Goal: Task Accomplishment & Management: Use online tool/utility

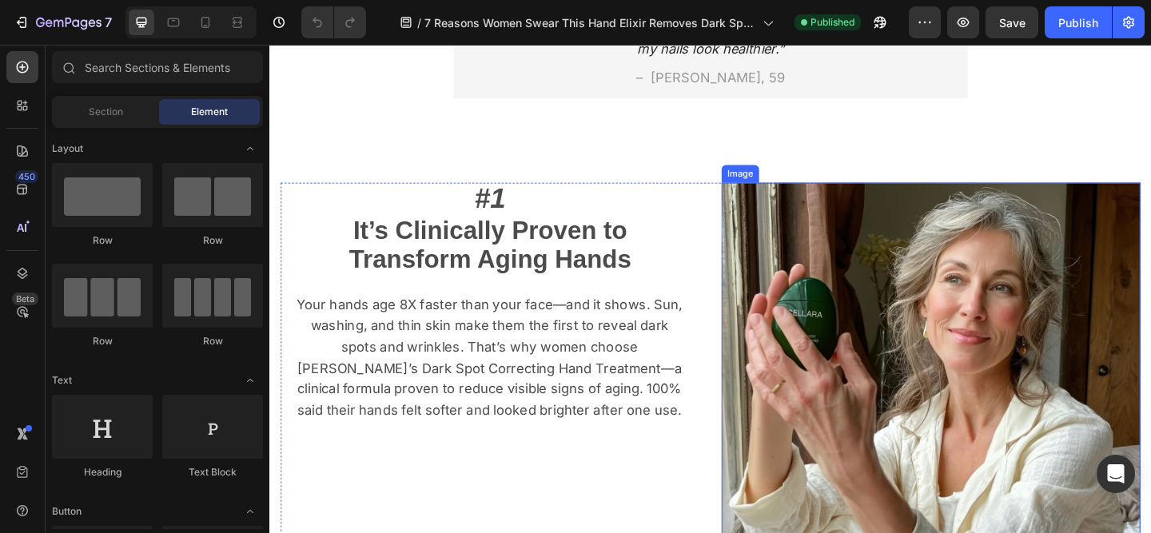
scroll to position [409, 0]
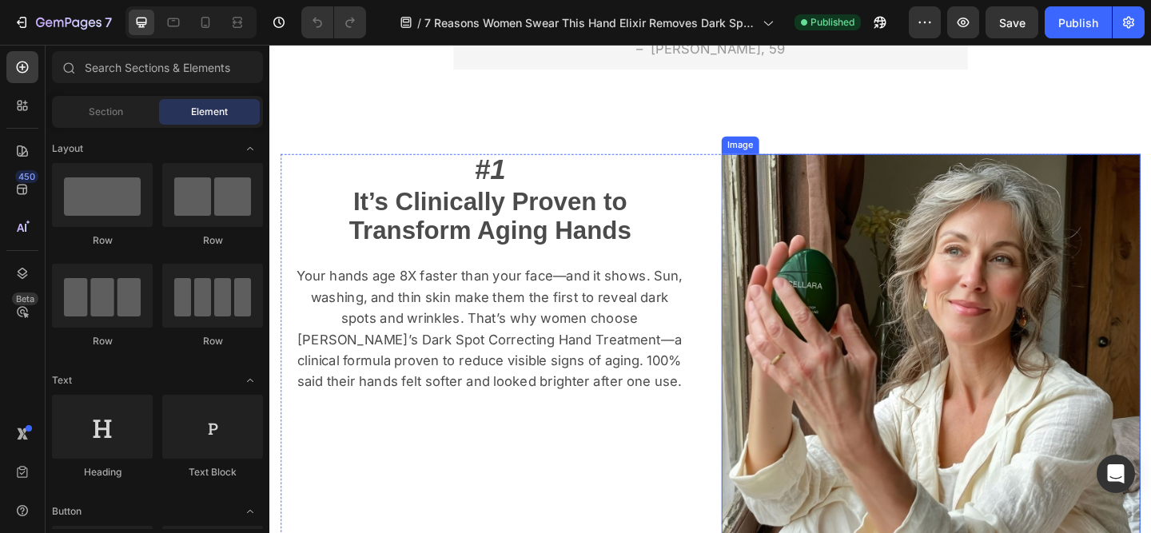
click at [1045, 355] on img at bounding box center [989, 392] width 456 height 456
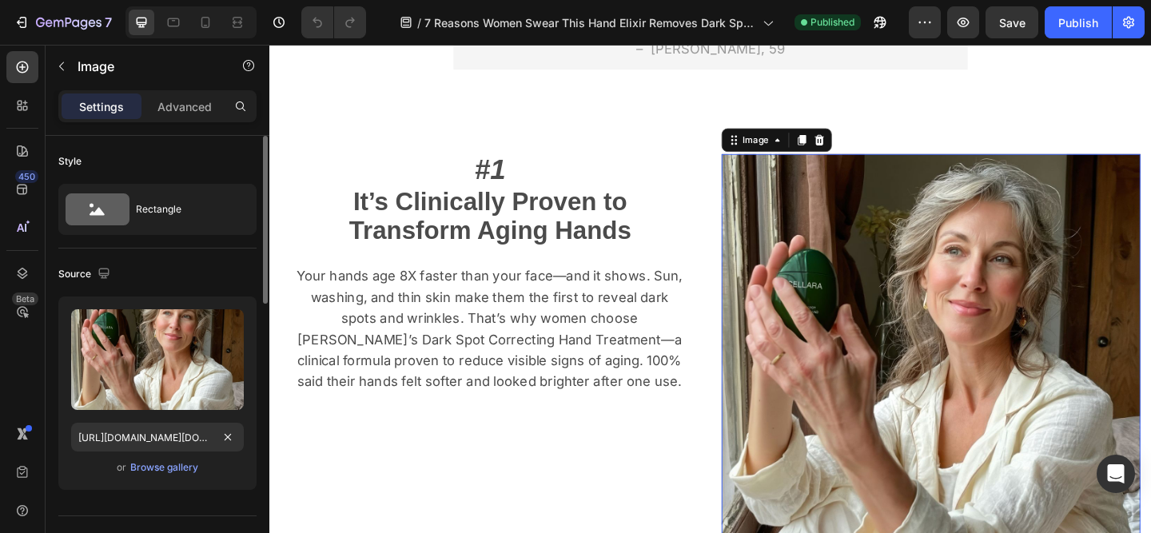
scroll to position [38, 0]
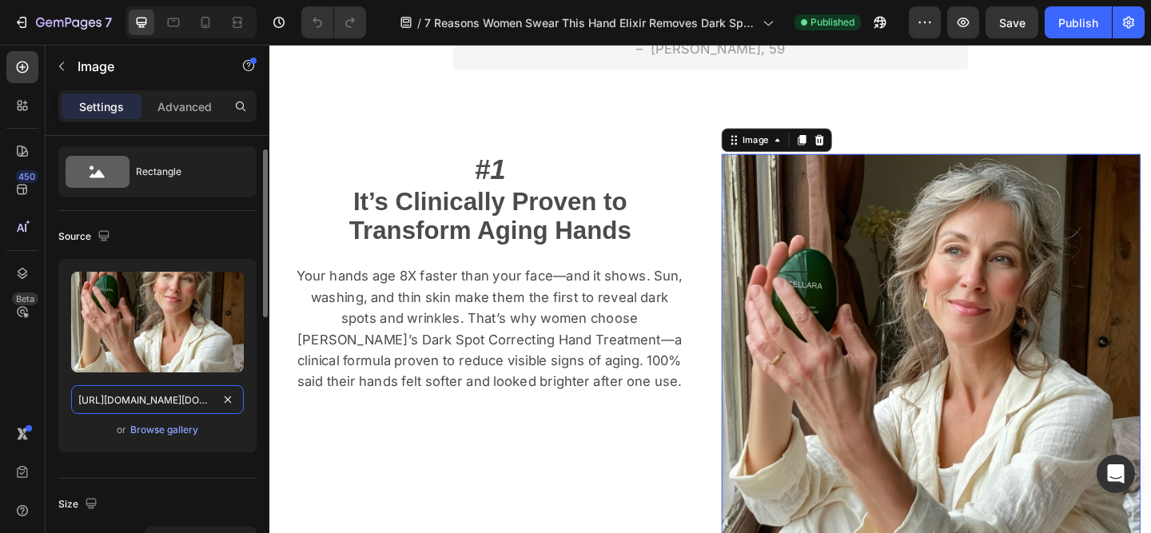
click at [202, 402] on input "[URL][DOMAIN_NAME][DOMAIN_NAME]" at bounding box center [157, 399] width 173 height 29
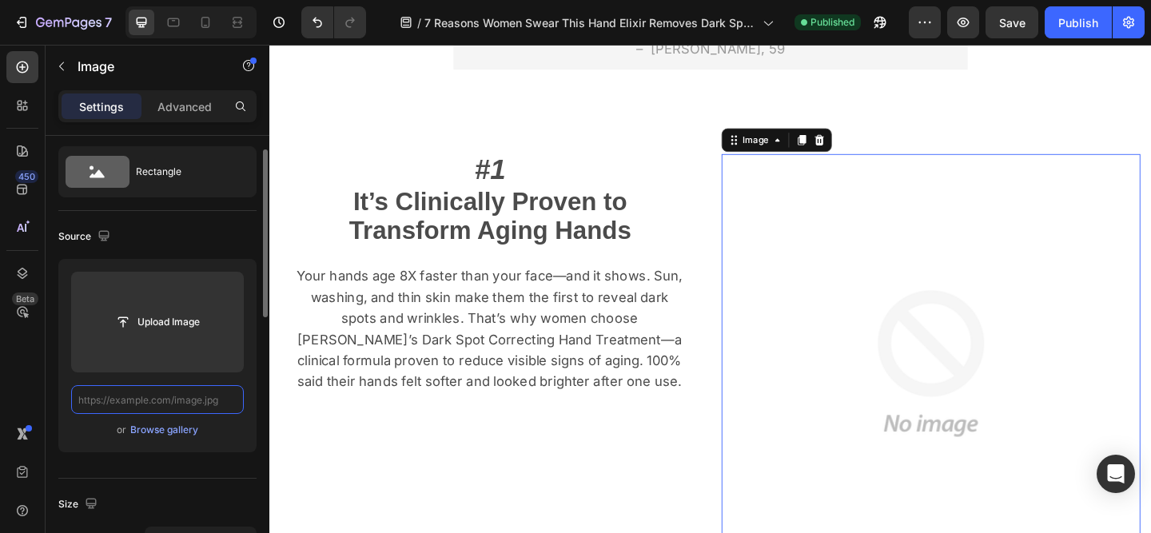
paste input "[URL][DOMAIN_NAME]"
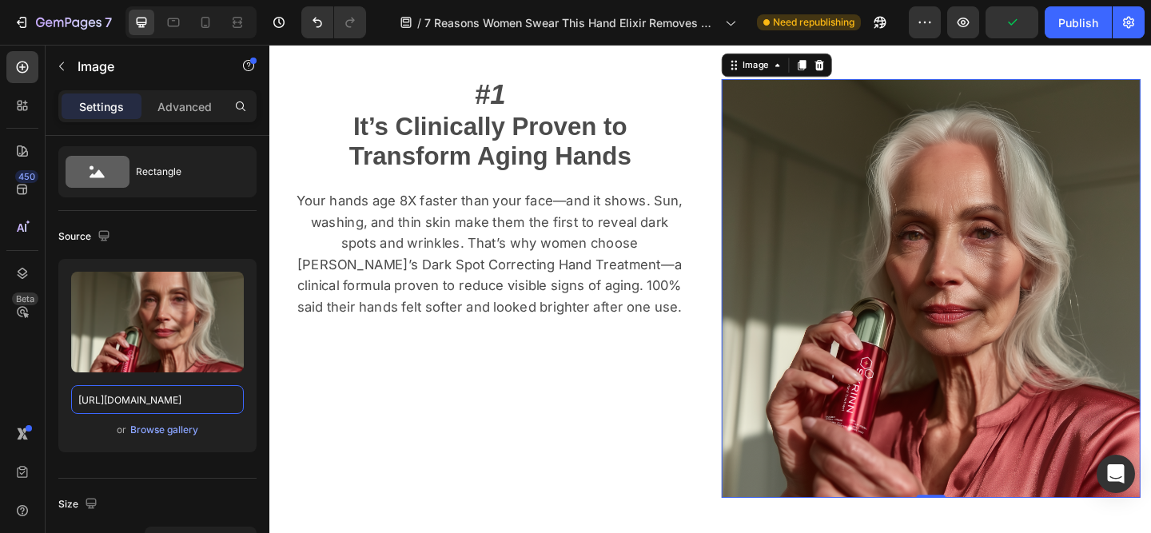
scroll to position [0, 0]
click at [173, 409] on input "[URL][DOMAIN_NAME]" at bounding box center [157, 399] width 173 height 29
click at [173, 408] on input "[URL][DOMAIN_NAME]" at bounding box center [157, 399] width 173 height 29
paste input "[URL][DOMAIN_NAME]"
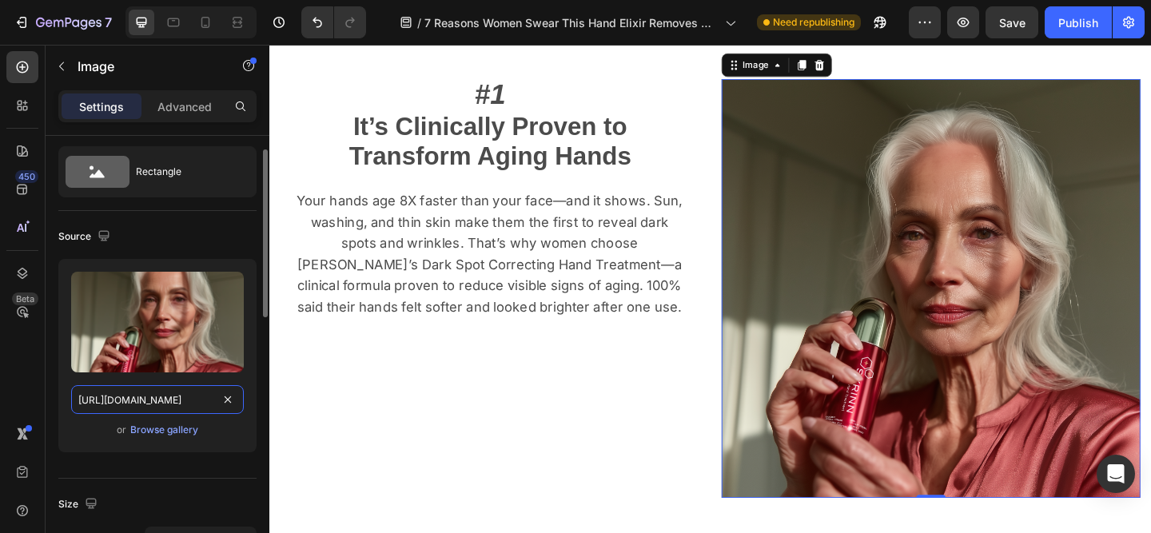
type input "[URL][DOMAIN_NAME][DOMAIN_NAME]"
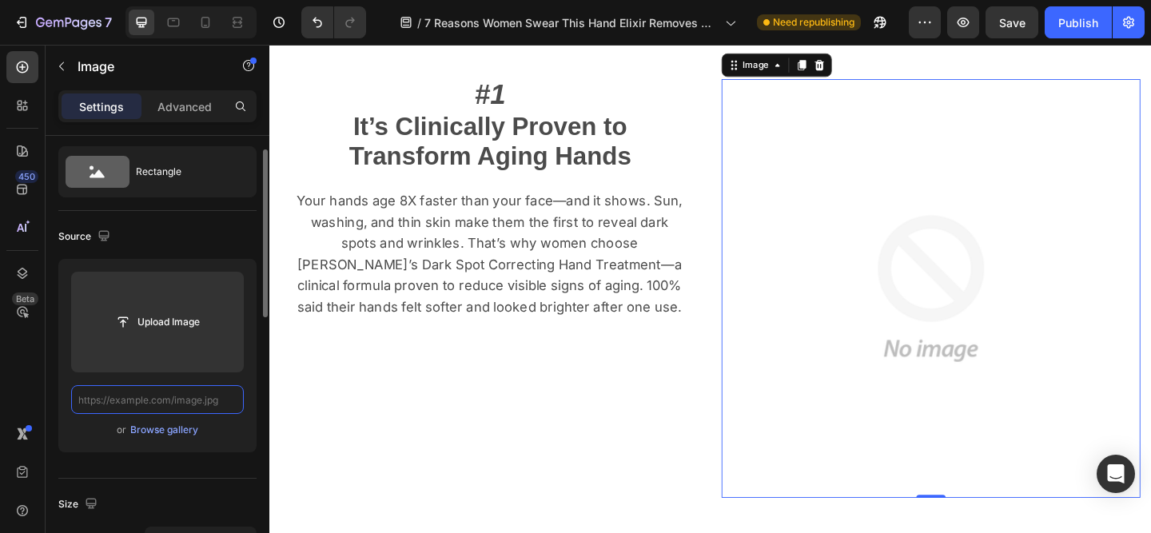
paste input "[URL][DOMAIN_NAME]"
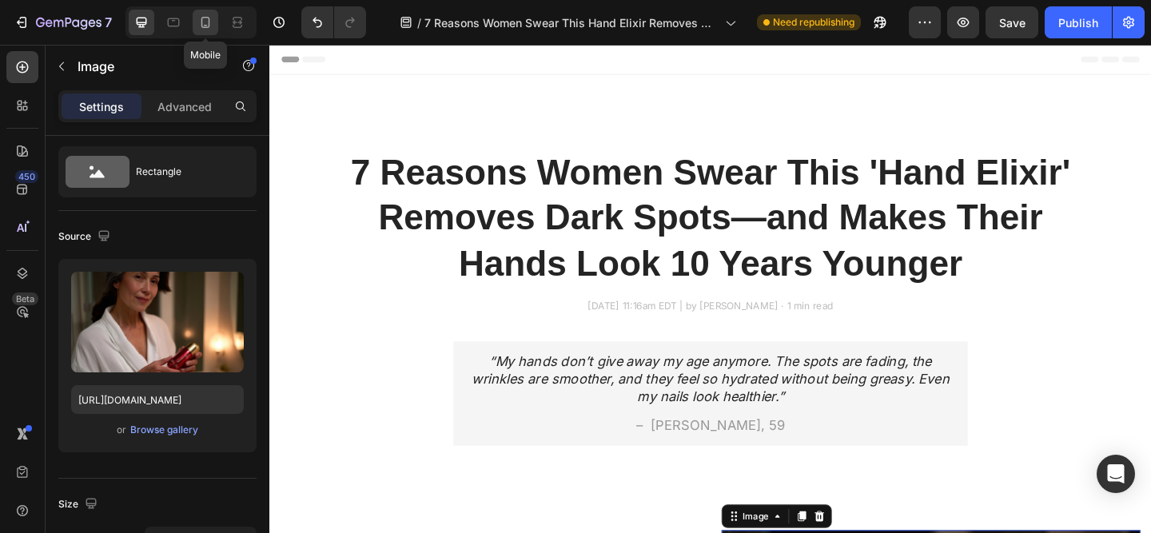
click at [205, 22] on icon at bounding box center [205, 22] width 16 height 16
type input "[URL][DOMAIN_NAME]"
type input "335"
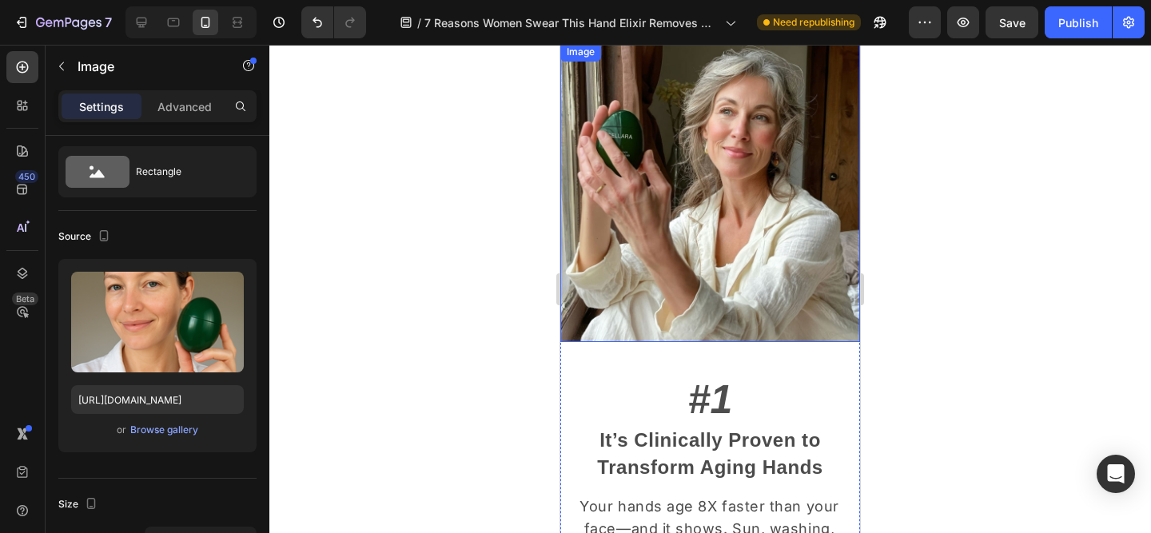
scroll to position [304, 0]
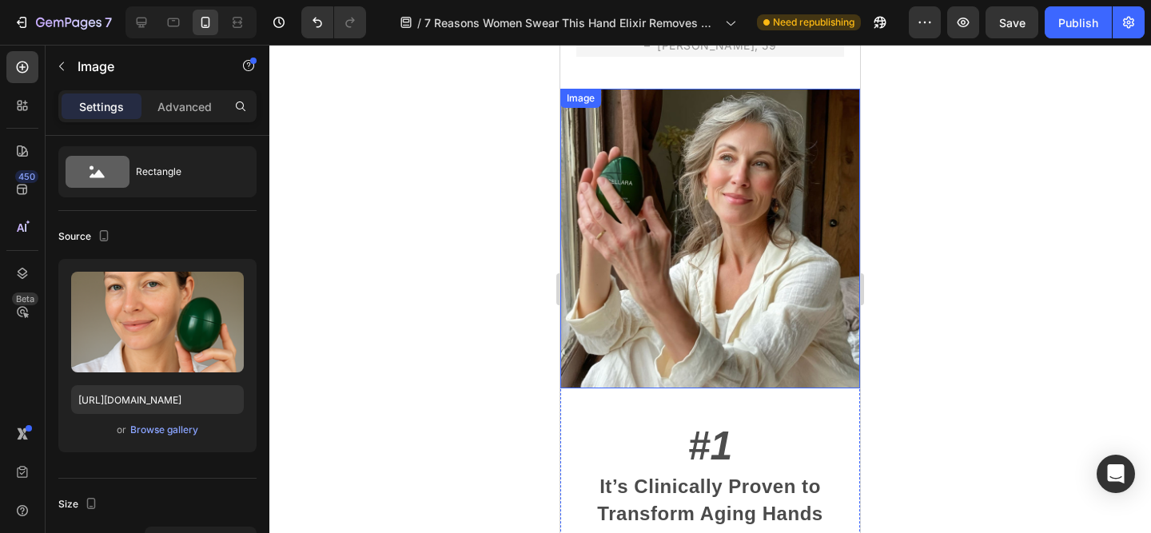
click at [768, 281] on img at bounding box center [710, 239] width 300 height 300
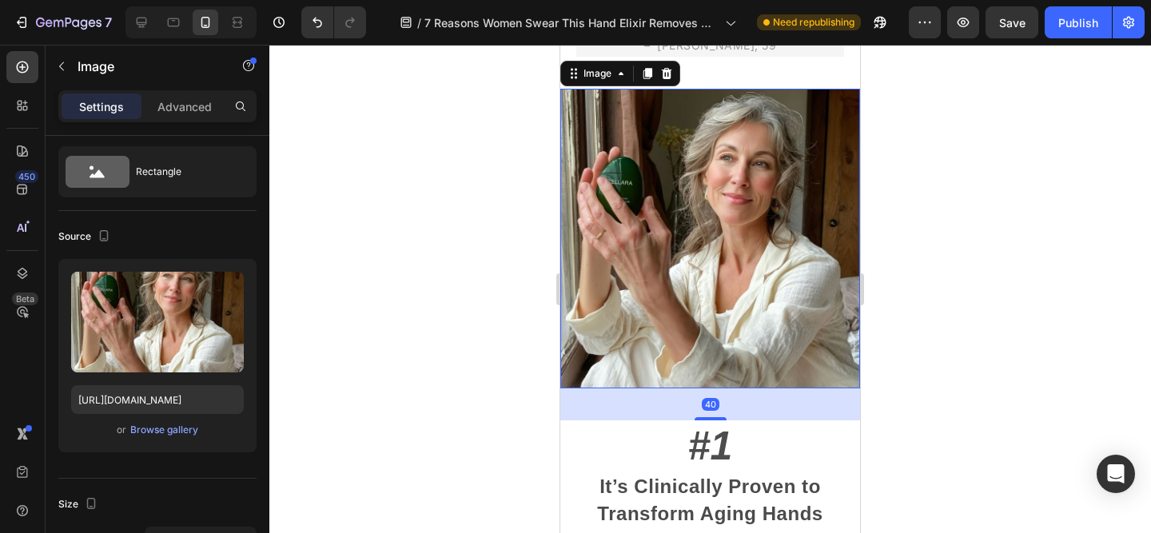
scroll to position [38, 0]
click at [183, 399] on input "[URL][DOMAIN_NAME]" at bounding box center [157, 399] width 173 height 29
paste input "577/8879/2890/files/Syrinn_12.png?v=1758867410"
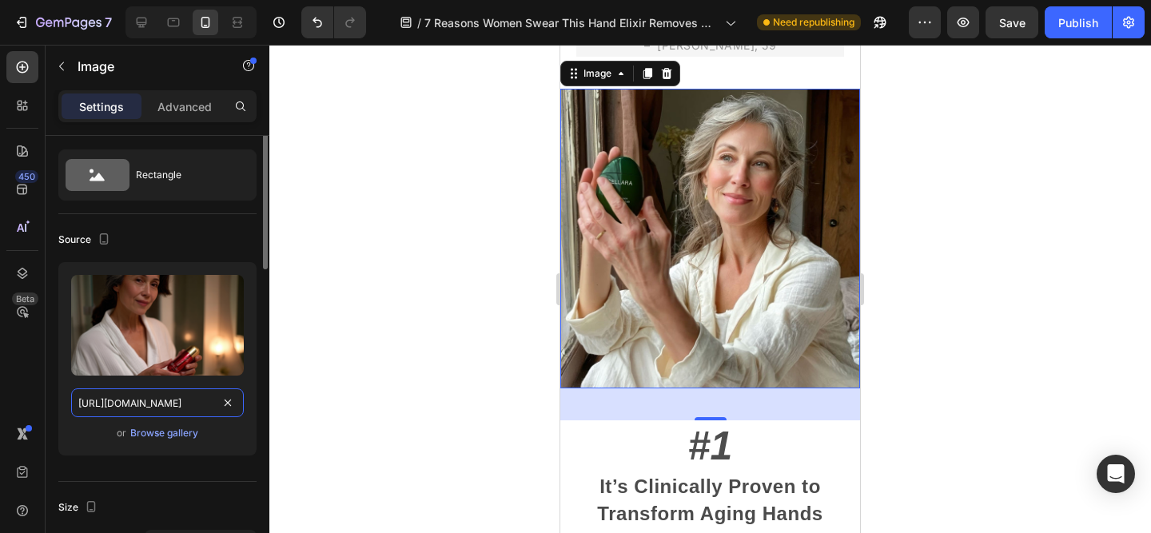
scroll to position [0, 0]
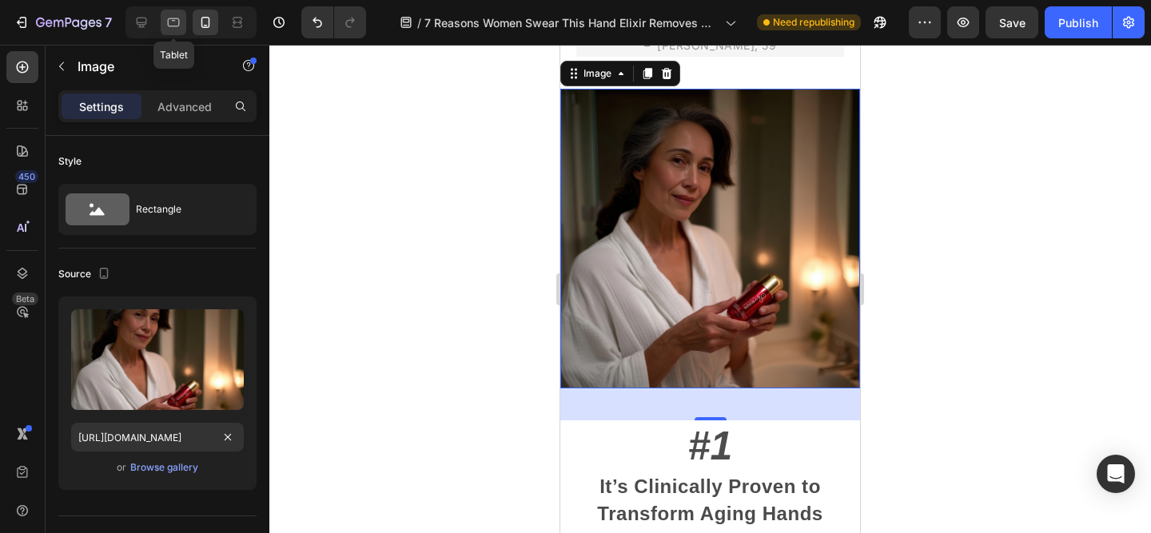
click at [177, 25] on icon at bounding box center [173, 22] width 16 height 16
type input "[URL][DOMAIN_NAME]"
type input "483"
type input "380"
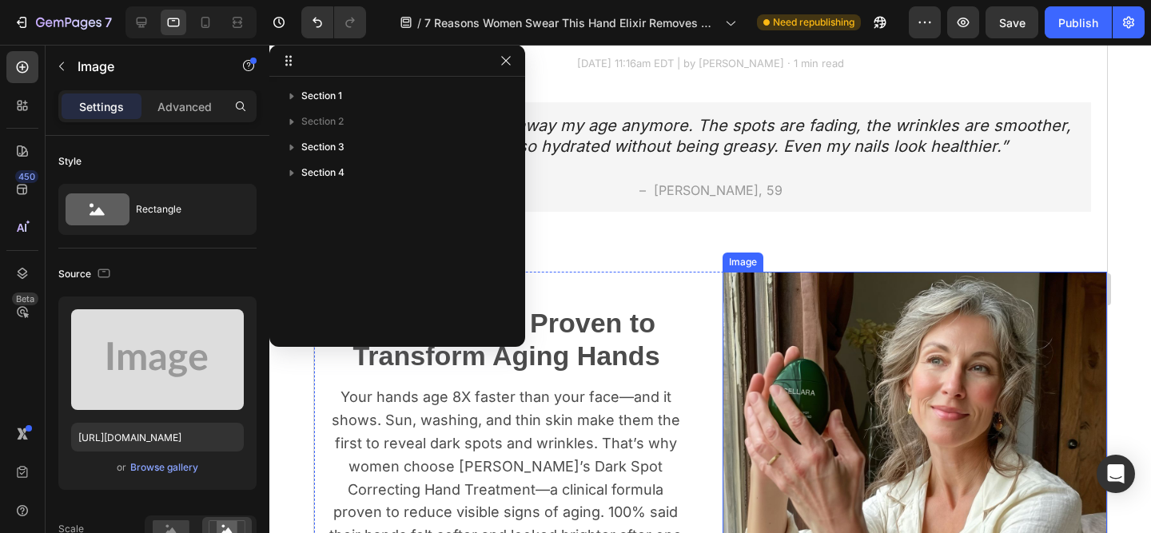
scroll to position [538, 0]
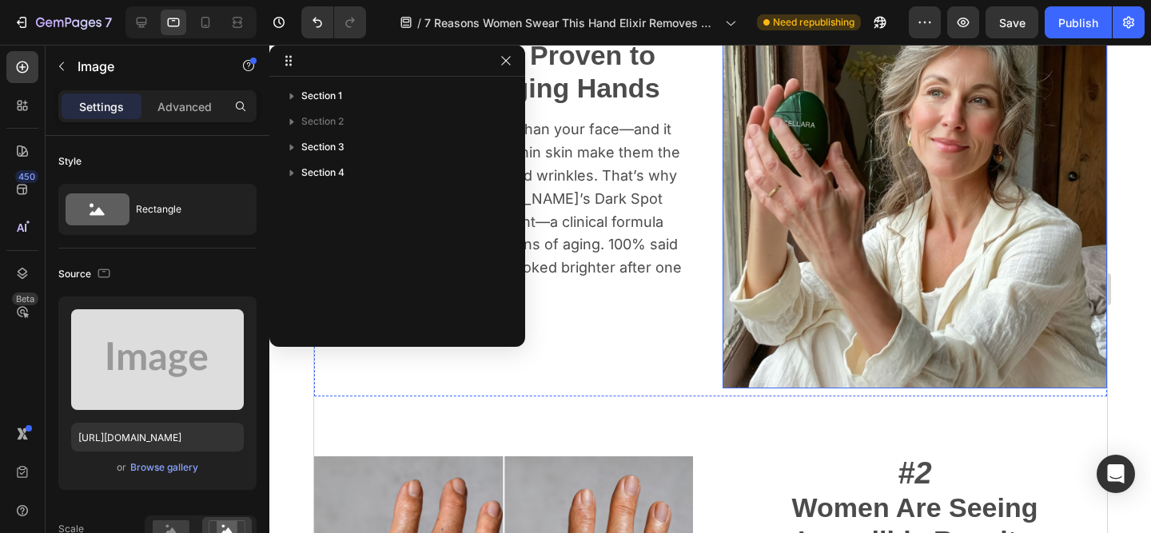
click at [911, 260] on img at bounding box center [914, 196] width 385 height 385
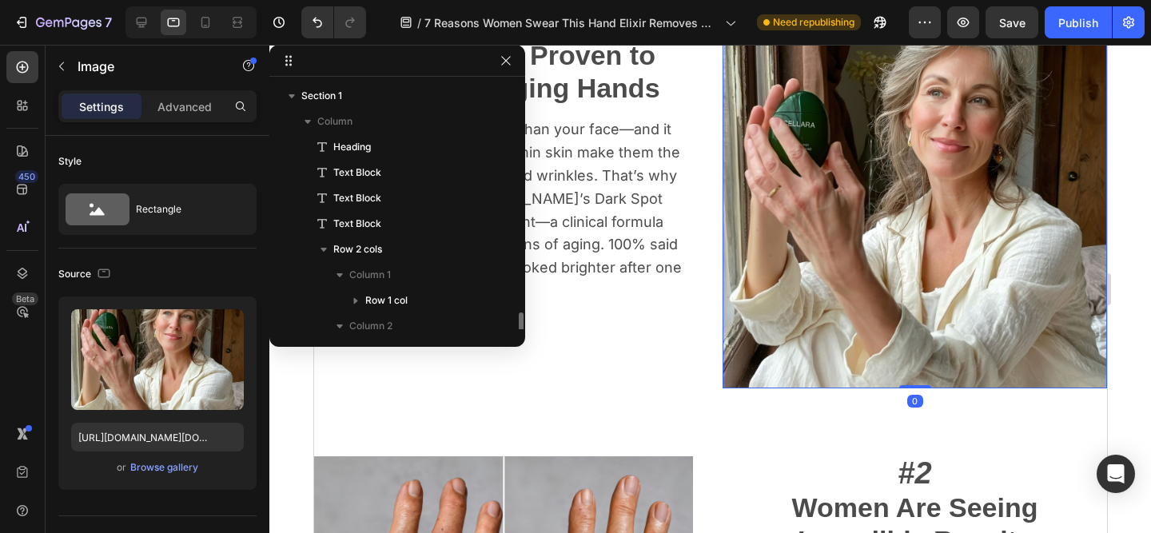
scroll to position [155, 0]
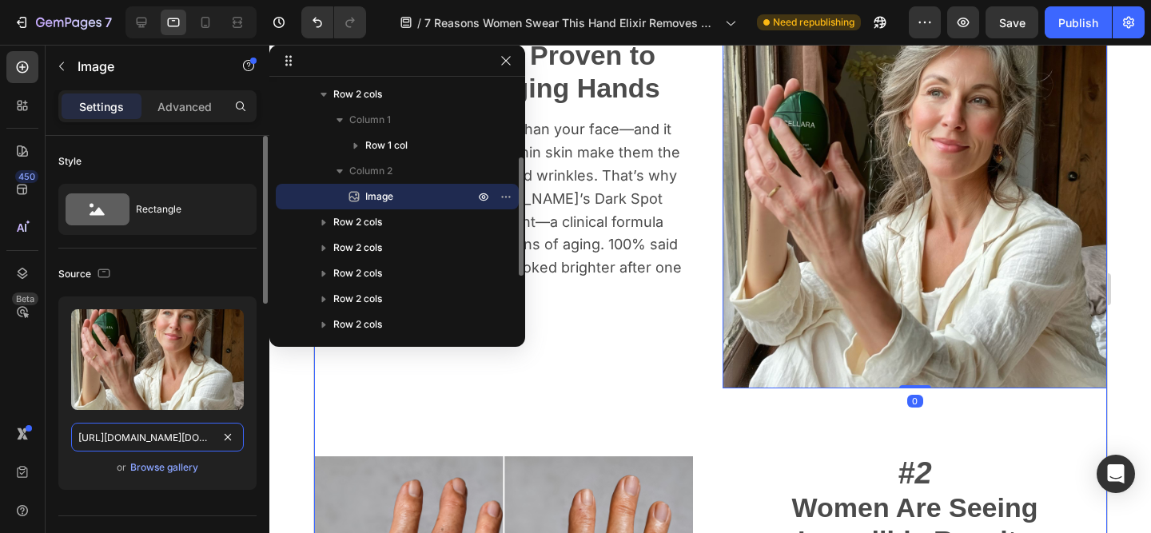
click at [192, 436] on input "[URL][DOMAIN_NAME][DOMAIN_NAME]" at bounding box center [157, 437] width 173 height 29
paste input "577/8879/2890/files/Syrinn_12.png?v=1758867410"
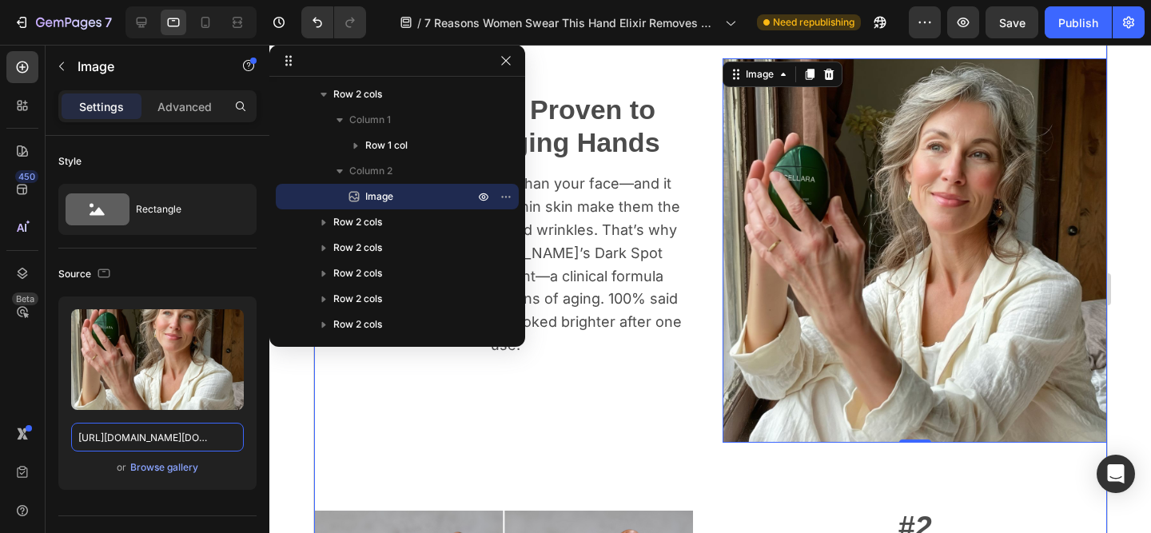
scroll to position [483, 0]
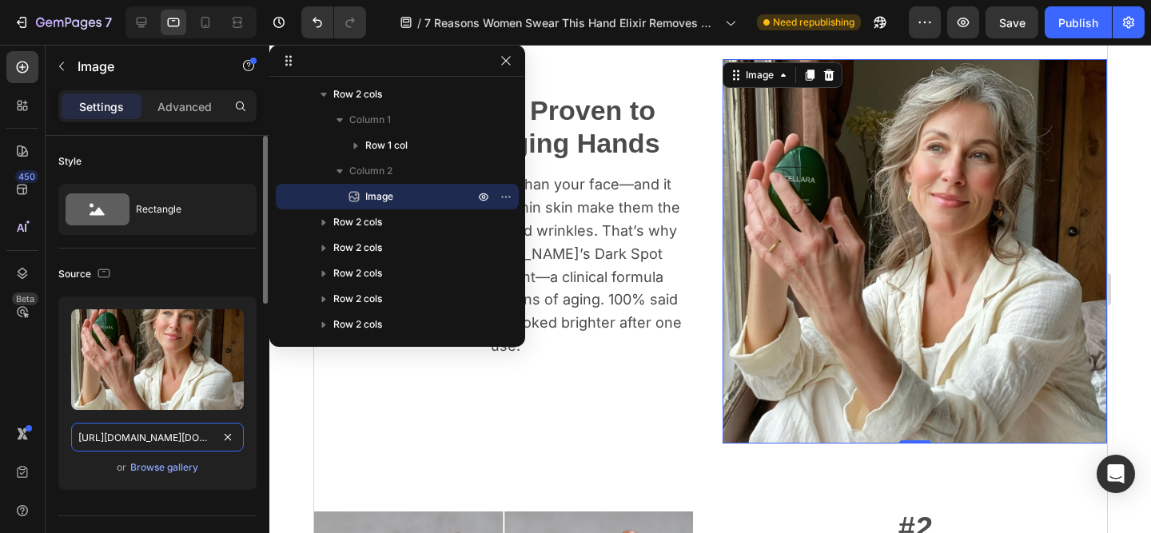
click at [195, 439] on input "[URL][DOMAIN_NAME][DOMAIN_NAME]" at bounding box center [157, 437] width 173 height 29
paste input "577/8879/2890/files/Syrinn_12.png?v=1758867410"
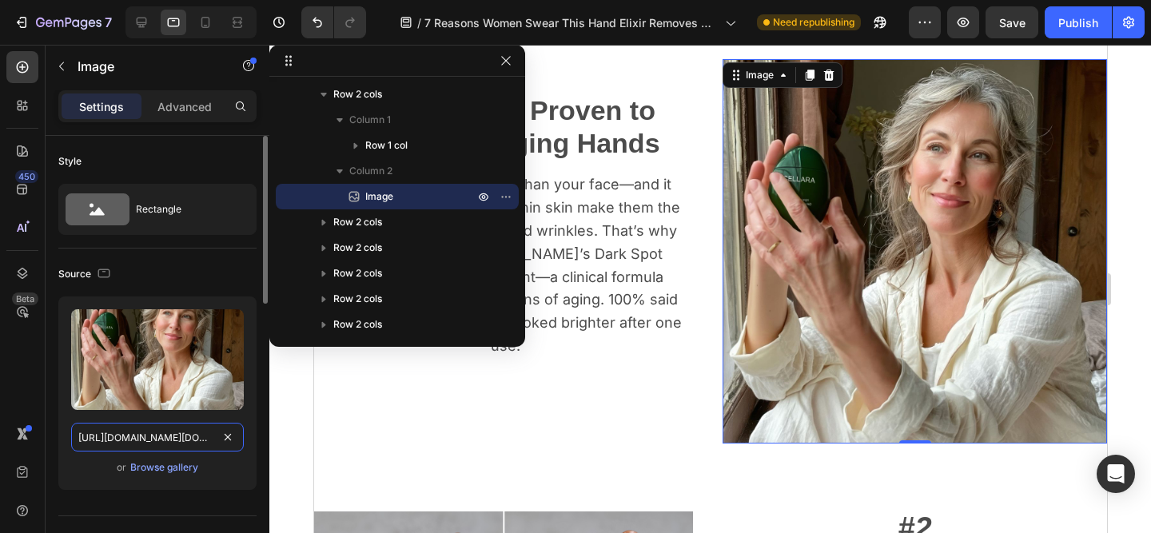
type input "[URL][DOMAIN_NAME]"
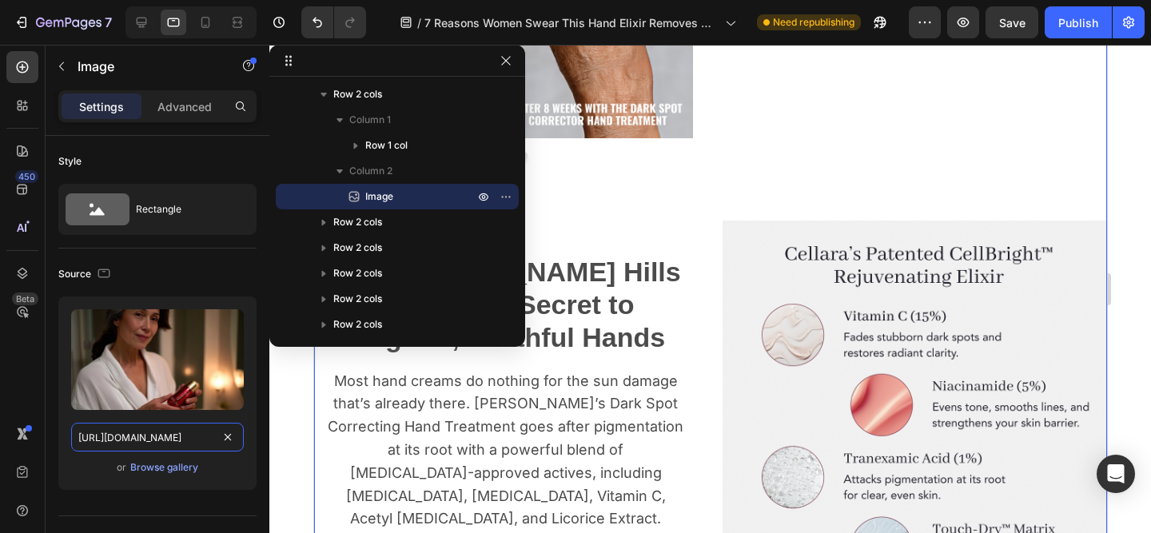
scroll to position [1314, 0]
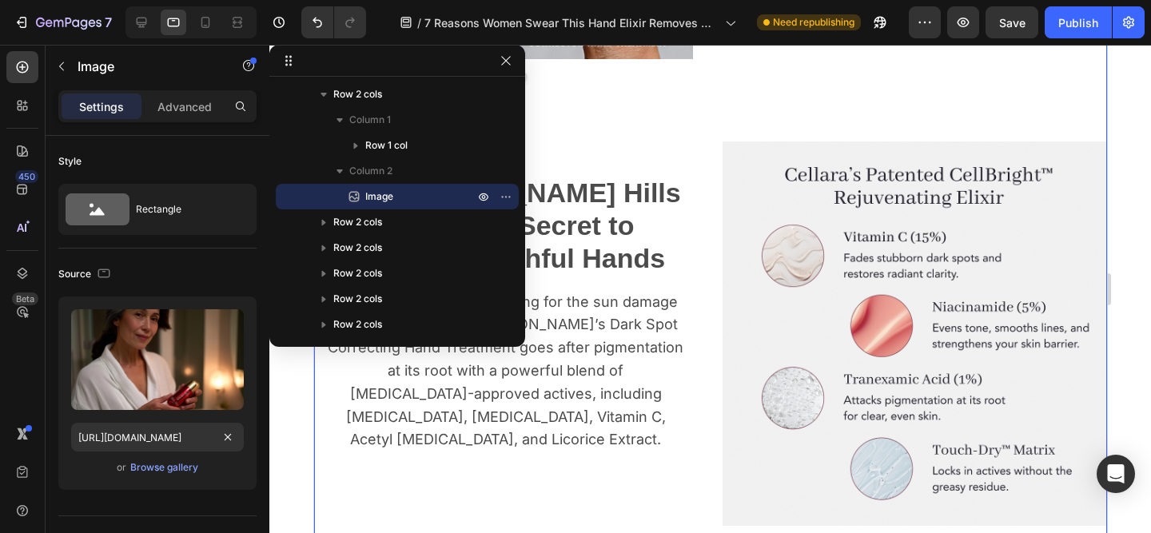
click at [885, 312] on img at bounding box center [914, 334] width 385 height 385
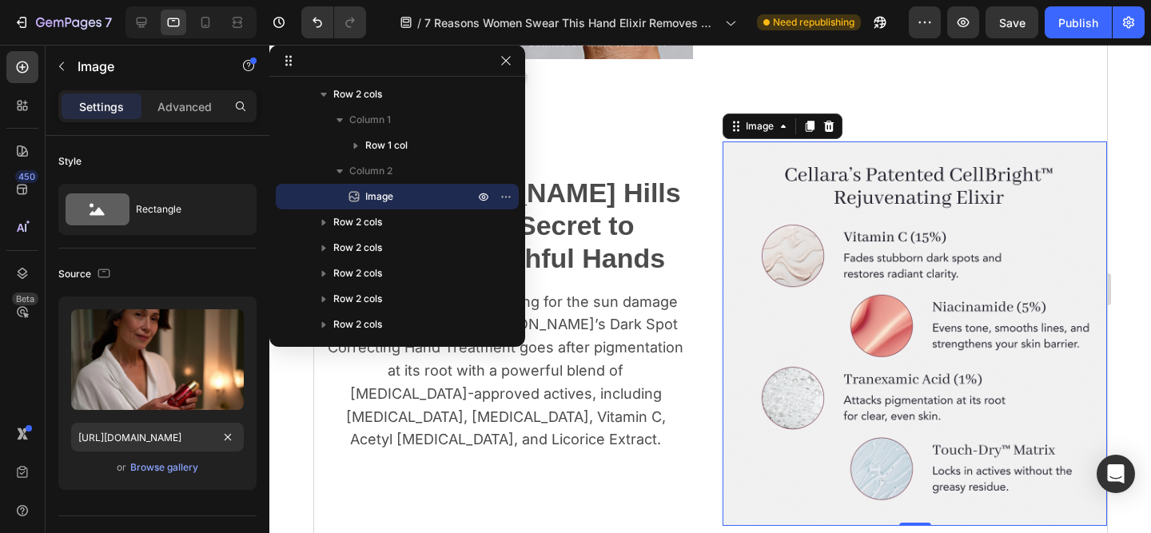
scroll to position [309, 0]
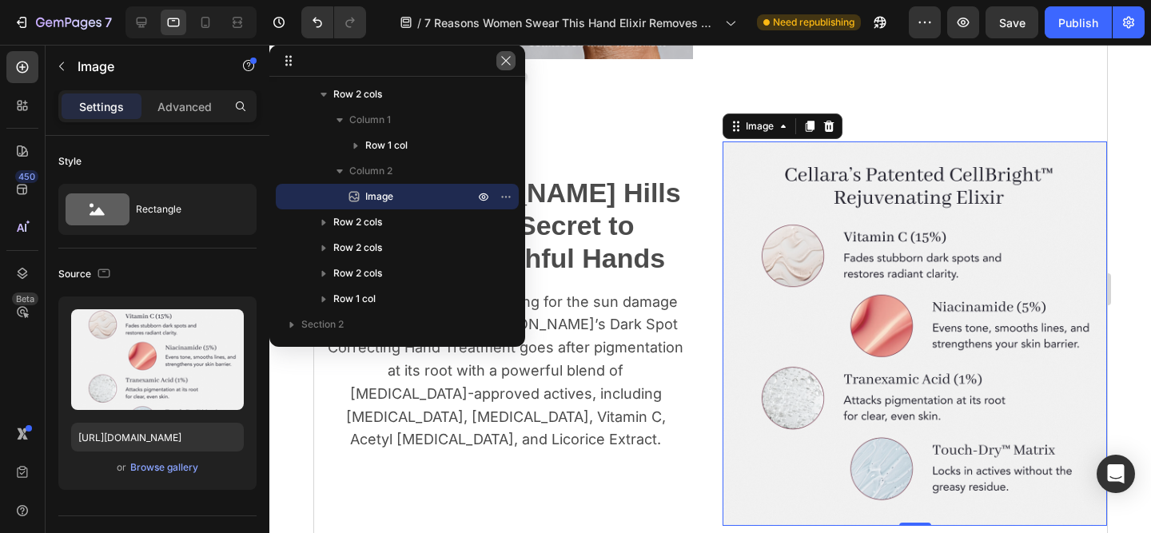
click at [504, 60] on icon "button" at bounding box center [506, 60] width 13 height 13
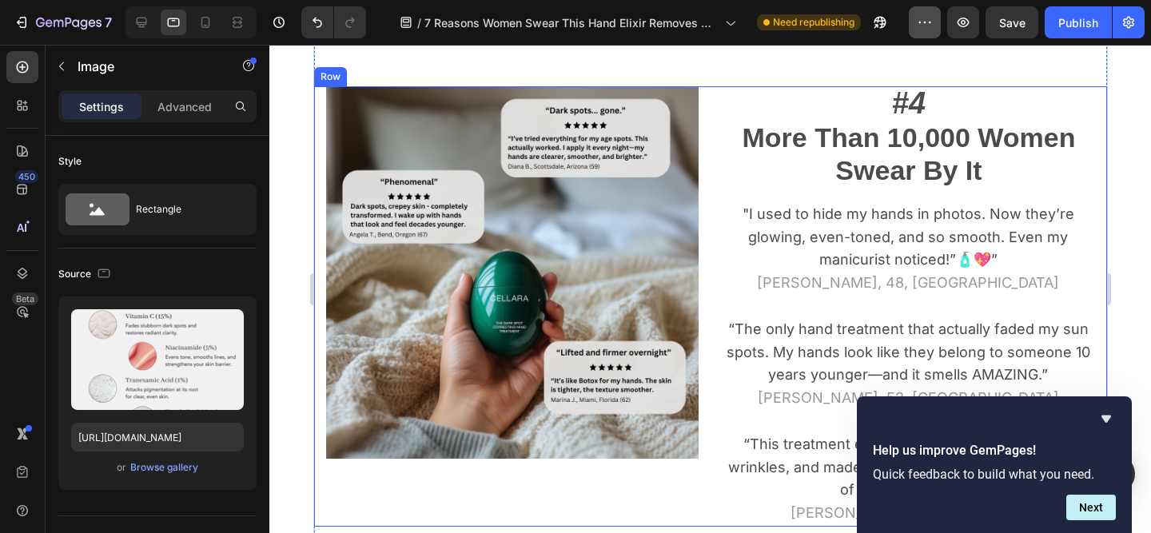
scroll to position [1814, 0]
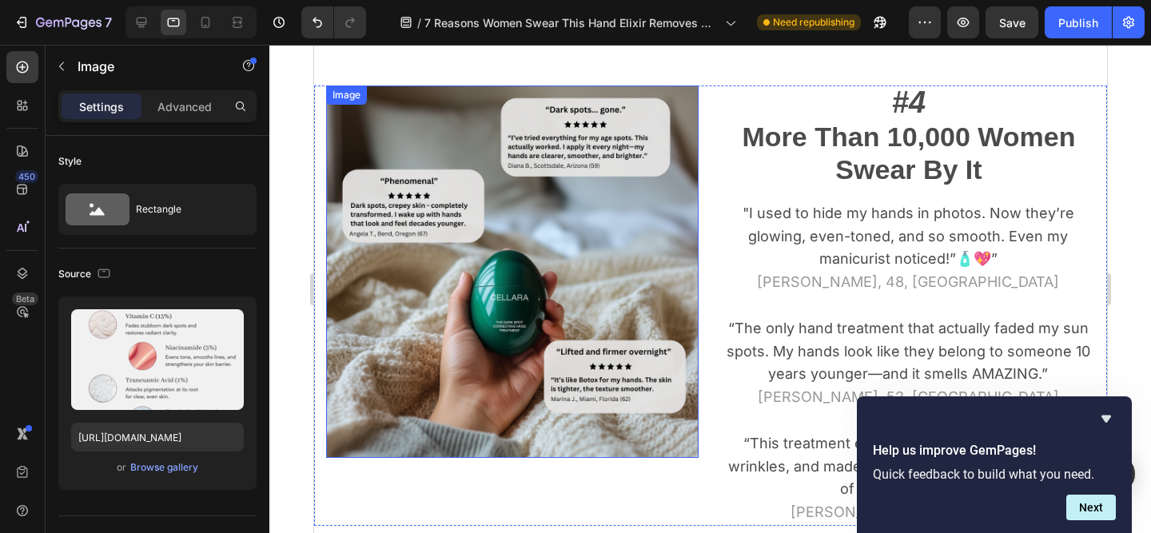
click at [544, 249] on img at bounding box center [511, 272] width 373 height 373
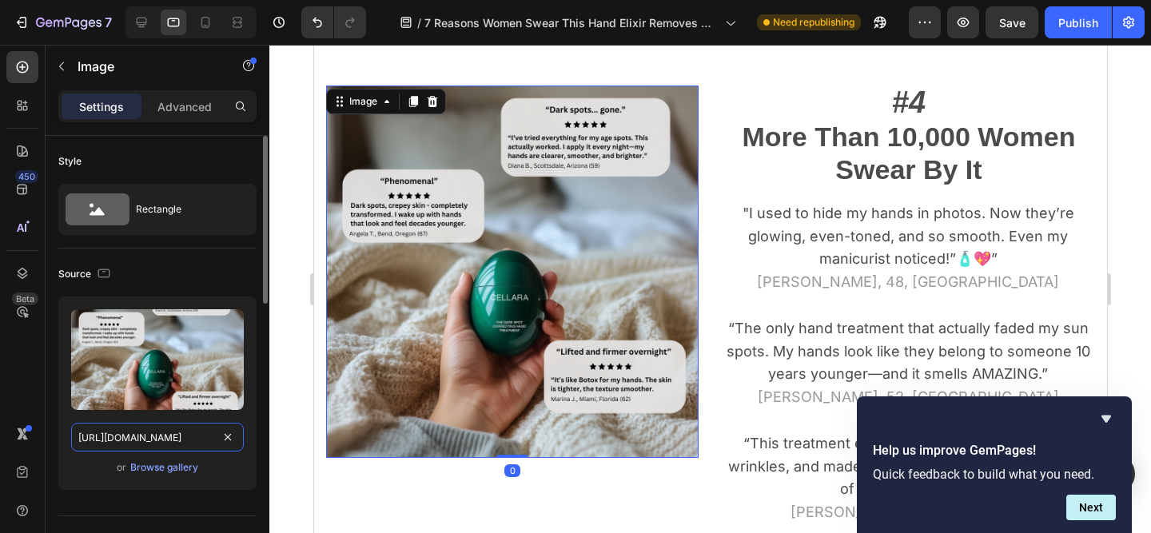
click at [192, 439] on input "[URL][DOMAIN_NAME]" at bounding box center [157, 437] width 173 height 29
click at [191, 439] on input "[URL][DOMAIN_NAME]" at bounding box center [157, 437] width 173 height 29
paste input "577/8879/2890/files/Syrinn_Reviews.png?v=1758868035"
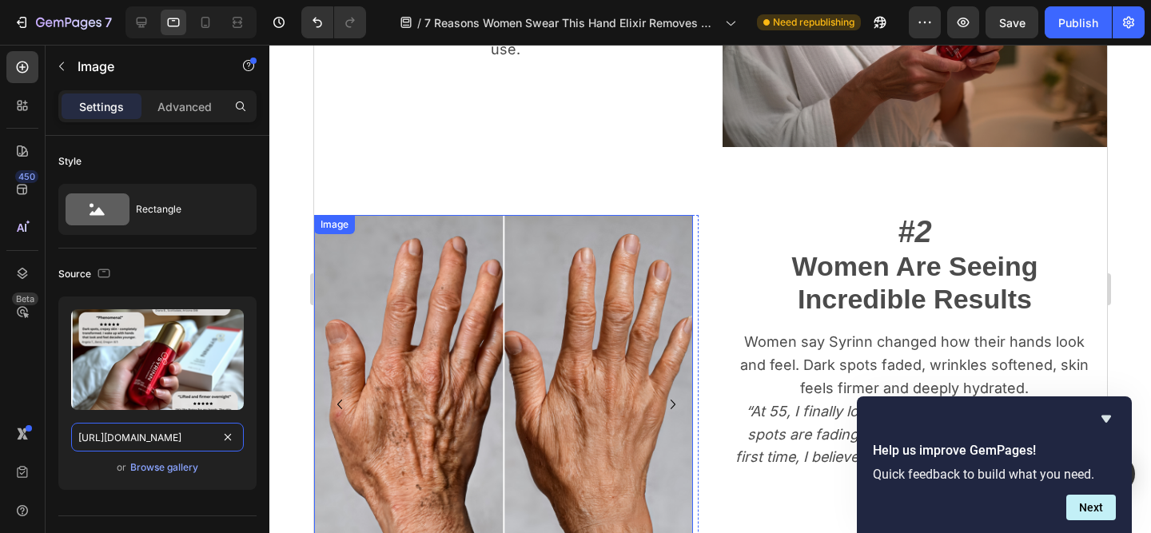
scroll to position [0, 0]
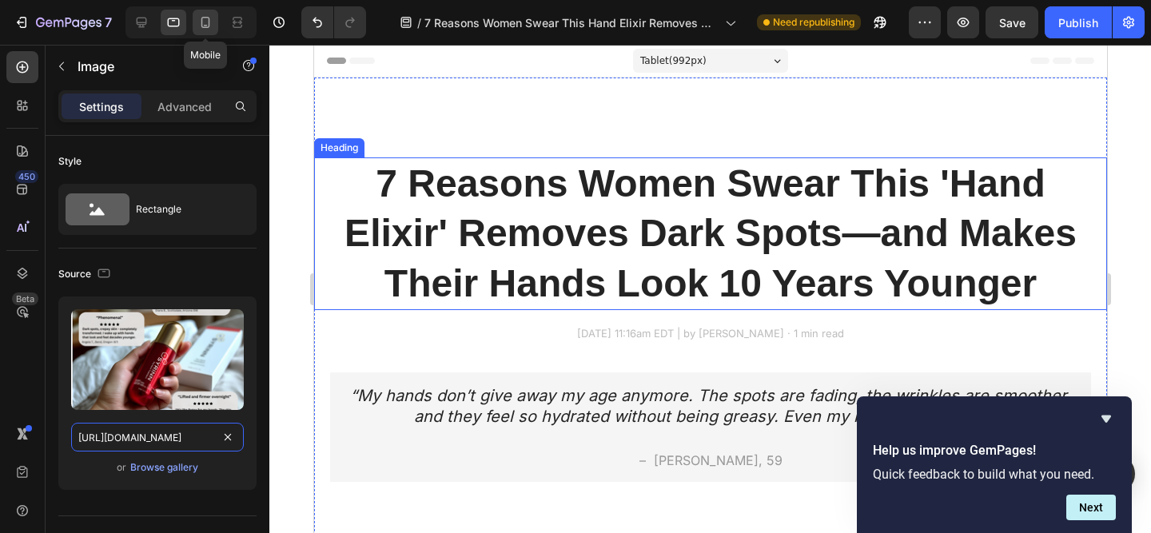
type input "[URL][DOMAIN_NAME]"
click at [206, 22] on icon at bounding box center [205, 22] width 16 height 16
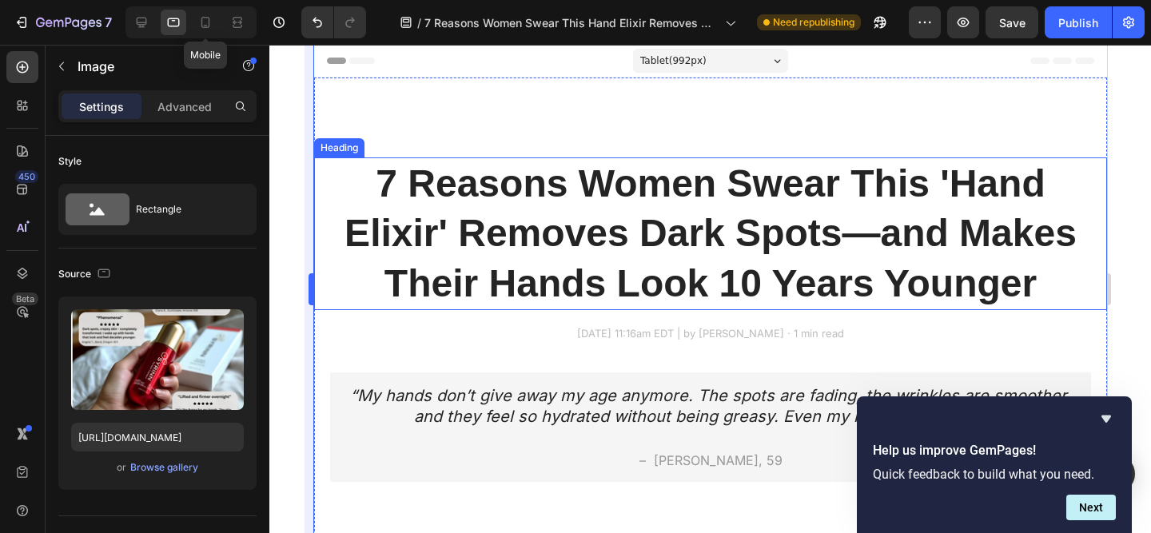
type input "335"
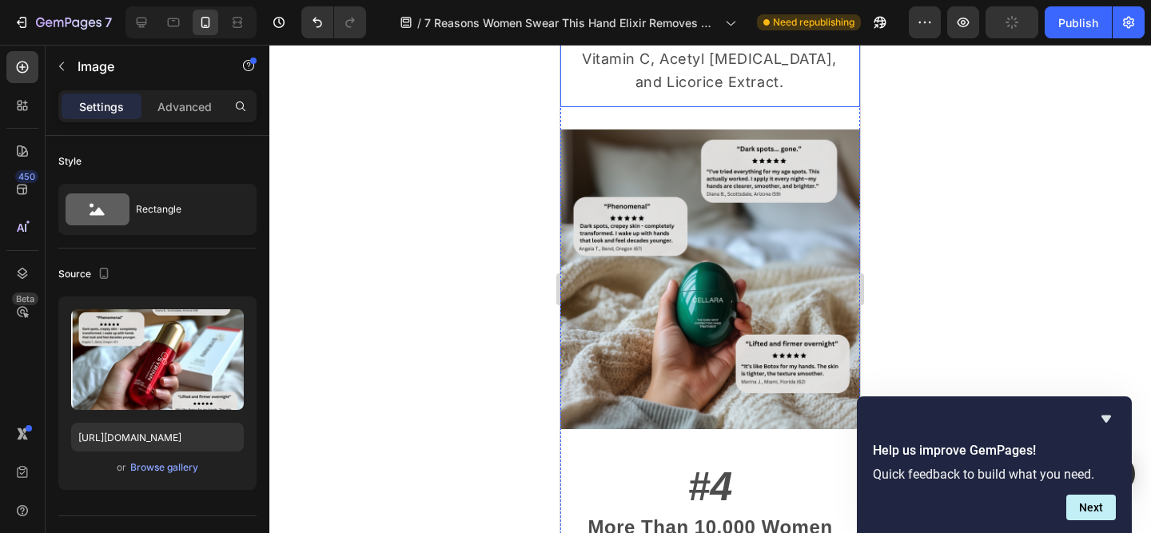
scroll to position [2550, 0]
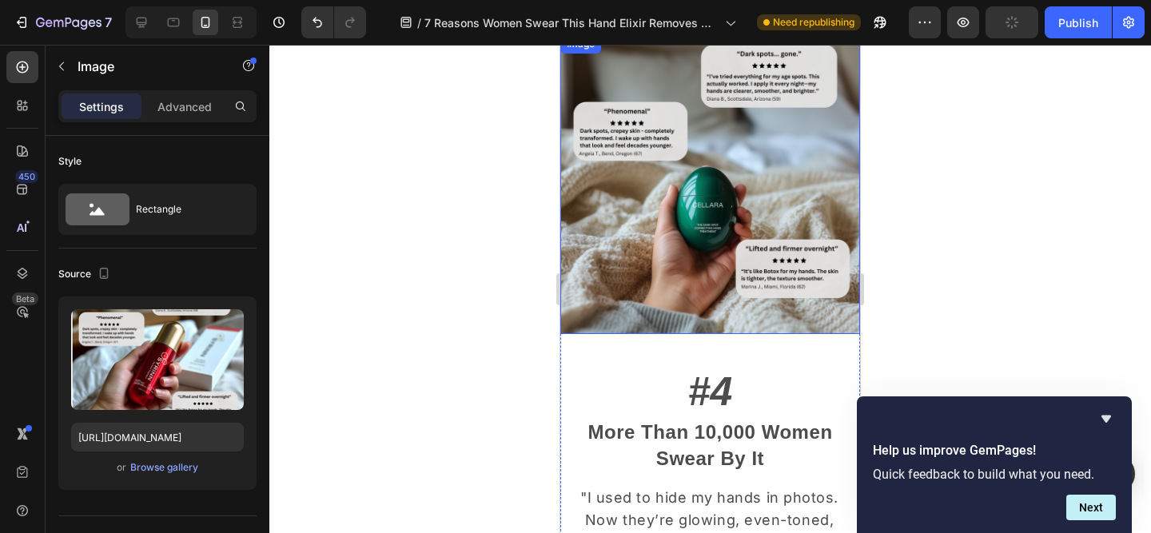
click at [680, 257] on img at bounding box center [710, 184] width 300 height 300
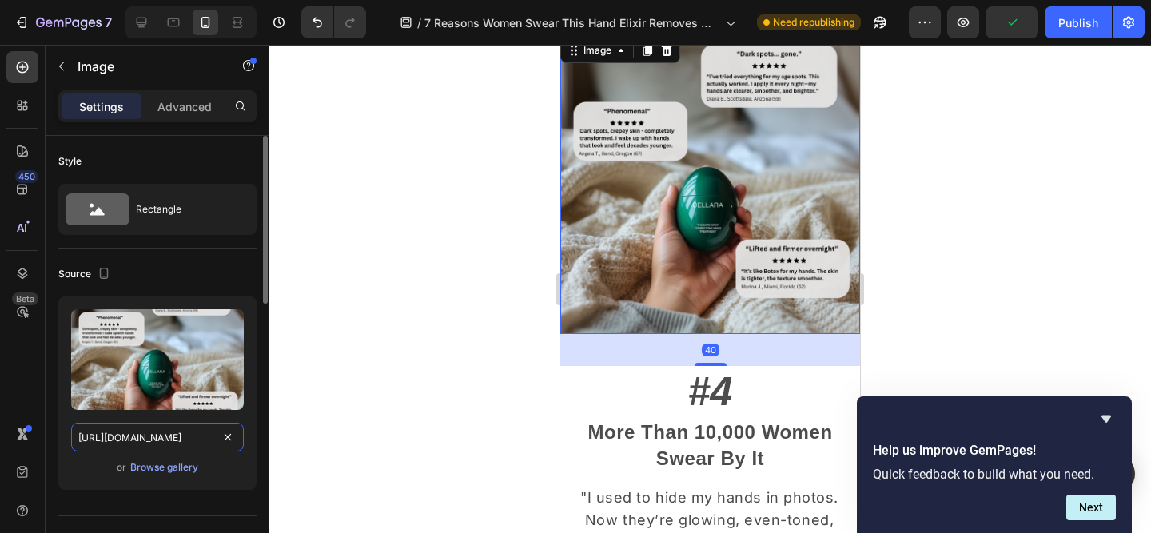
click at [189, 438] on input "[URL][DOMAIN_NAME]" at bounding box center [157, 437] width 173 height 29
paste input "577/8879/2890/files/Syrinn_Reviews.png?v=1758868035"
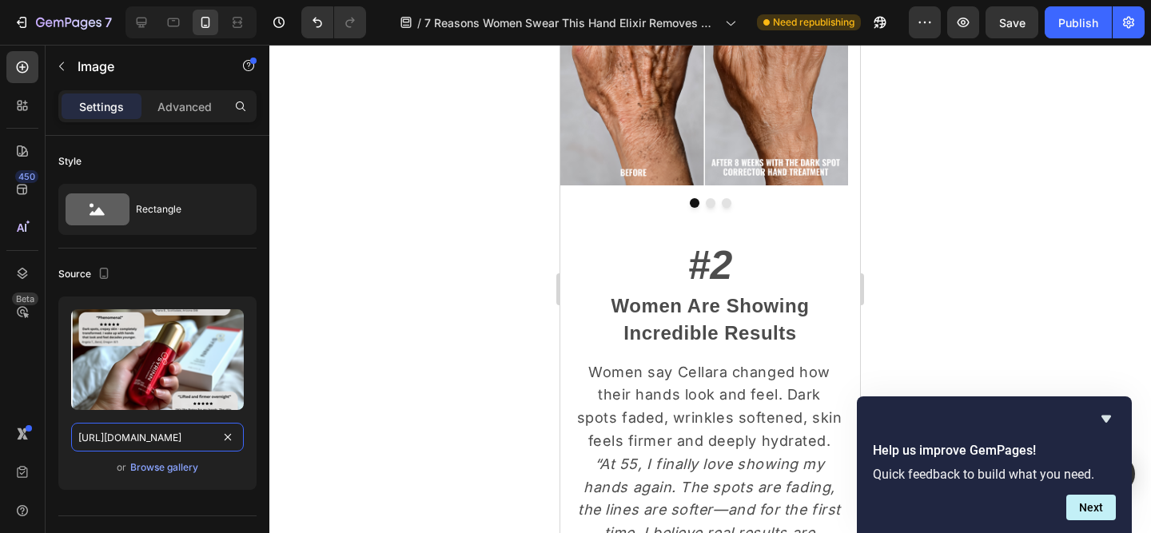
scroll to position [0, 0]
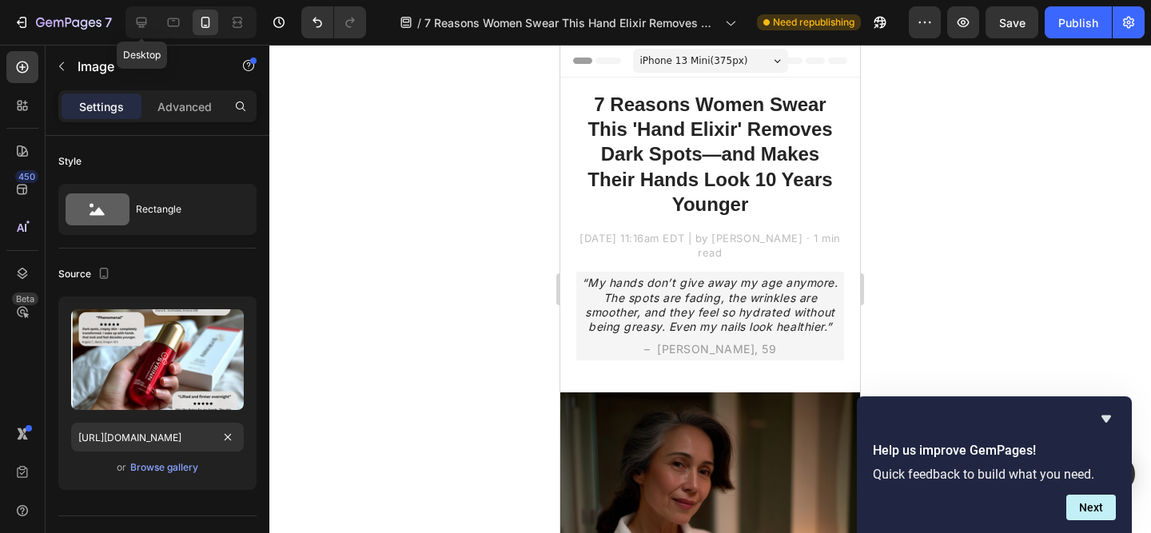
drag, startPoint x: 128, startPoint y: 22, endPoint x: 333, endPoint y: 82, distance: 214.3
click at [130, 21] on div at bounding box center [142, 23] width 26 height 26
type input "[URL][DOMAIN_NAME]"
type input "483"
type input "380"
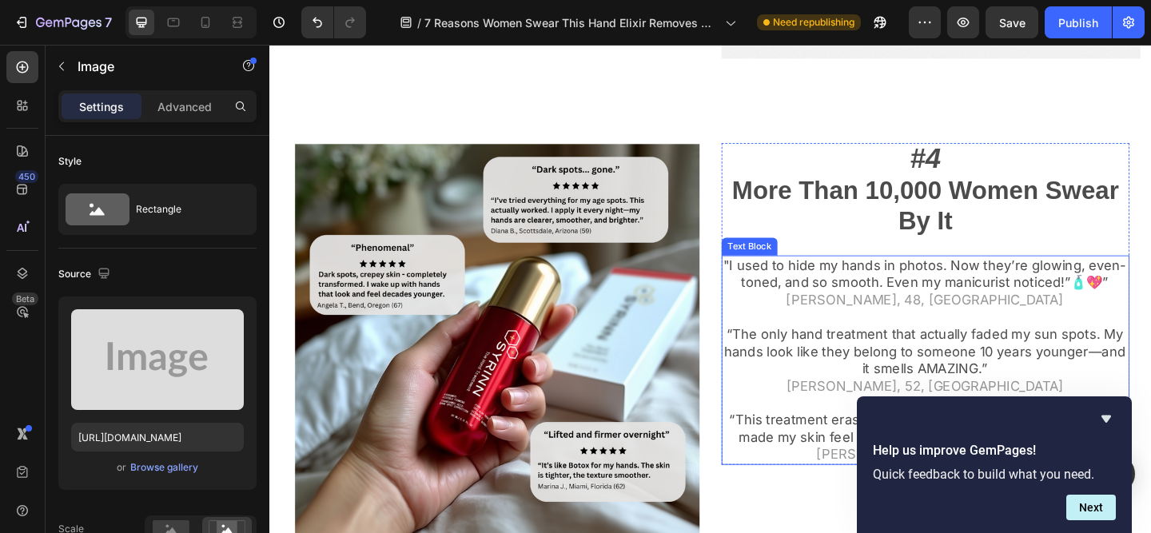
scroll to position [2200, 0]
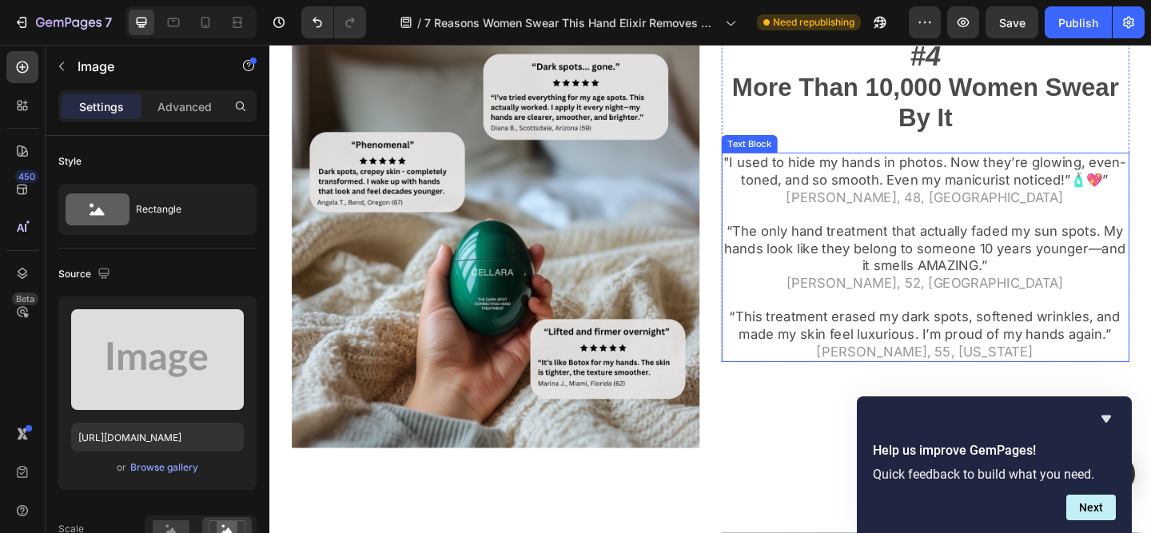
click at [564, 302] on img at bounding box center [515, 262] width 444 height 444
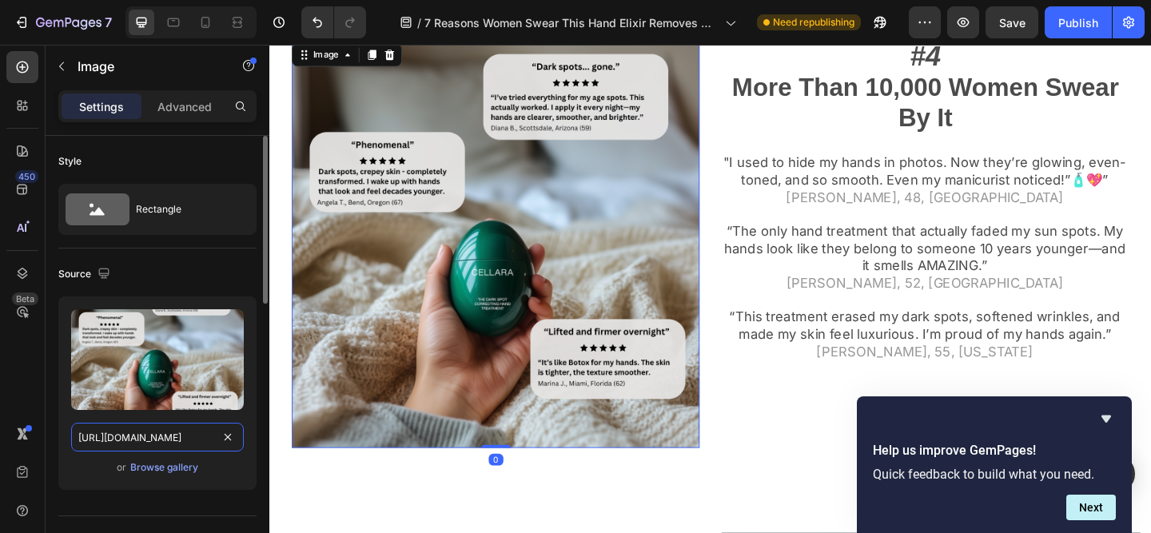
click at [133, 444] on input "[URL][DOMAIN_NAME]" at bounding box center [157, 437] width 173 height 29
paste input "577/8879/2890/files/Syrinn_Reviews.png?v=1758868035"
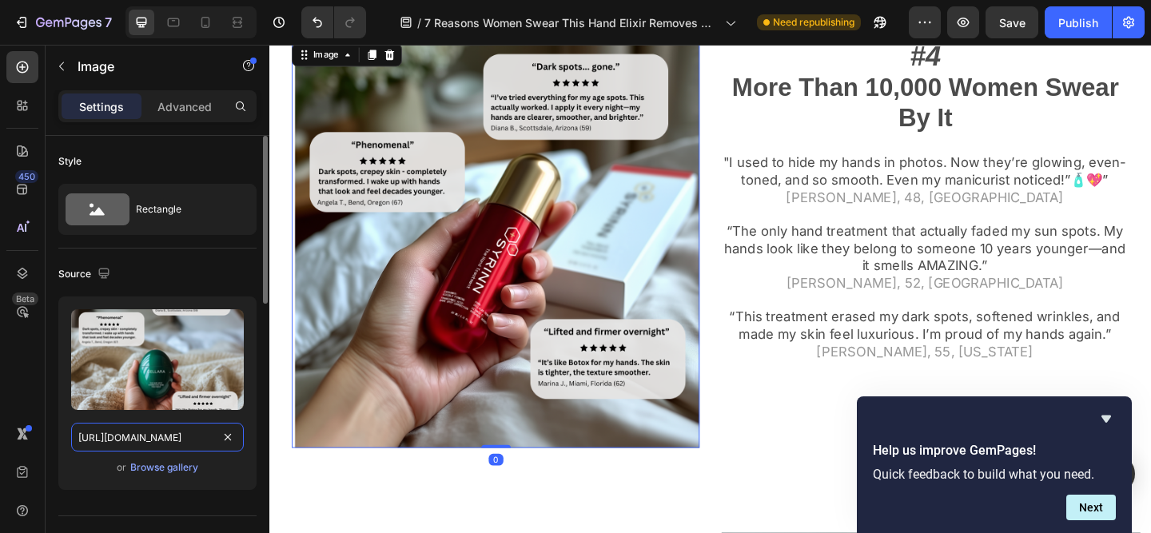
scroll to position [0, 283]
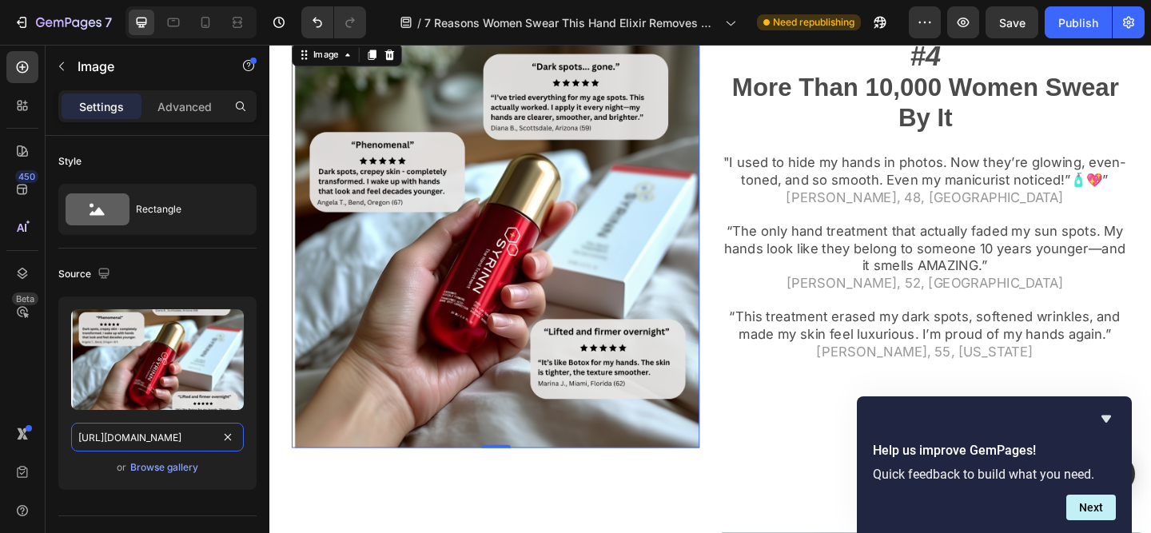
type input "[URL][DOMAIN_NAME]"
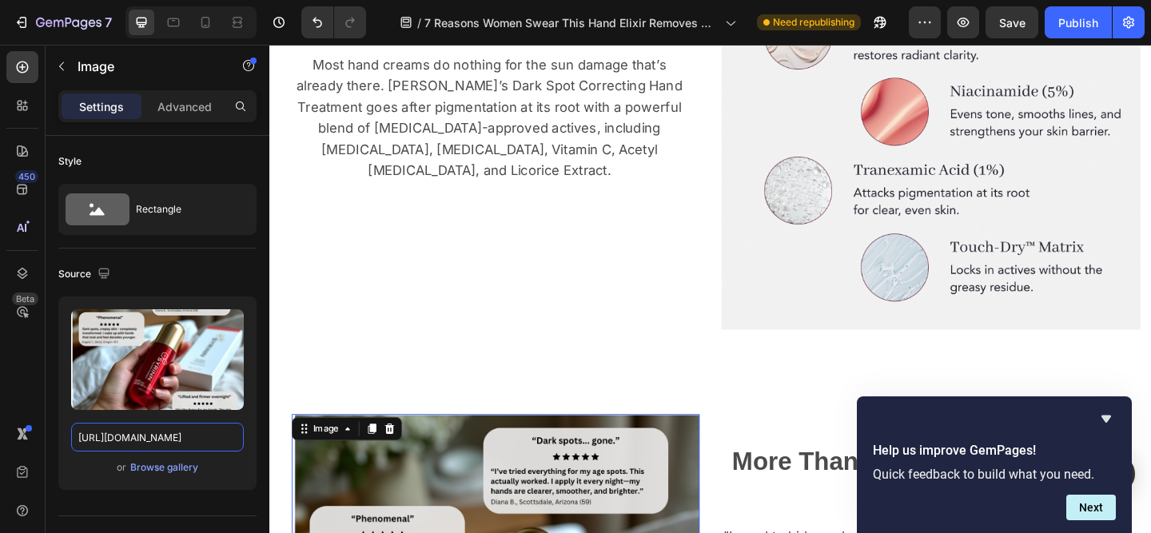
scroll to position [1732, 0]
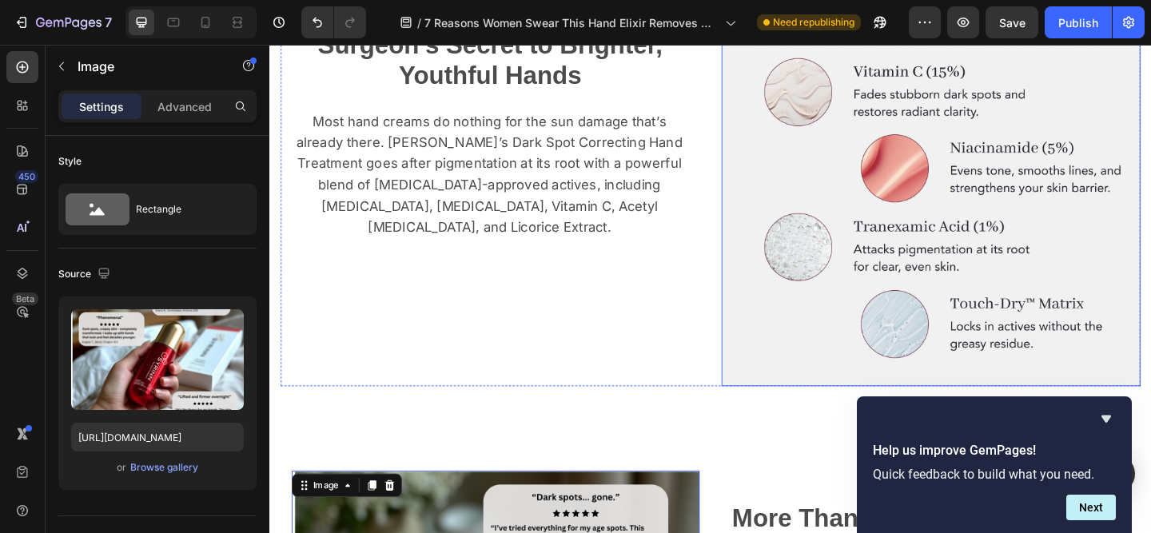
click at [1126, 290] on img at bounding box center [989, 189] width 456 height 456
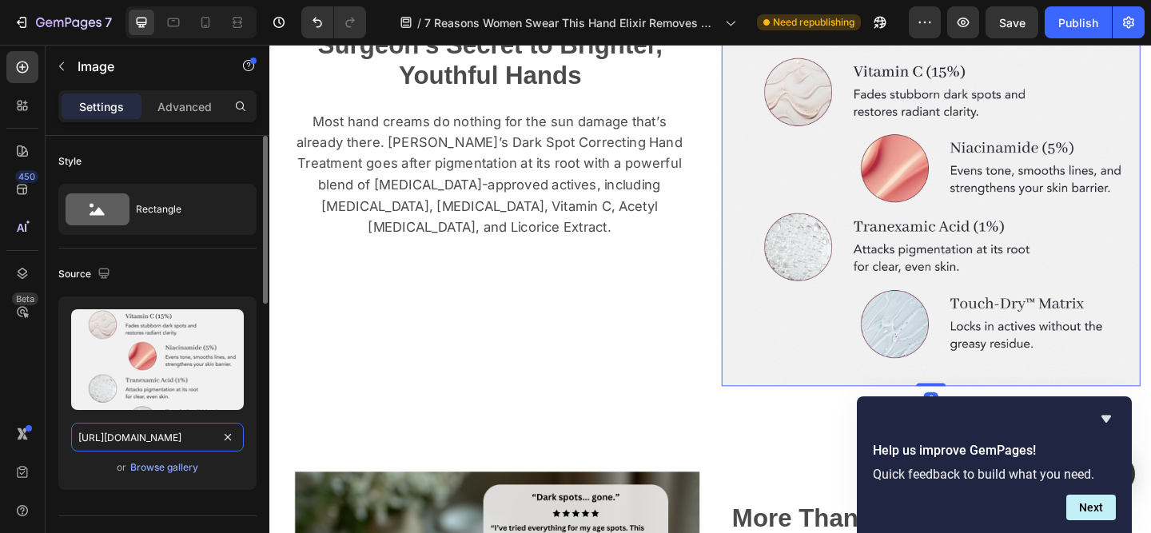
click at [183, 443] on input "[URL][DOMAIN_NAME]" at bounding box center [157, 437] width 173 height 29
paste input "577/8879/2890/files/Syrinn_Ingredients_5.png?v=1758867797"
type input "[URL][DOMAIN_NAME]"
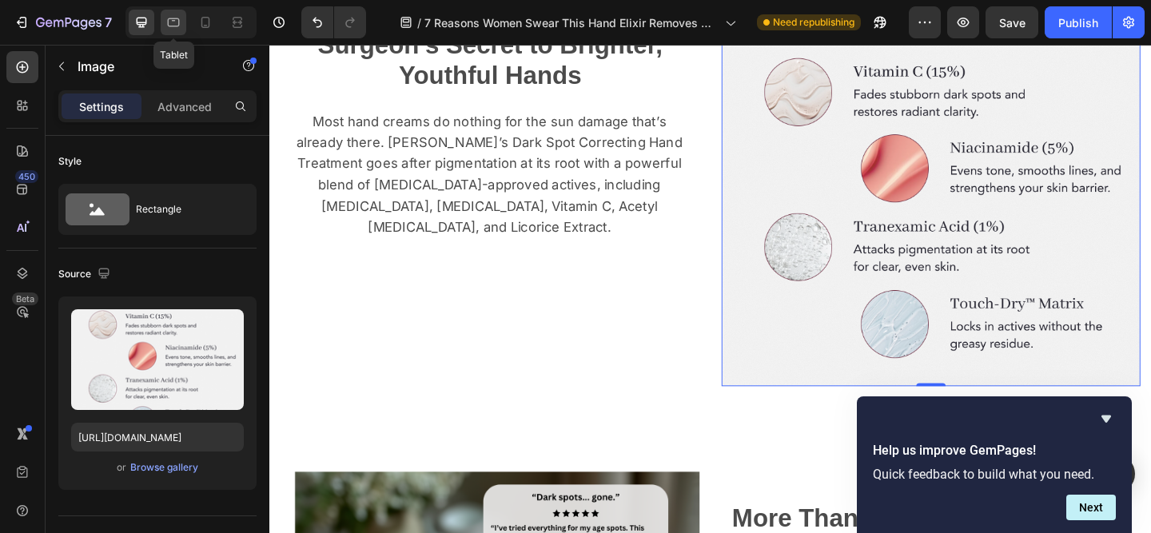
click at [169, 27] on icon at bounding box center [173, 22] width 16 height 16
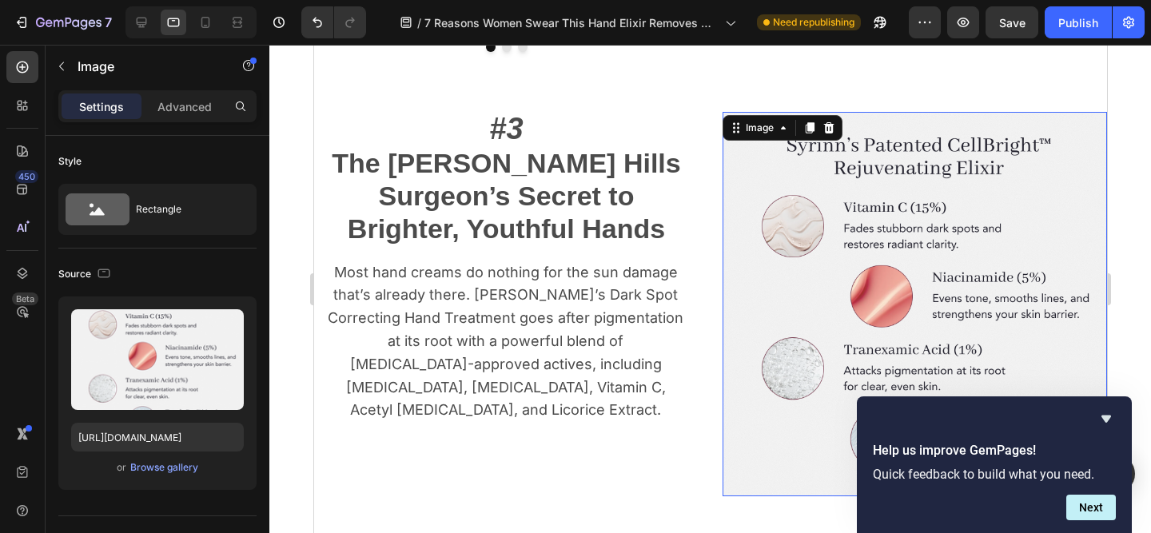
scroll to position [1341, 0]
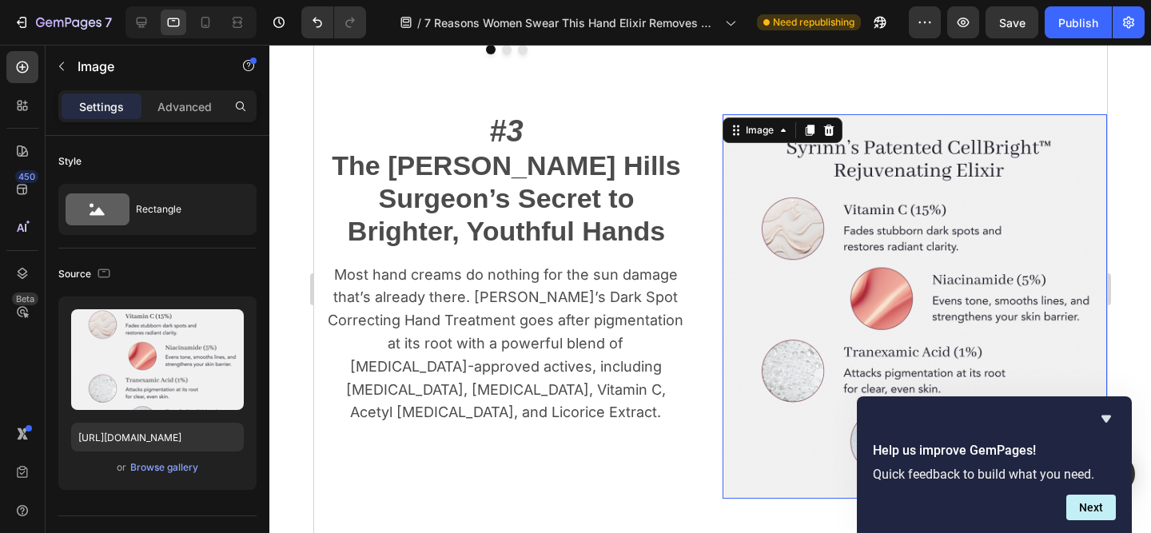
click at [853, 228] on img at bounding box center [914, 306] width 385 height 385
click at [203, 21] on icon at bounding box center [205, 22] width 16 height 16
type input "335"
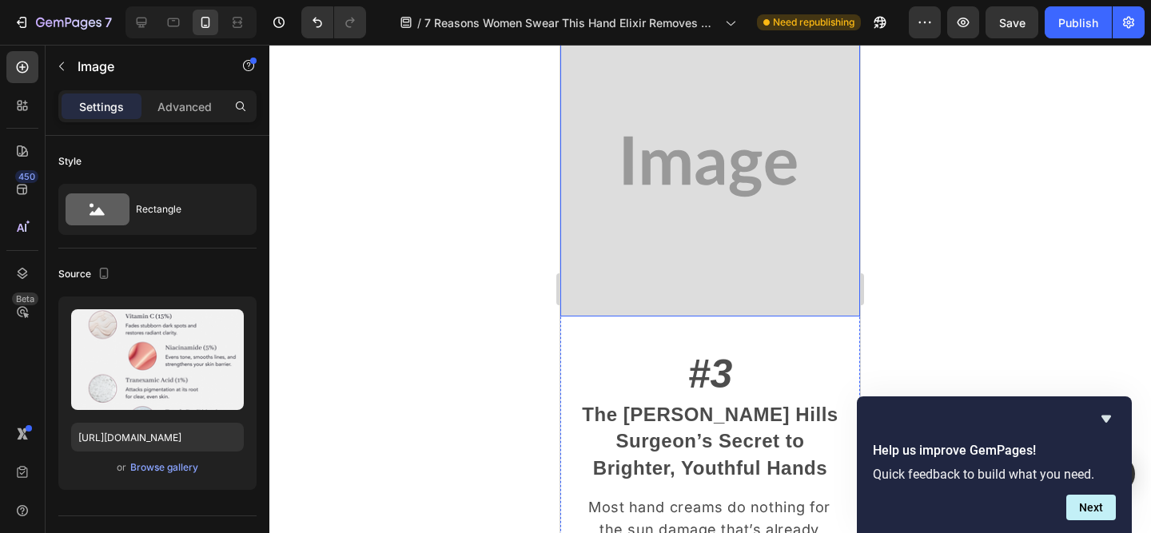
scroll to position [1822, 0]
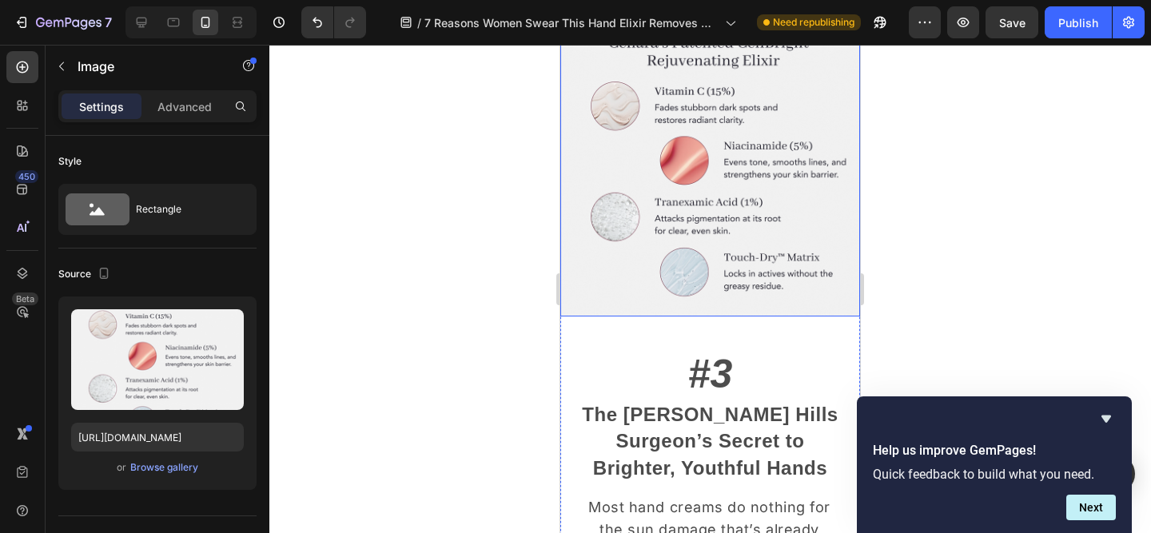
click at [693, 213] on img at bounding box center [710, 167] width 300 height 300
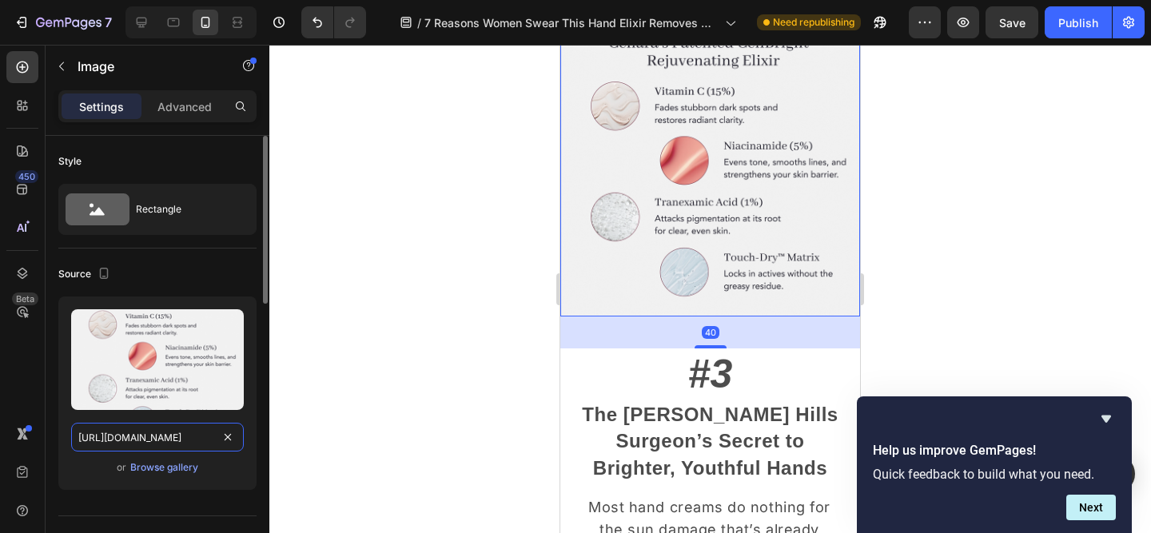
click at [145, 444] on input "[URL][DOMAIN_NAME]" at bounding box center [157, 437] width 173 height 29
paste input "577/8879/2890/files/Syrinn_Ingredients_5.png?v=1758867797"
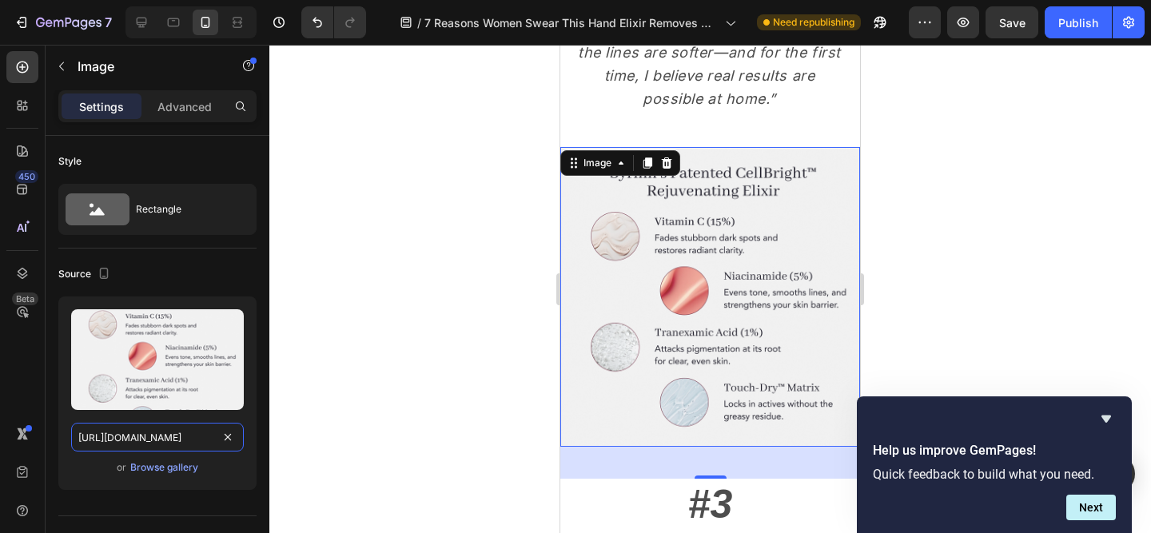
scroll to position [1691, 0]
type input "[URL][DOMAIN_NAME]"
click at [939, 274] on div at bounding box center [710, 289] width 882 height 488
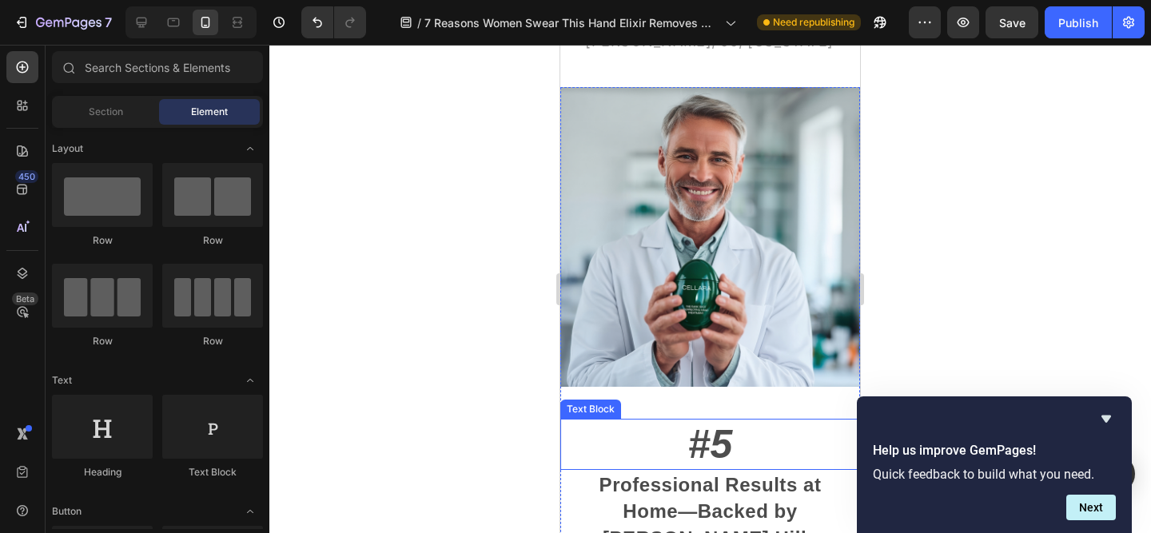
scroll to position [3464, 0]
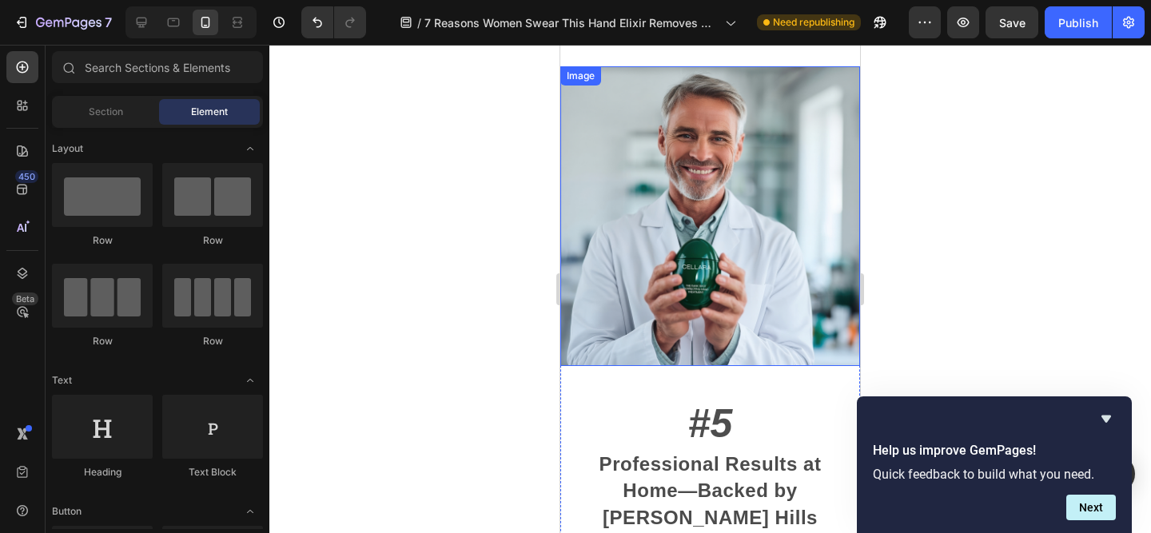
click at [722, 257] on img at bounding box center [710, 216] width 300 height 300
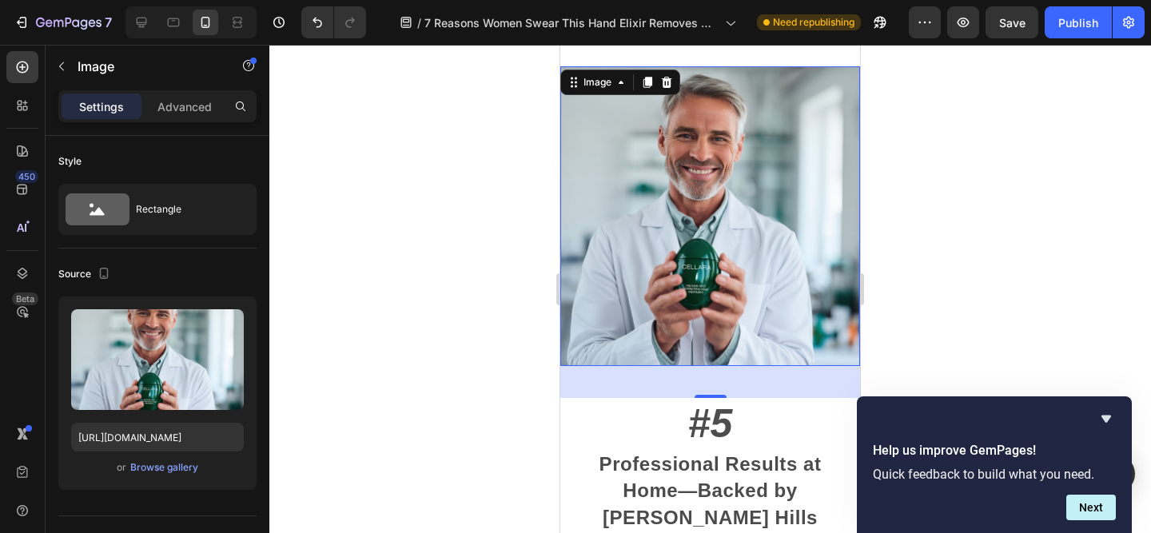
click at [728, 217] on img at bounding box center [710, 216] width 300 height 300
click at [181, 441] on input "[URL][DOMAIN_NAME]" at bounding box center [157, 437] width 173 height 29
paste input "577/8879/2890/files/Syrinn_6.png?v=1758867408"
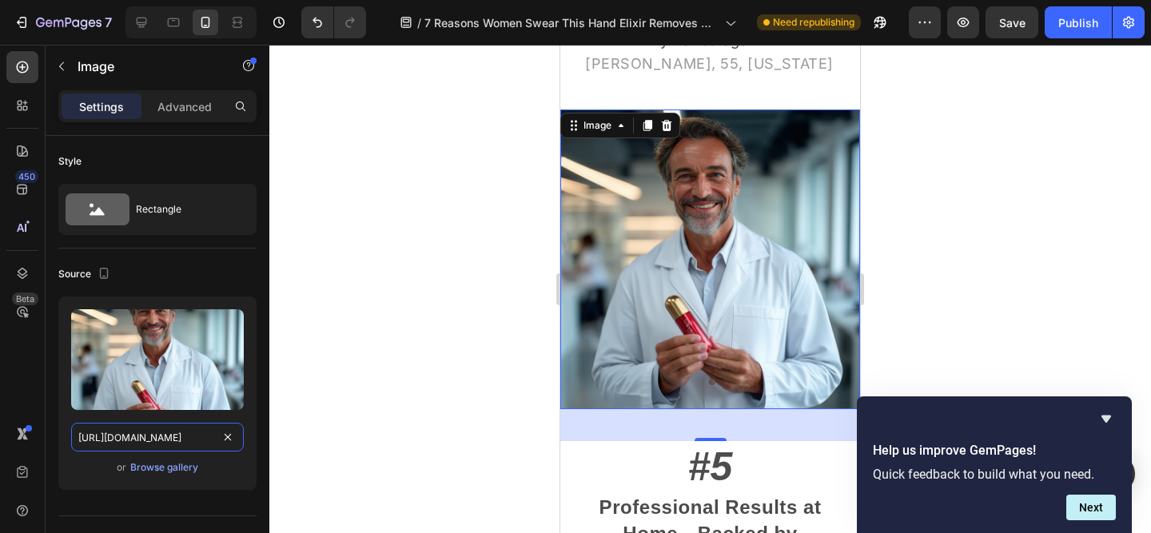
scroll to position [3392, 0]
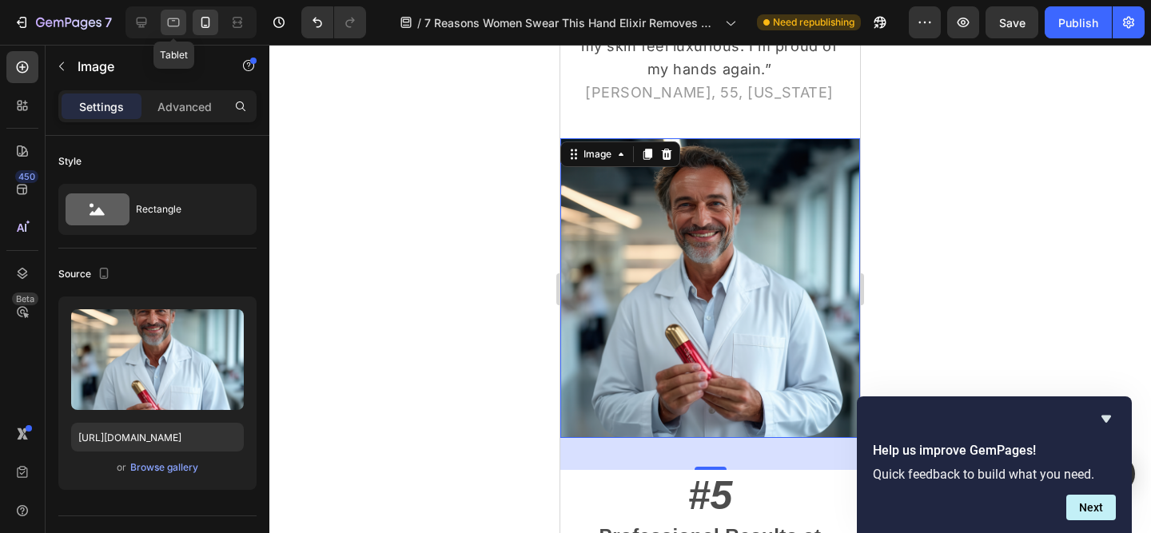
click at [161, 22] on div at bounding box center [174, 23] width 26 height 26
type input "[URL][DOMAIN_NAME]"
type input "483"
type input "380"
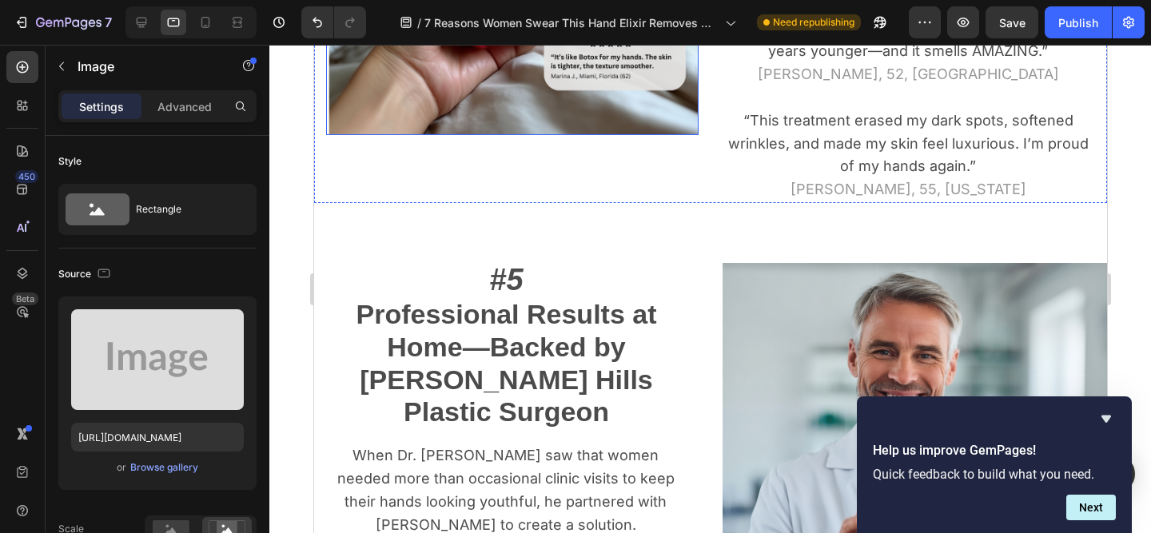
scroll to position [2412, 0]
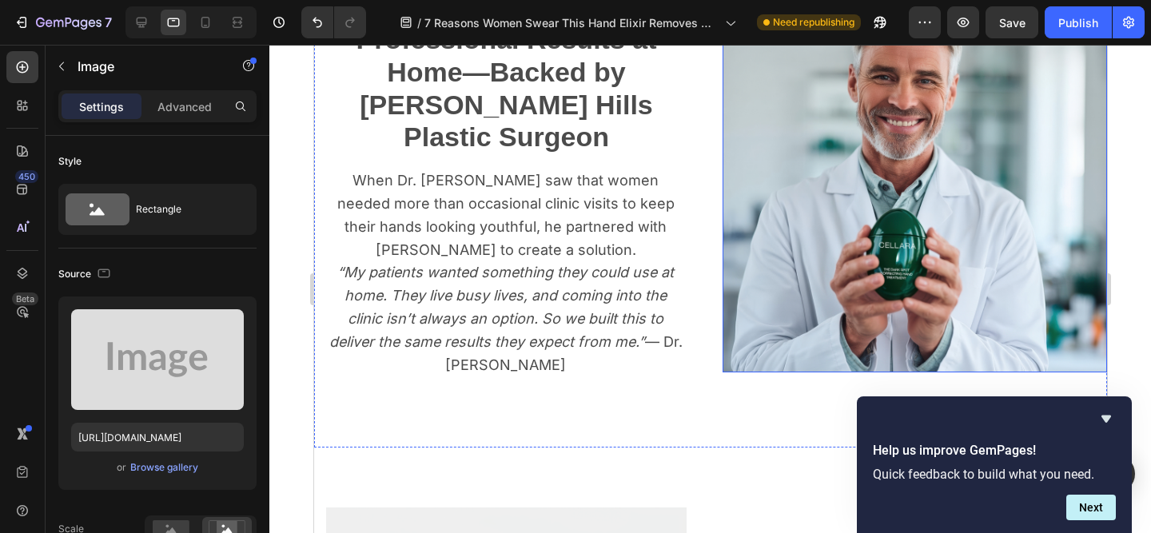
click at [935, 134] on img at bounding box center [914, 180] width 385 height 385
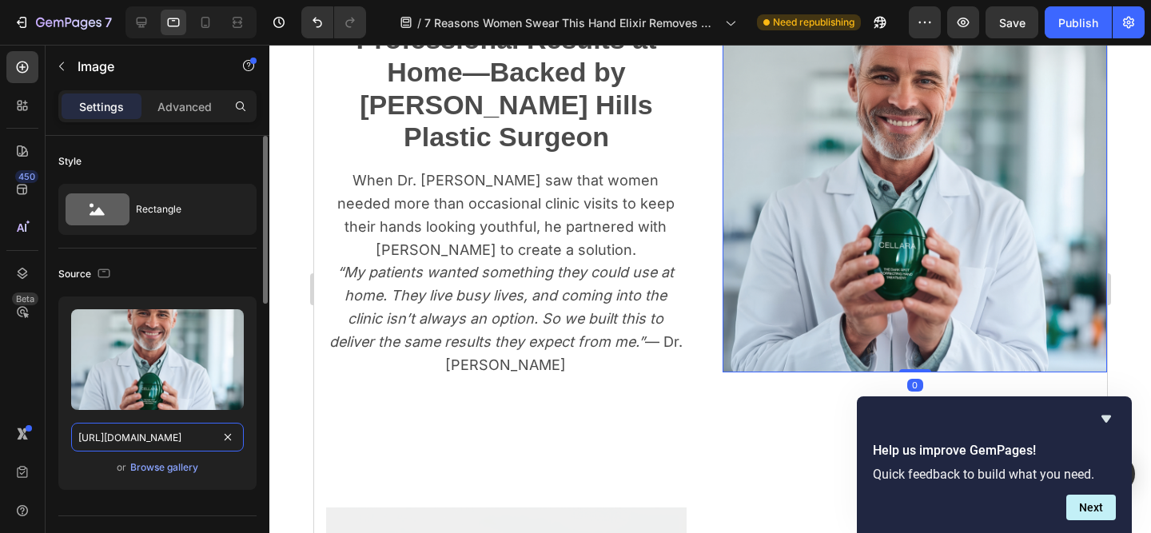
click at [176, 434] on input "[URL][DOMAIN_NAME]" at bounding box center [157, 437] width 173 height 29
paste input "577/8879/2890/files/Syrinn_6.png?v=1758867408m/s/files/1/0"
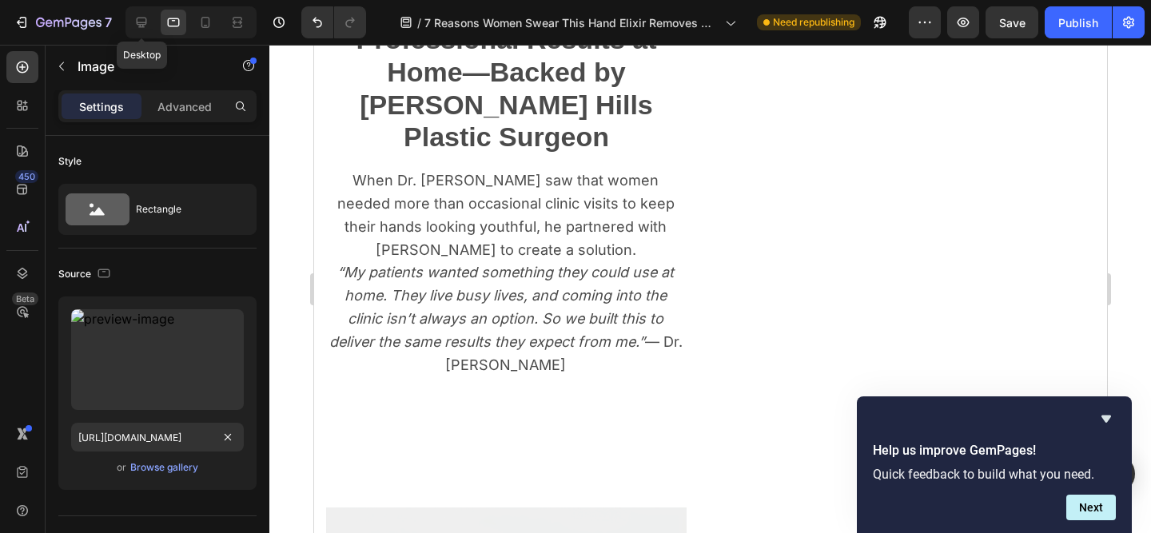
drag, startPoint x: 146, startPoint y: 24, endPoint x: 183, endPoint y: 33, distance: 37.8
click at [146, 23] on icon at bounding box center [142, 22] width 16 height 16
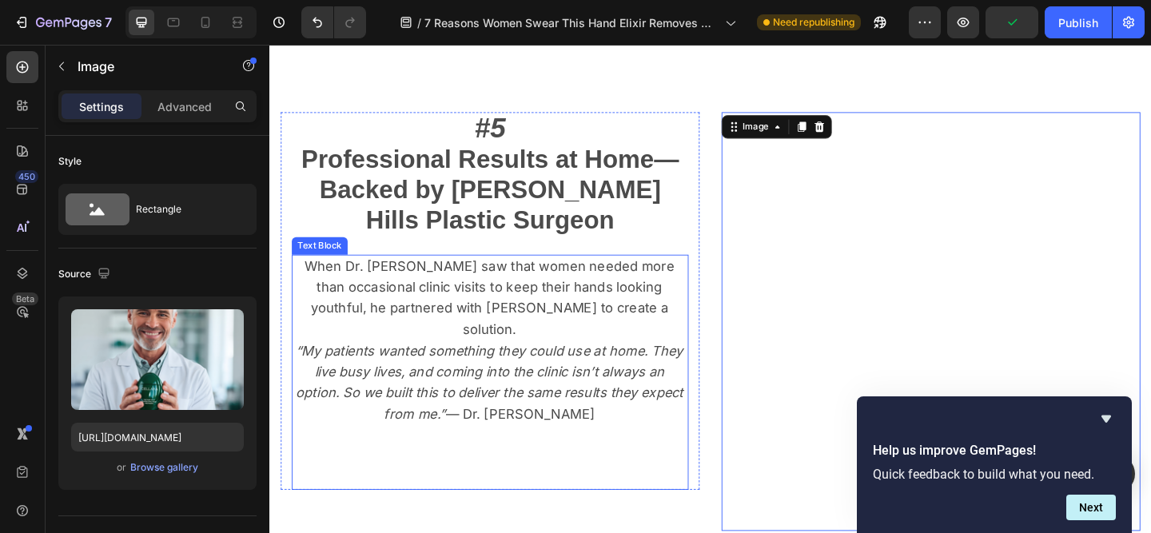
scroll to position [2657, 0]
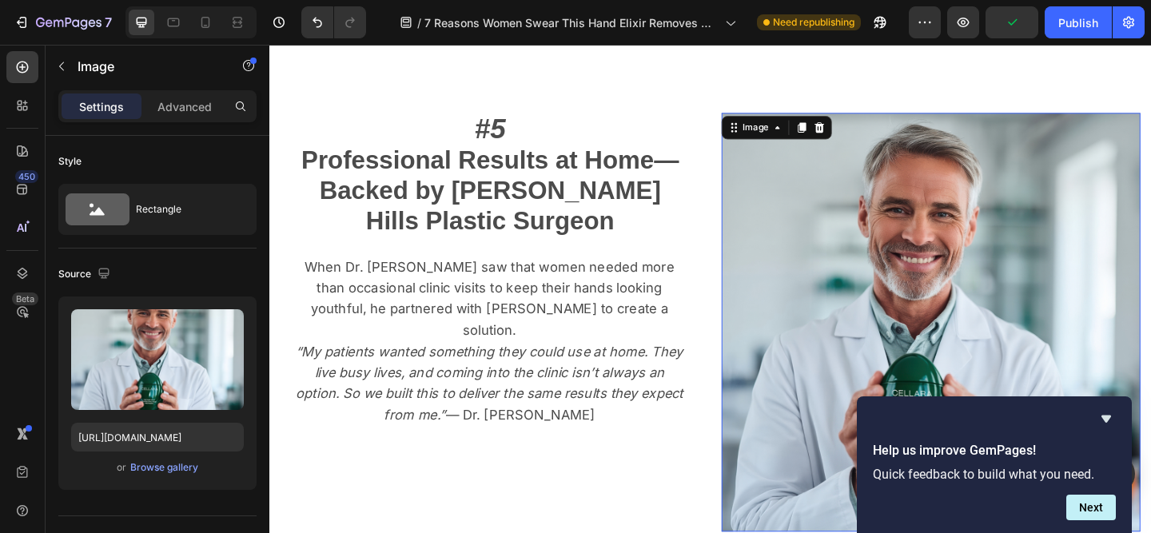
click at [971, 295] on img at bounding box center [989, 347] width 456 height 456
click at [180, 431] on input "[URL][DOMAIN_NAME]" at bounding box center [157, 437] width 173 height 29
paste input "577/8879/2890/files/Syrinn_6.png?v=1758867408"
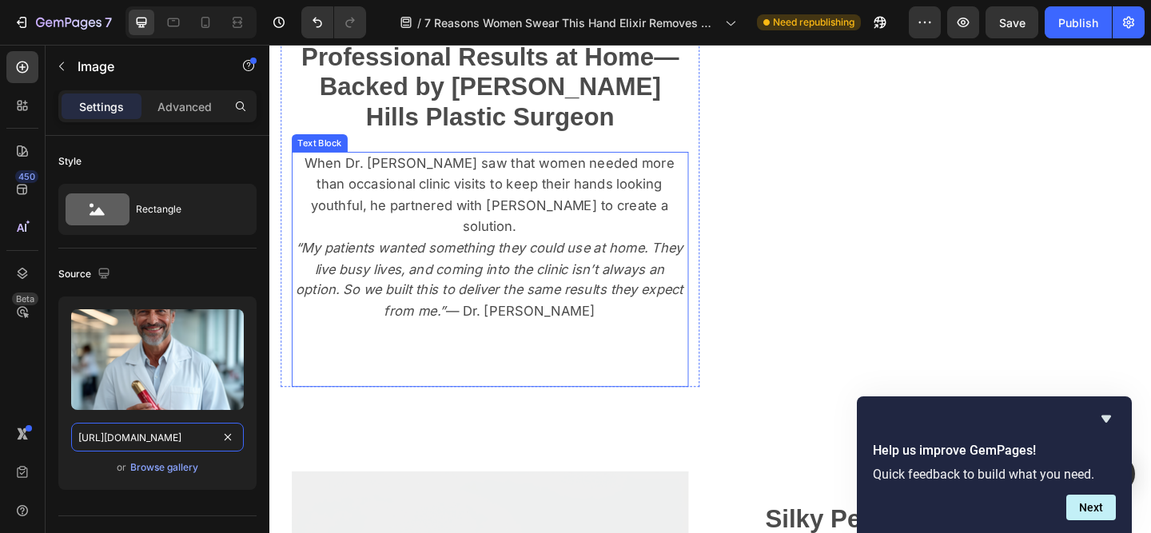
scroll to position [2858, 0]
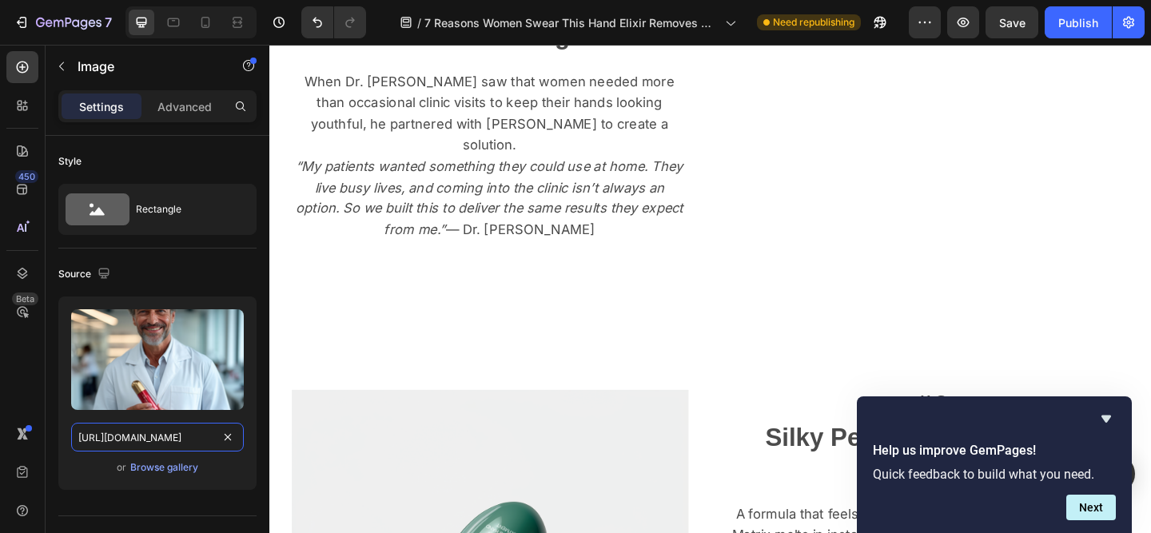
type input "[URL][DOMAIN_NAME]"
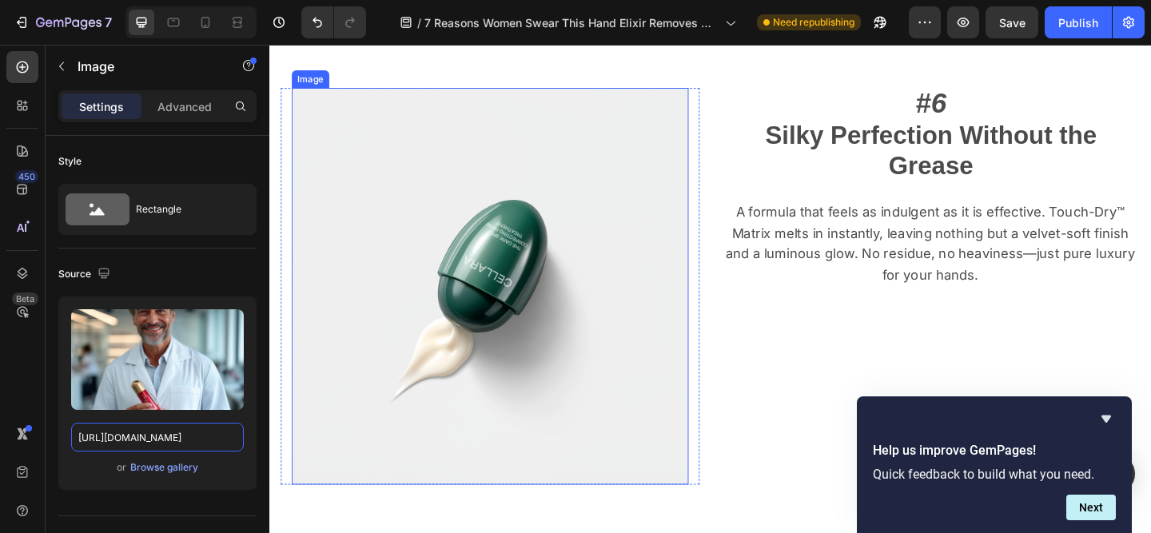
scroll to position [3296, 0]
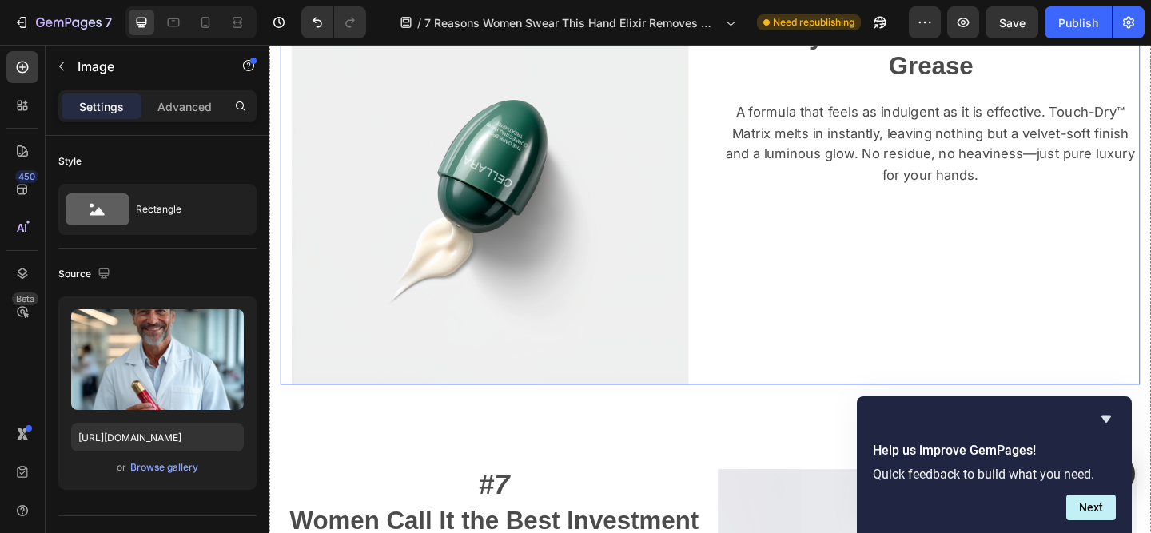
click at [462, 257] on img at bounding box center [509, 199] width 432 height 432
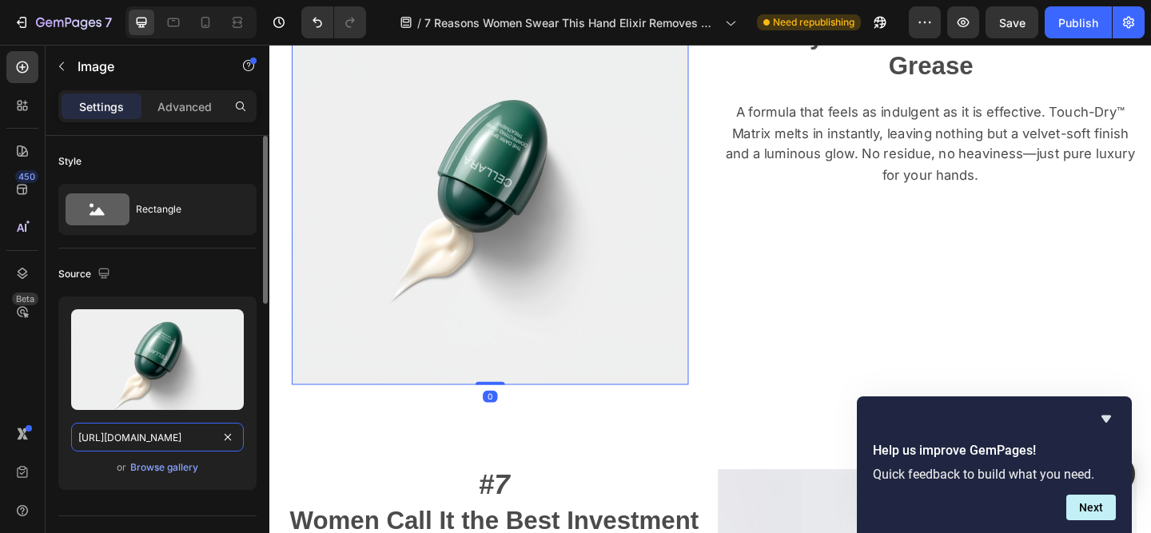
click at [173, 435] on input "[URL][DOMAIN_NAME]" at bounding box center [157, 437] width 173 height 29
paste input "577/8879/2890/files/Syrinn_2.png?v=175886740"
type input "[URL][DOMAIN_NAME]"
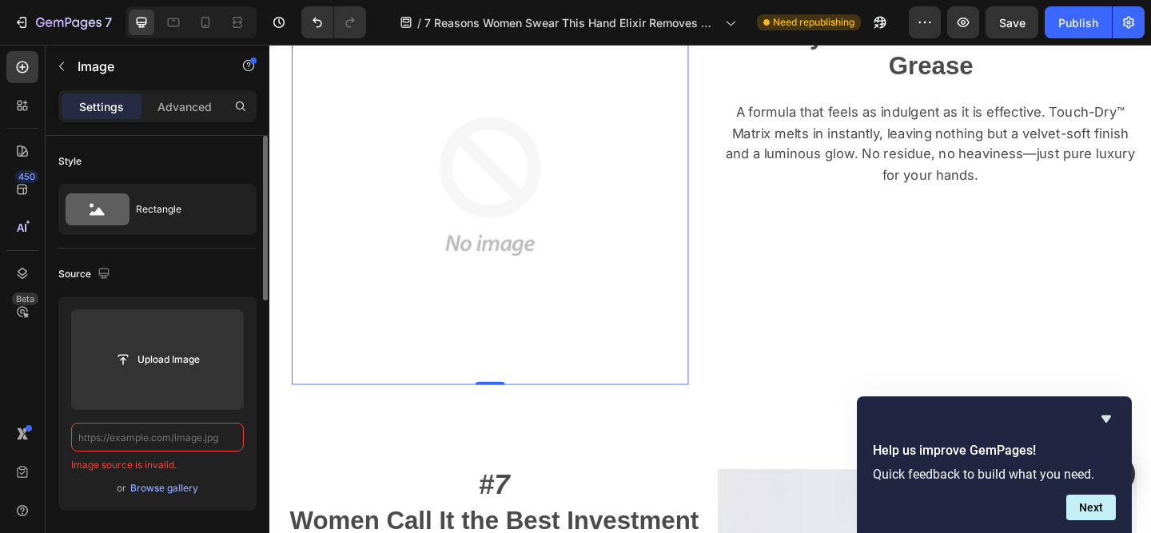
scroll to position [0, 0]
paste input "[URL][DOMAIN_NAME]"
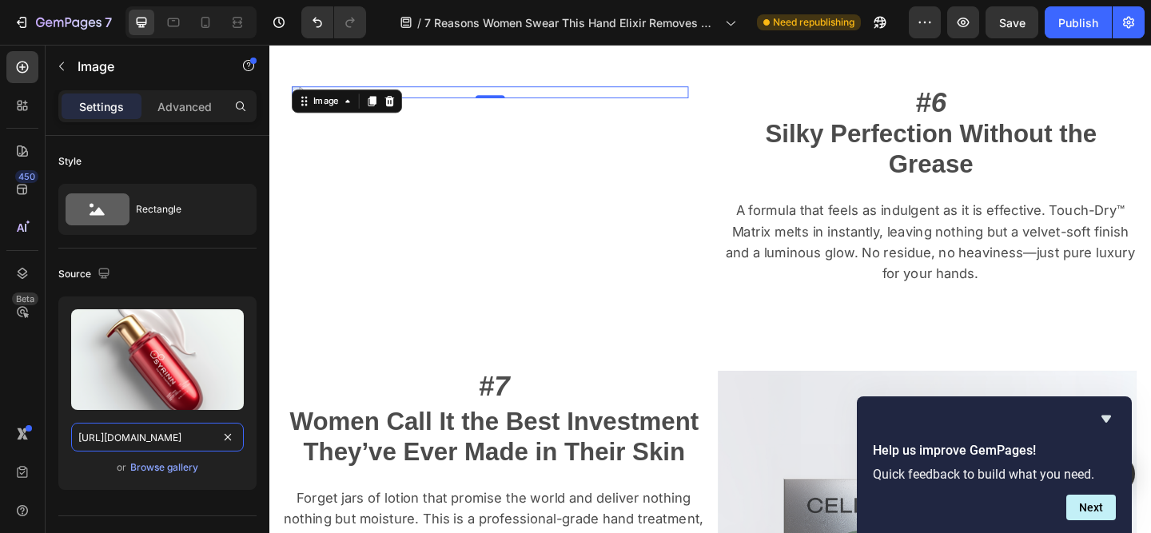
scroll to position [3140, 0]
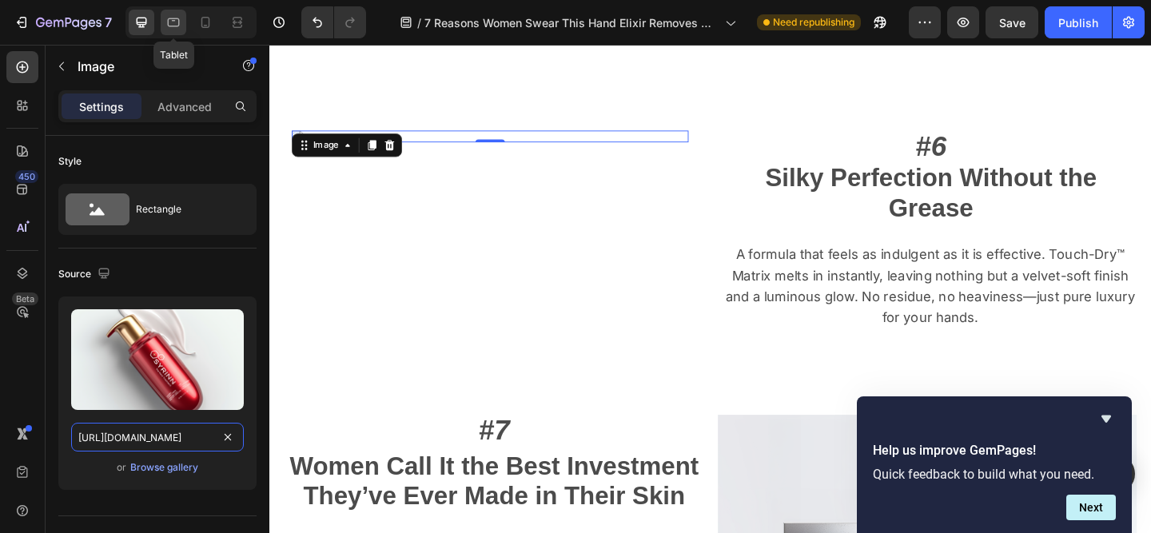
type input "[URL][DOMAIN_NAME]"
click at [162, 17] on div at bounding box center [174, 23] width 26 height 26
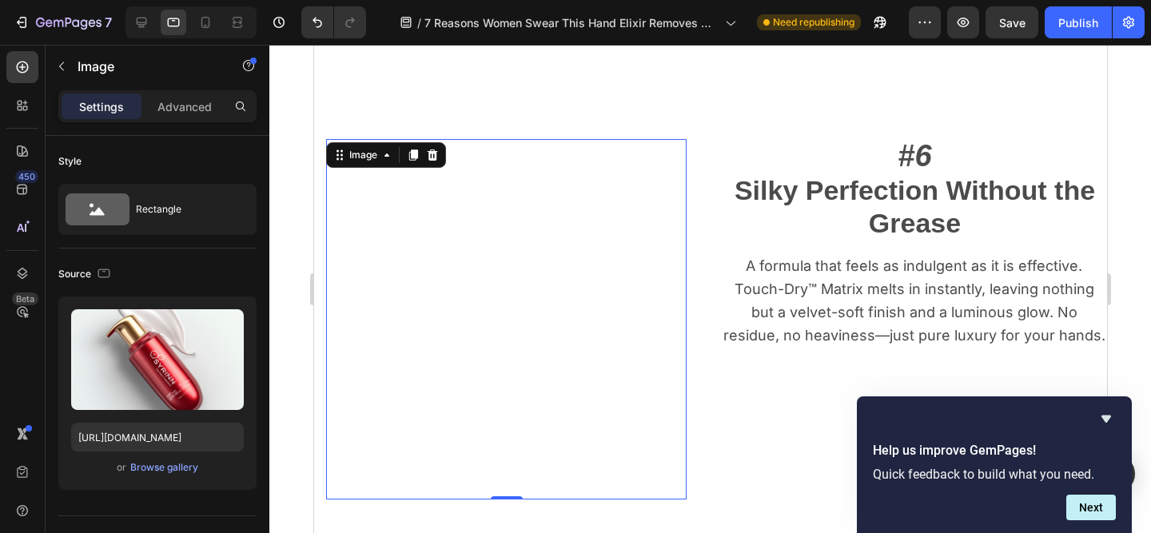
scroll to position [2766, 0]
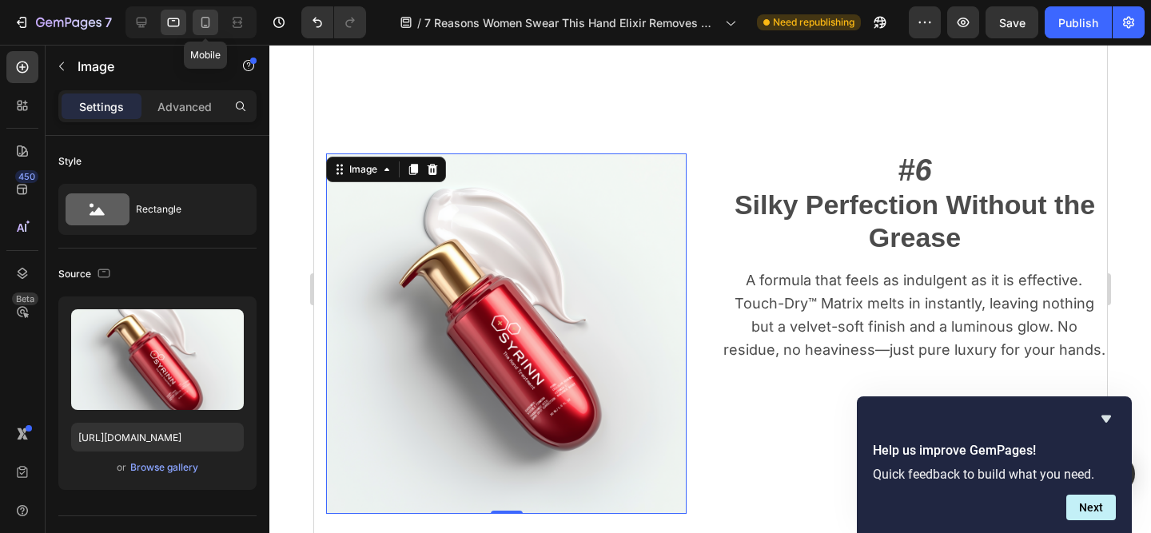
click at [202, 19] on icon at bounding box center [205, 22] width 9 height 11
type input "335"
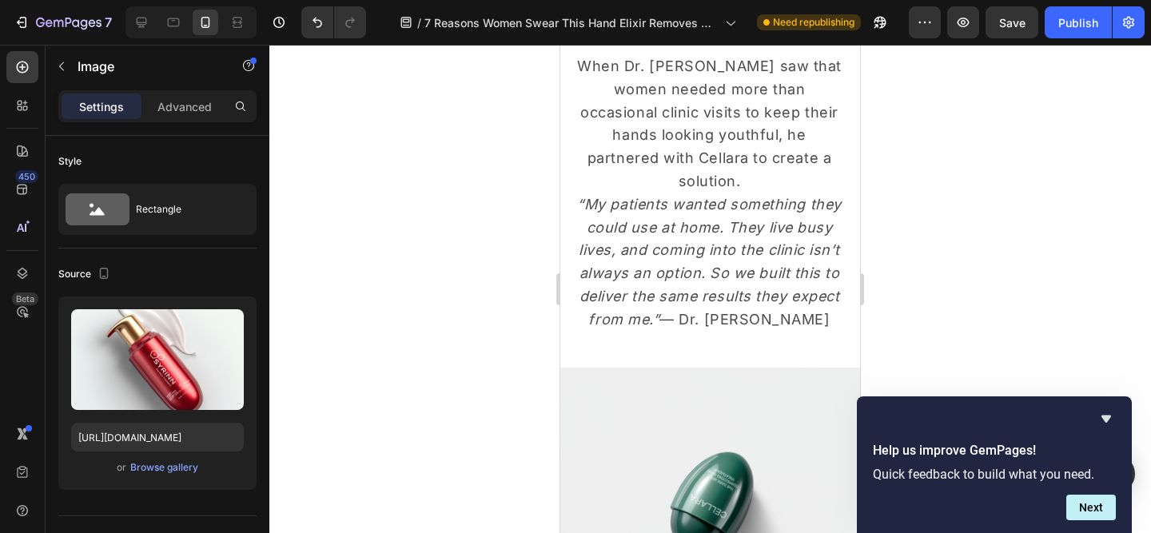
scroll to position [4092, 0]
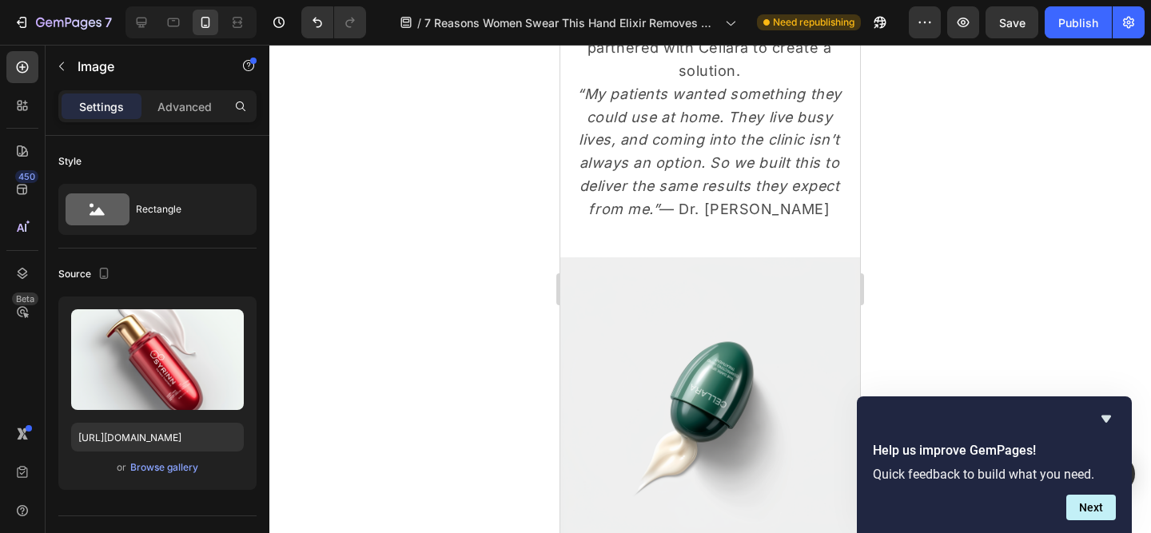
click at [728, 298] on img at bounding box center [710, 407] width 300 height 300
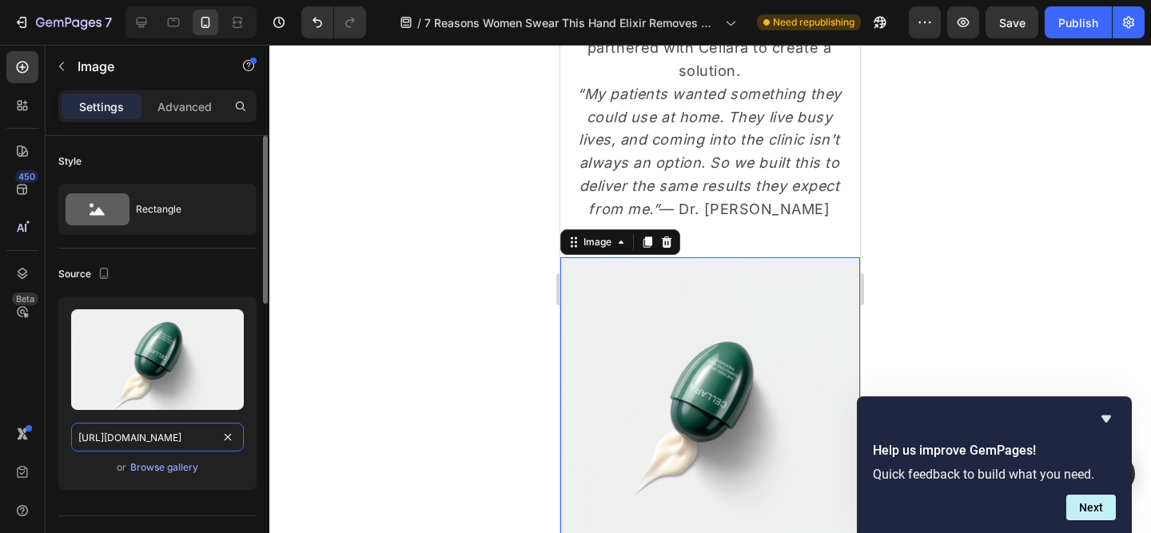
click at [170, 437] on input "[URL][DOMAIN_NAME]" at bounding box center [157, 437] width 173 height 29
paste input "577/8879/2890/files/Syrinn_2.png?v=1758867407"
type input "[URL][DOMAIN_NAME]"
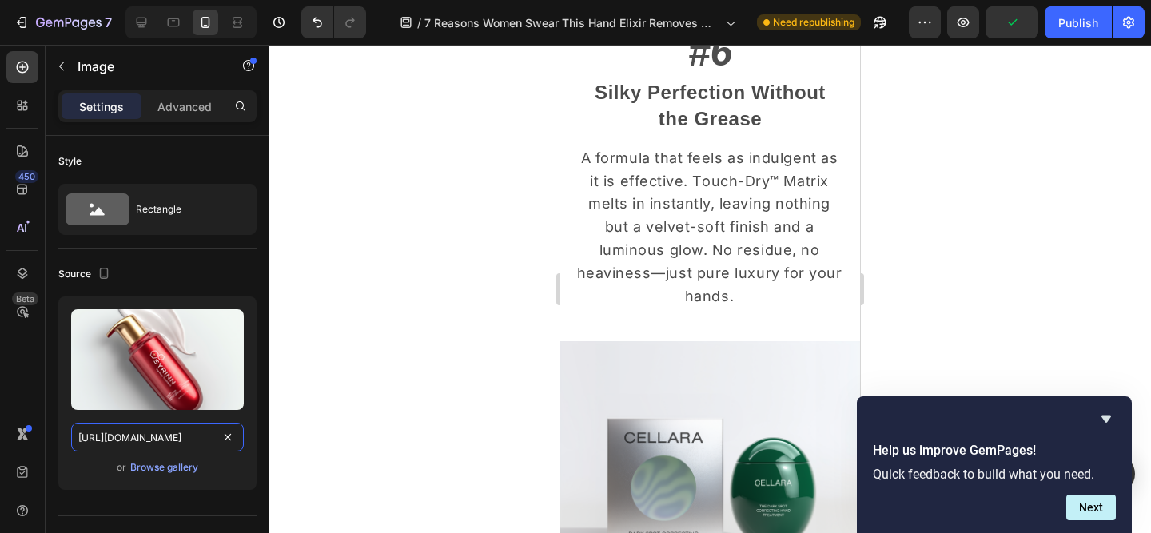
scroll to position [4791, 0]
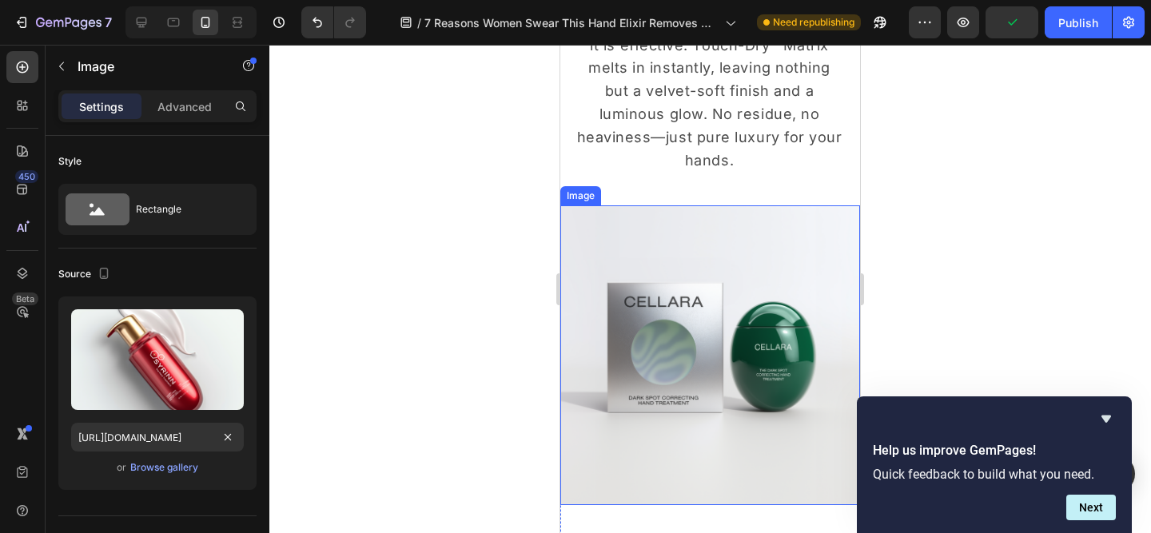
click at [733, 303] on img at bounding box center [710, 355] width 300 height 300
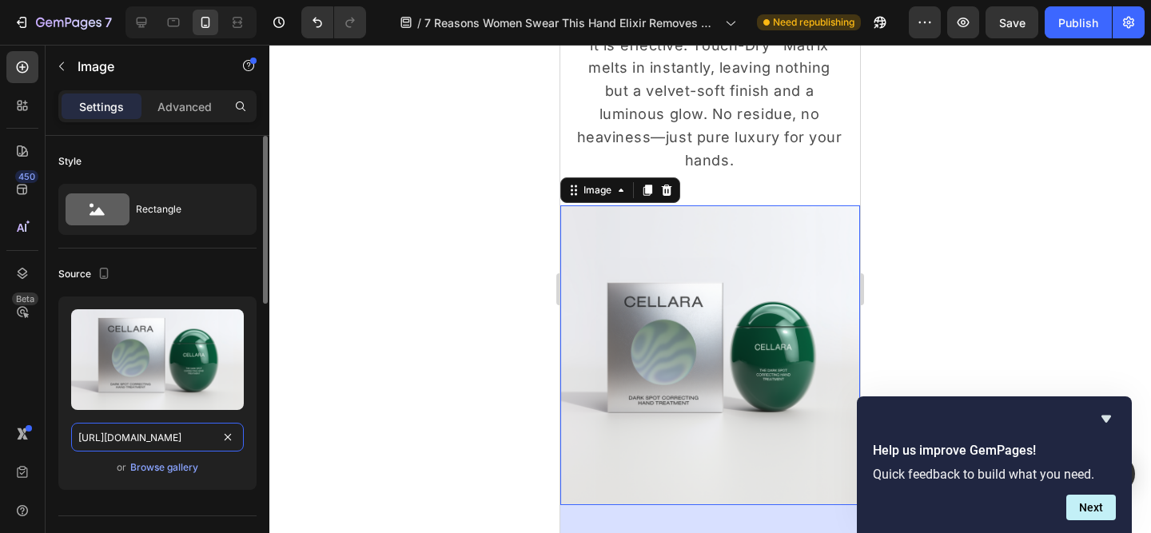
click at [190, 441] on input "[URL][DOMAIN_NAME]" at bounding box center [157, 437] width 173 height 29
paste input "577/8879/2890/files/Syrinn_1.png?v=1758867407"
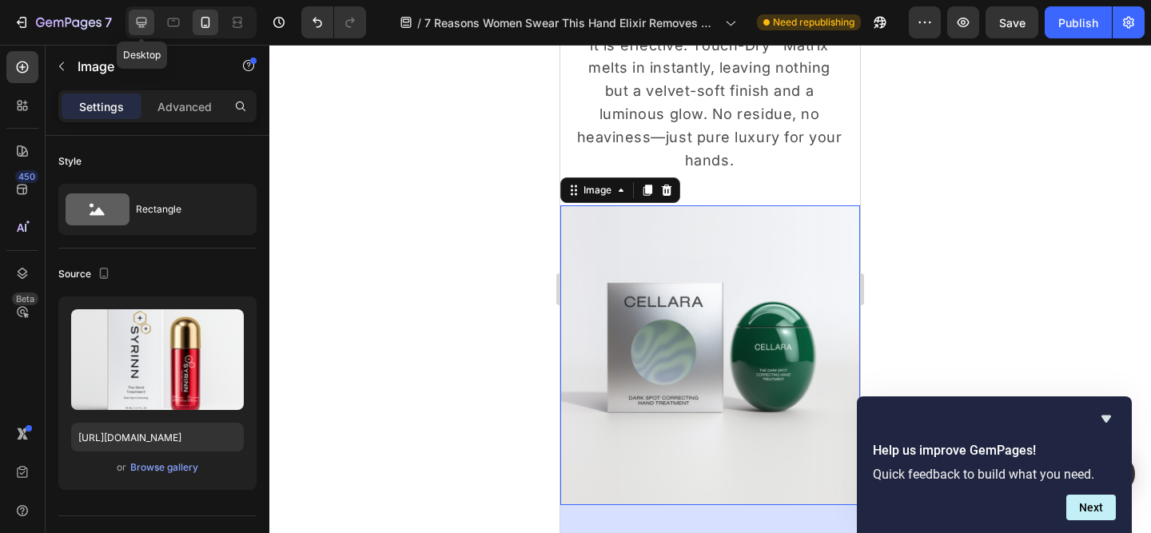
click at [136, 28] on icon at bounding box center [142, 22] width 16 height 16
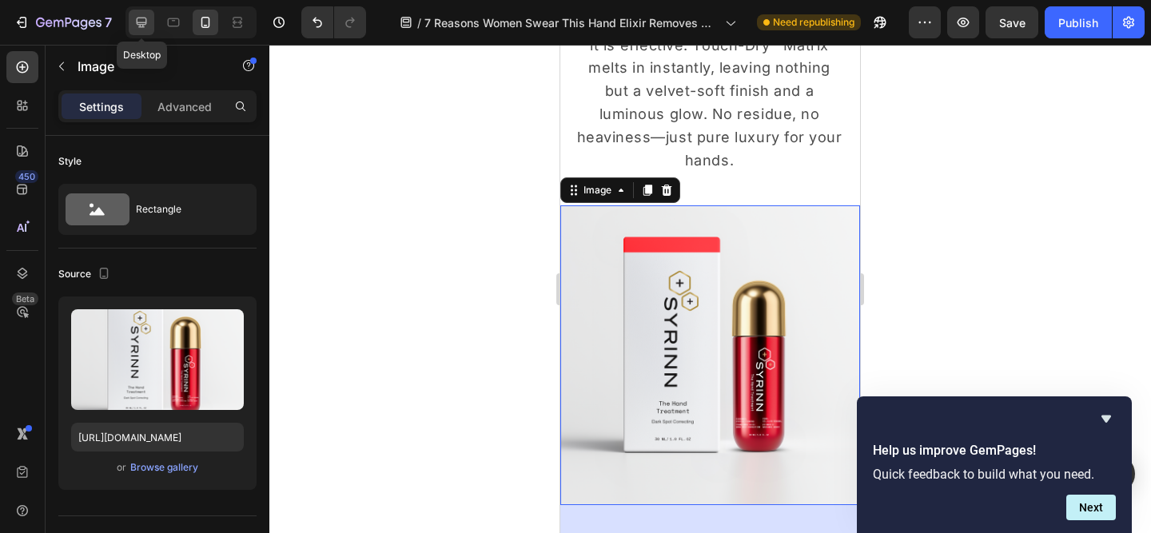
type input "[URL][DOMAIN_NAME]"
type input "483"
type input "380"
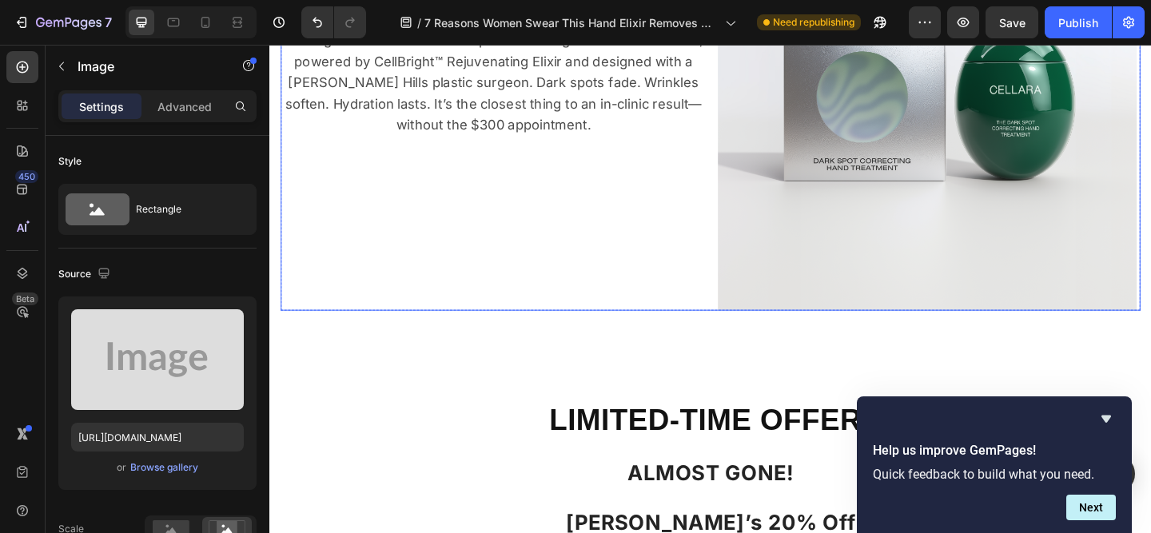
scroll to position [3830, 0]
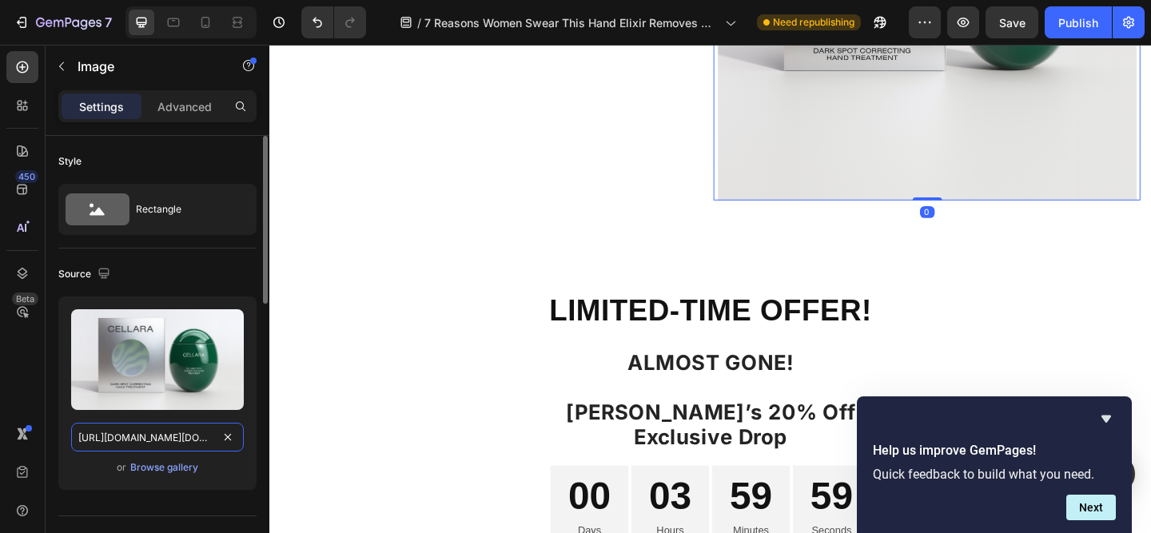
click at [163, 431] on input "[URL][DOMAIN_NAME][DOMAIN_NAME]" at bounding box center [157, 437] width 173 height 29
paste input "[URL][DOMAIN_NAME]"
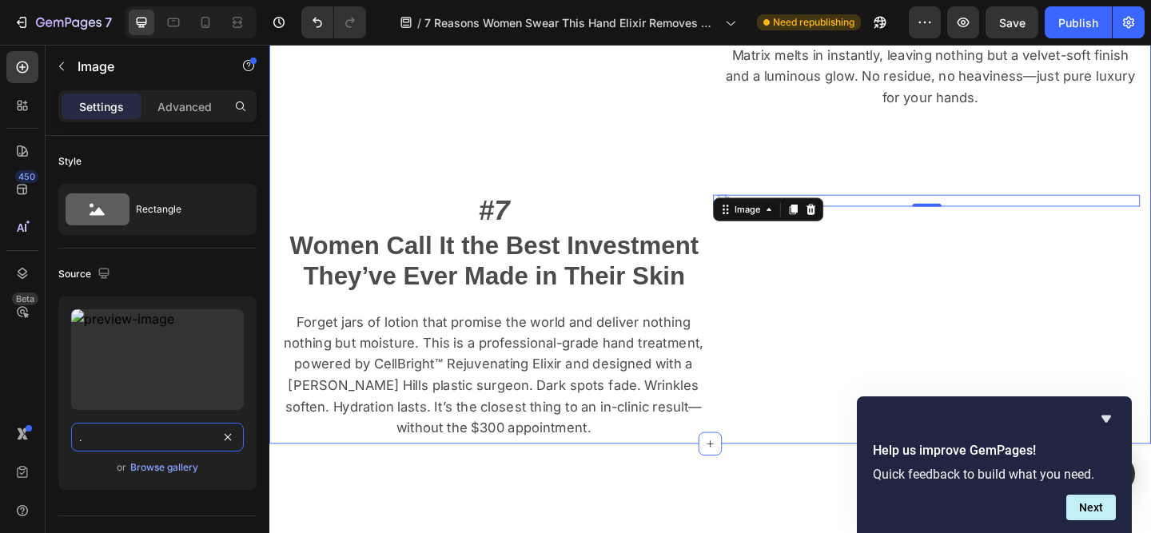
scroll to position [3367, 0]
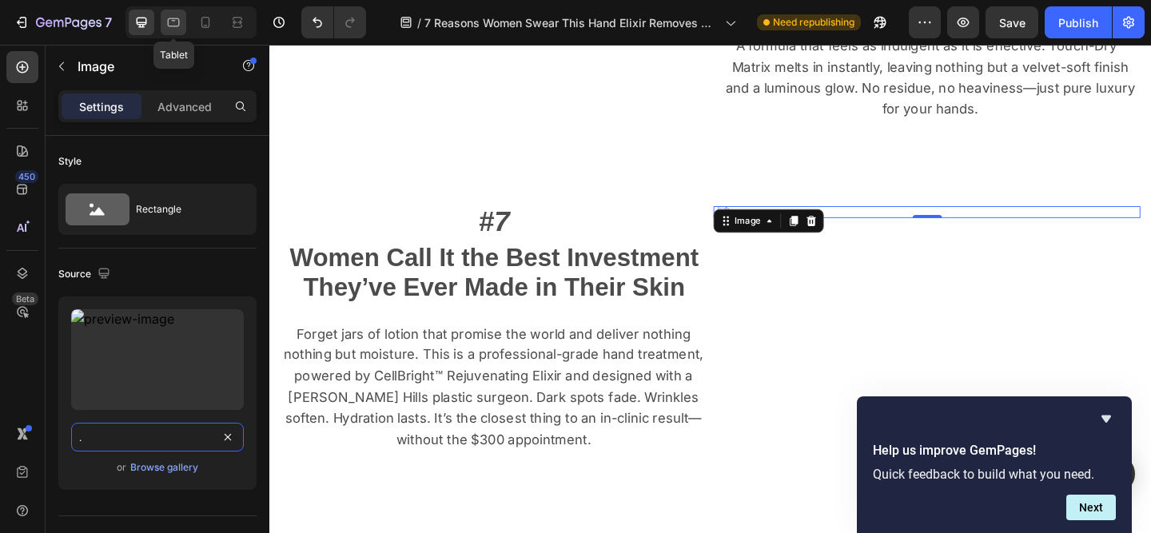
type input "[URL][DOMAIN_NAME][DOMAIN_NAME][DOMAIN_NAME]"
click at [180, 22] on icon at bounding box center [173, 22] width 16 height 16
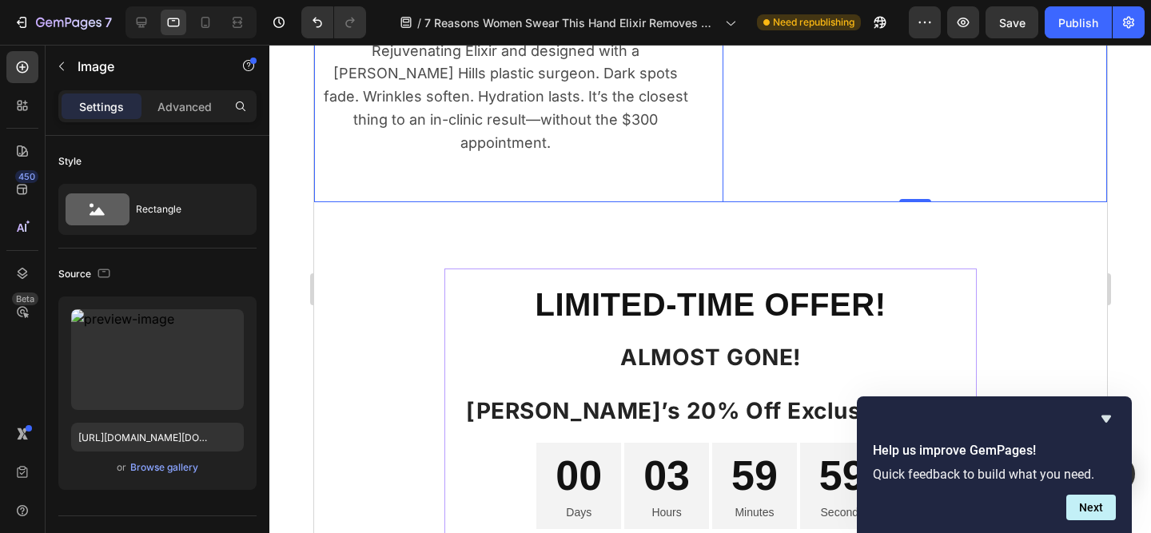
scroll to position [3575, 0]
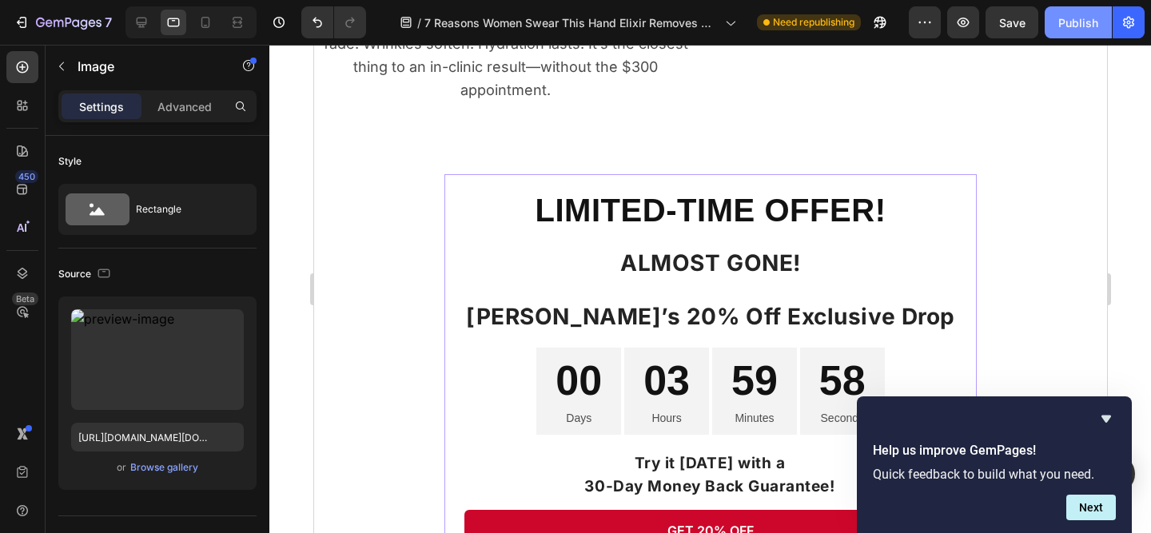
click at [1079, 27] on div "Publish" at bounding box center [1079, 22] width 40 height 17
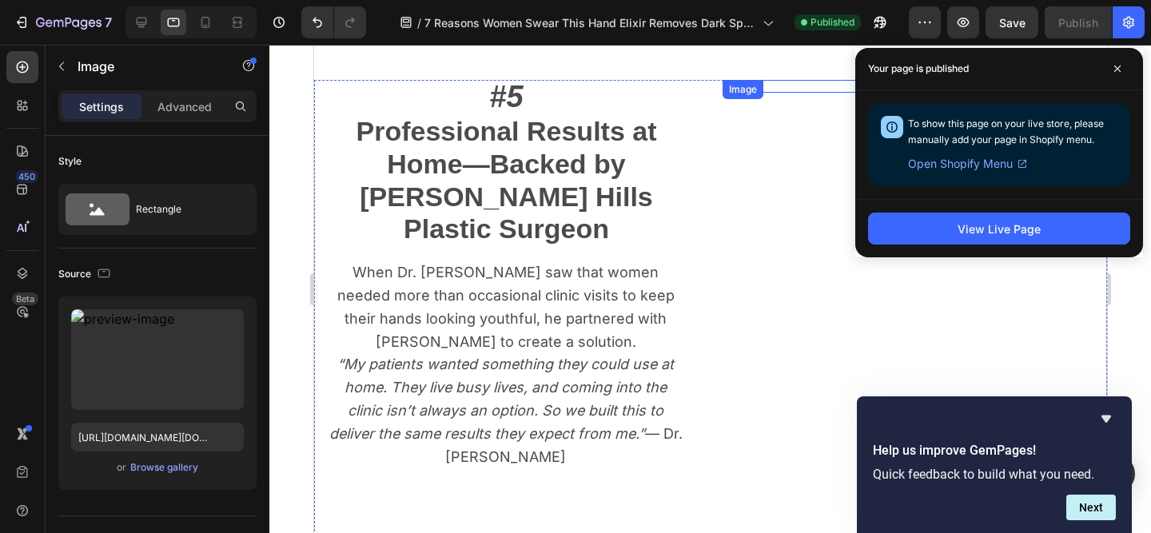
scroll to position [2289, 0]
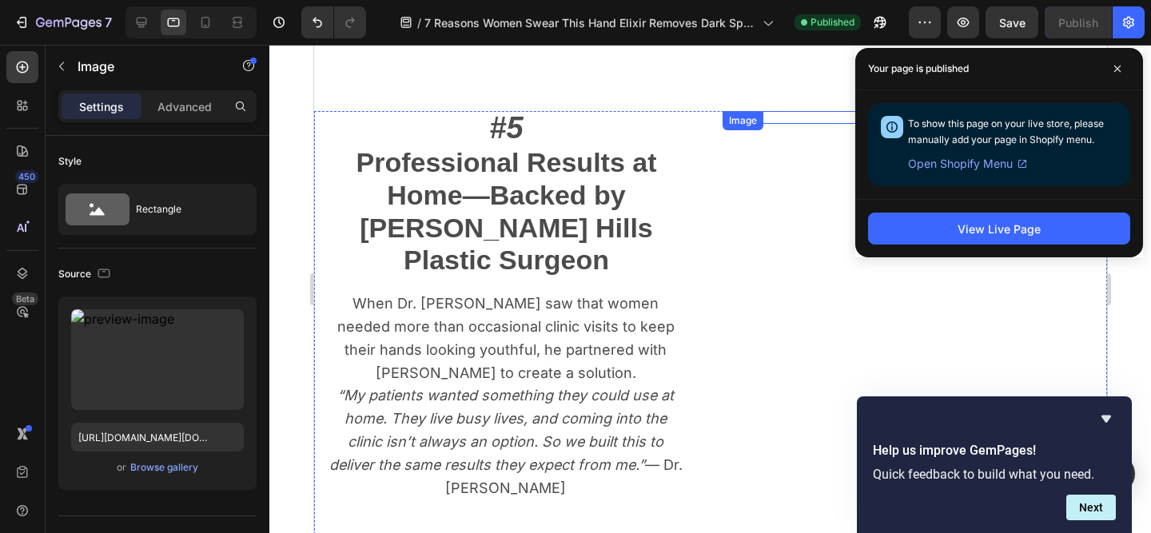
click at [823, 124] on img at bounding box center [914, 117] width 385 height 13
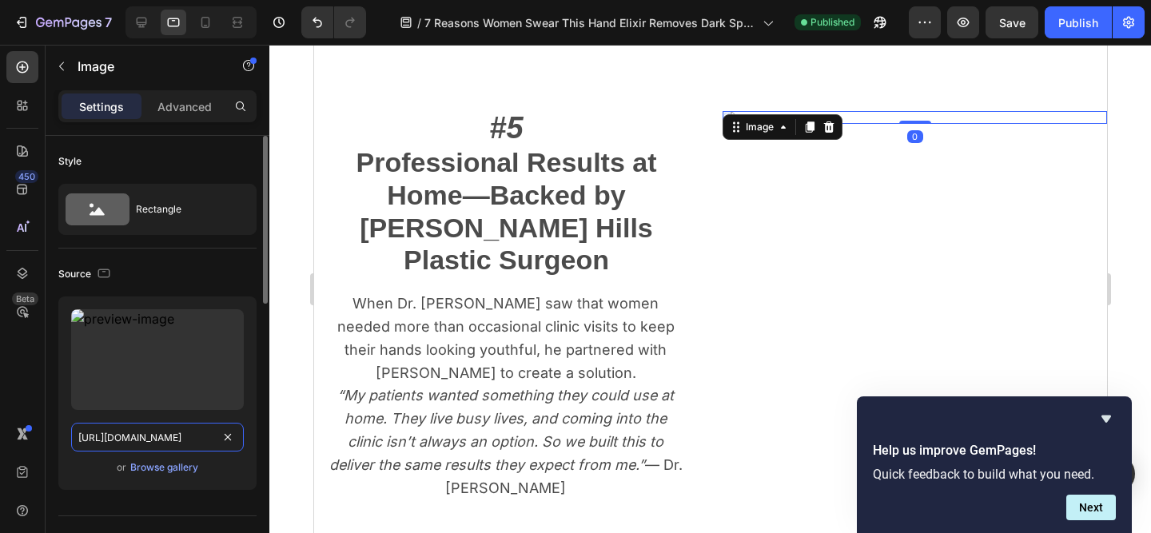
click at [197, 443] on input "[URL][DOMAIN_NAME]" at bounding box center [157, 437] width 173 height 29
paste input "939/7954/1777/files/Syrinn_6.png?v=1758868505files/1/0"
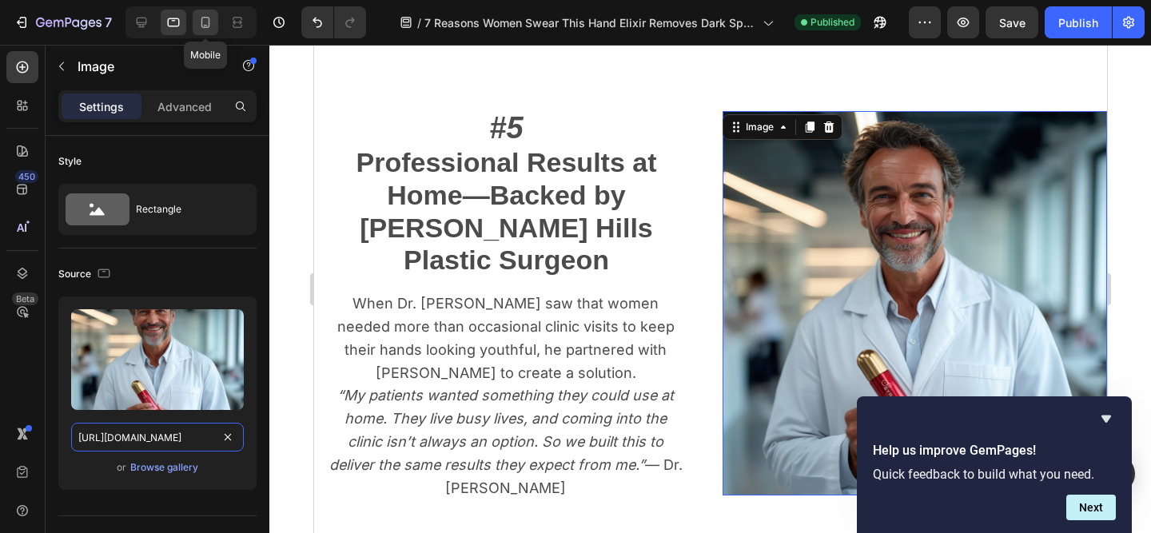
type input "[URL][DOMAIN_NAME]"
click at [207, 25] on icon at bounding box center [205, 22] width 16 height 16
type input "335"
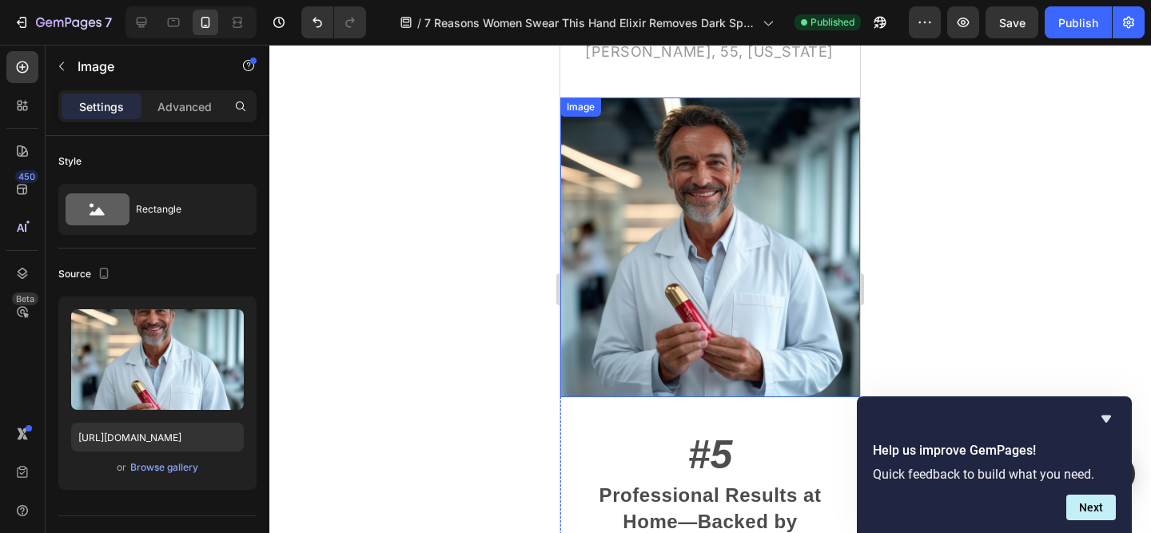
click at [760, 238] on img at bounding box center [710, 248] width 300 height 300
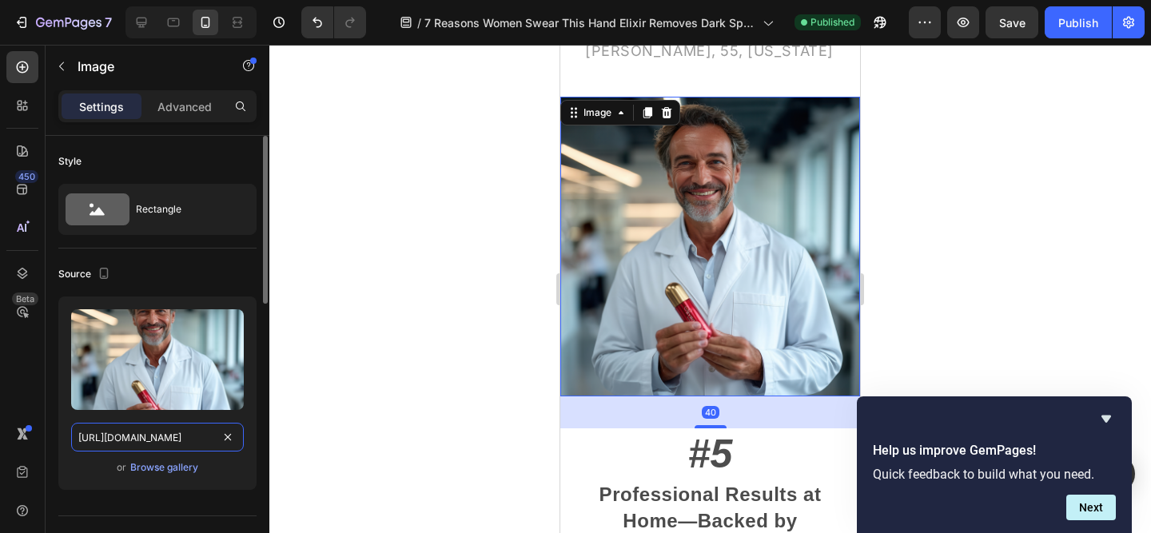
click at [172, 440] on input "[URL][DOMAIN_NAME]" at bounding box center [157, 437] width 173 height 29
paste input "939/7954/1777/files/Syrinn_6.png?v=1758868505"
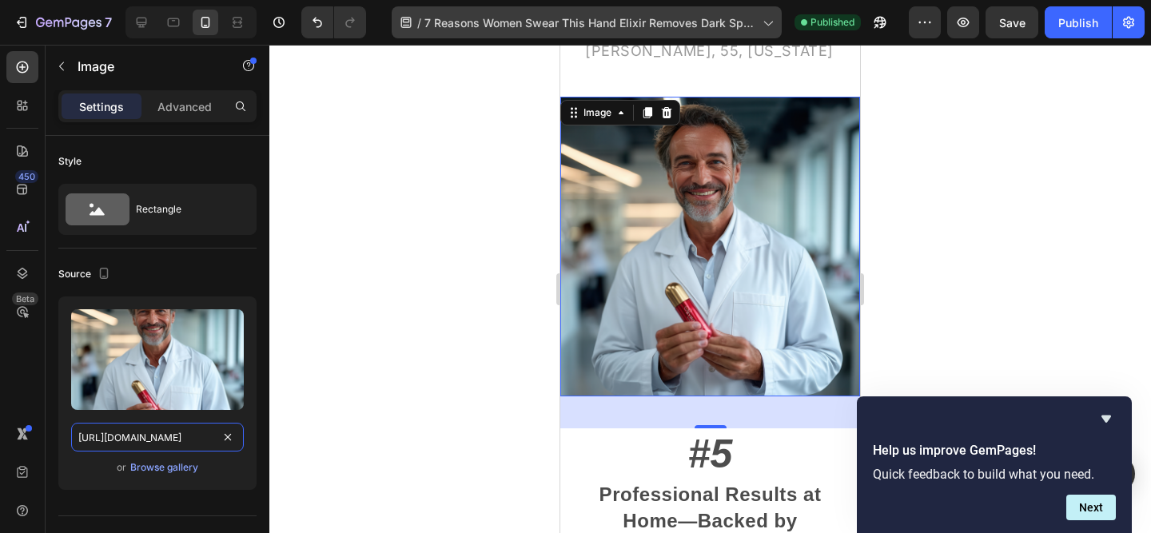
type input "[URL][DOMAIN_NAME]"
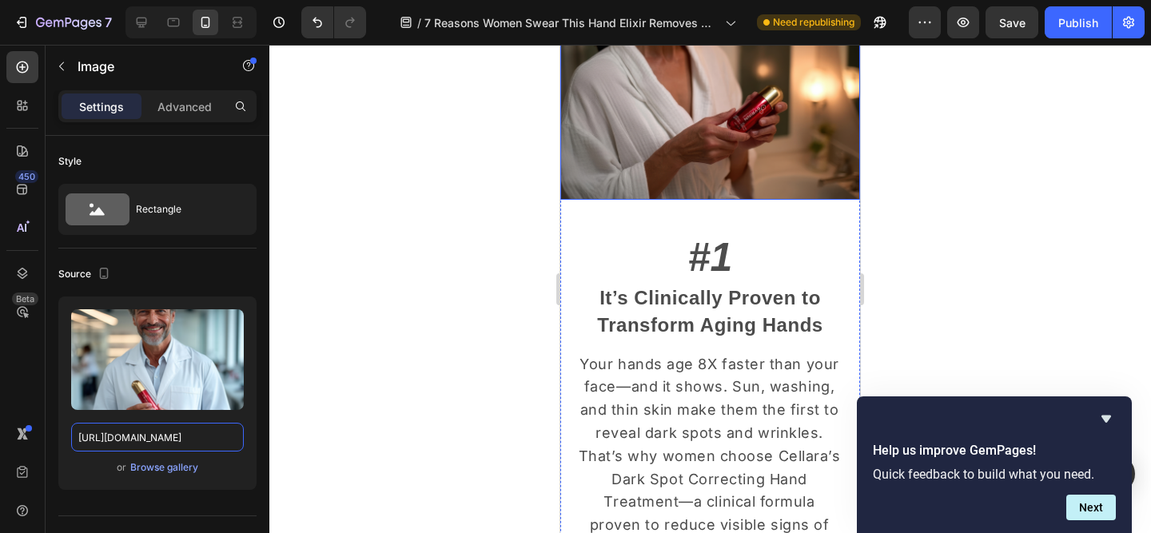
scroll to position [397, 0]
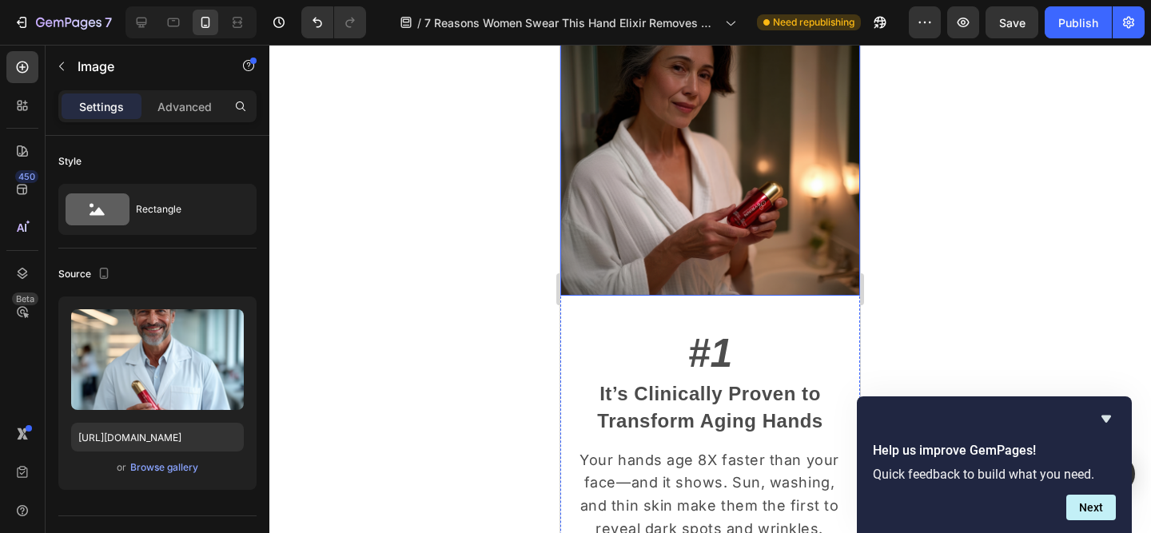
click at [734, 184] on img at bounding box center [710, 146] width 300 height 300
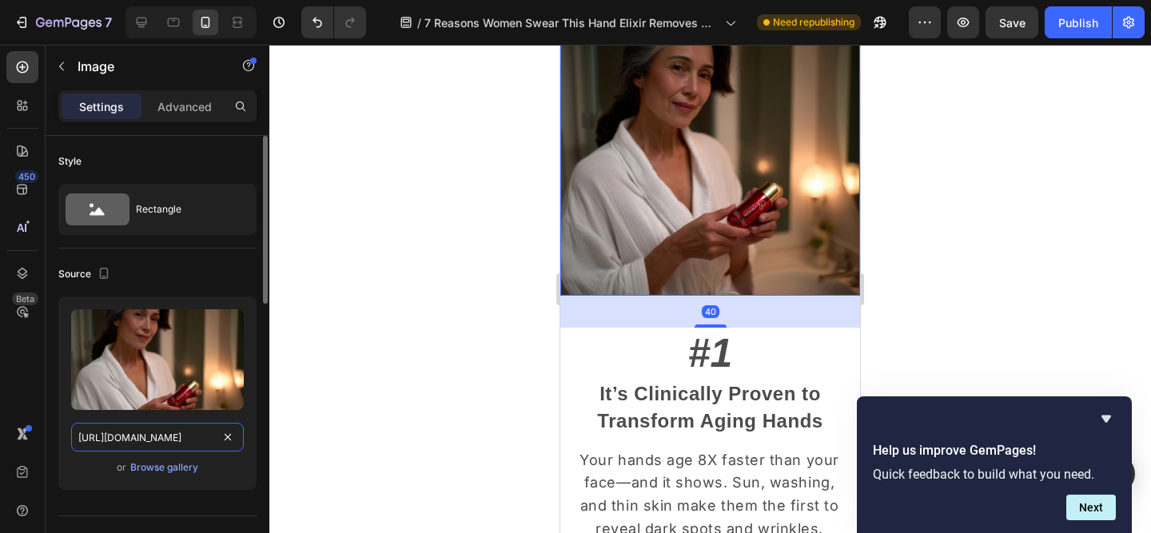
click at [186, 441] on input "[URL][DOMAIN_NAME]" at bounding box center [157, 437] width 173 height 29
paste input "939/7954/1777/files/Syrinn_12.png?v=1758868505"
click at [145, 24] on icon at bounding box center [142, 23] width 10 height 10
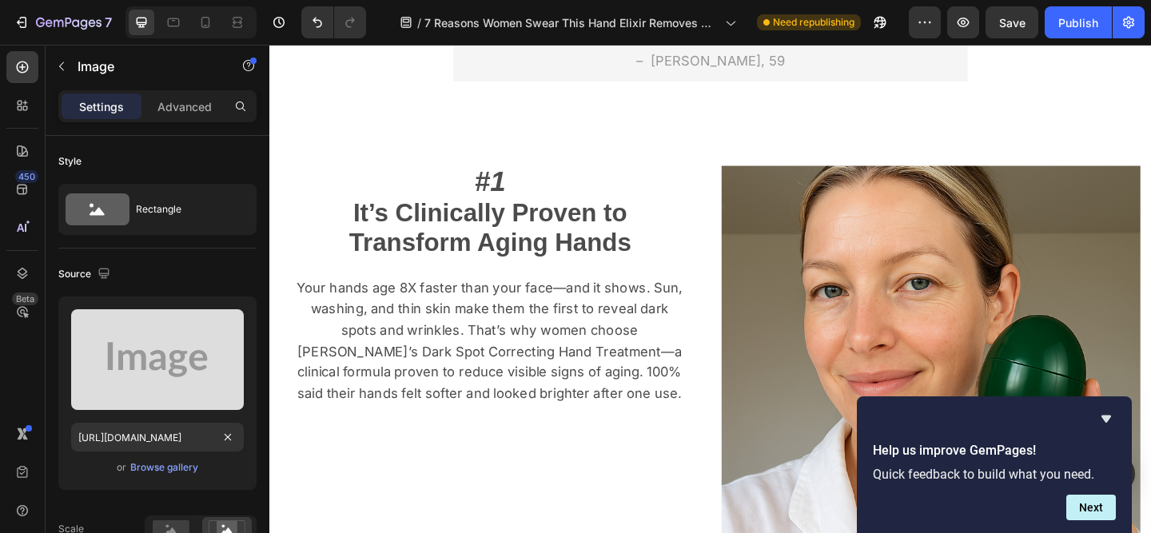
type input "[URL][DOMAIN_NAME]"
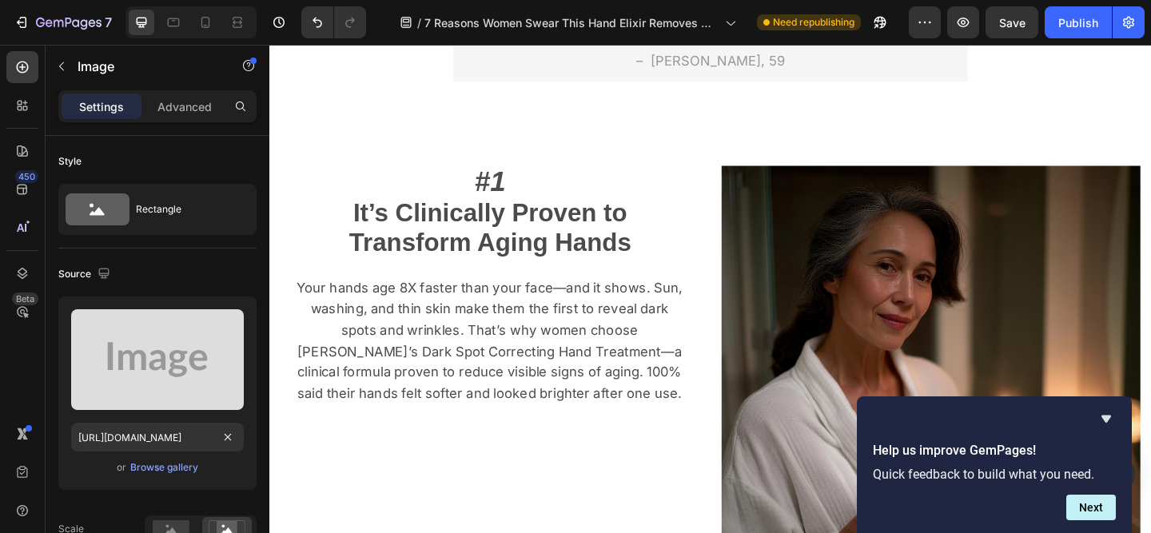
type input "483"
type input "380"
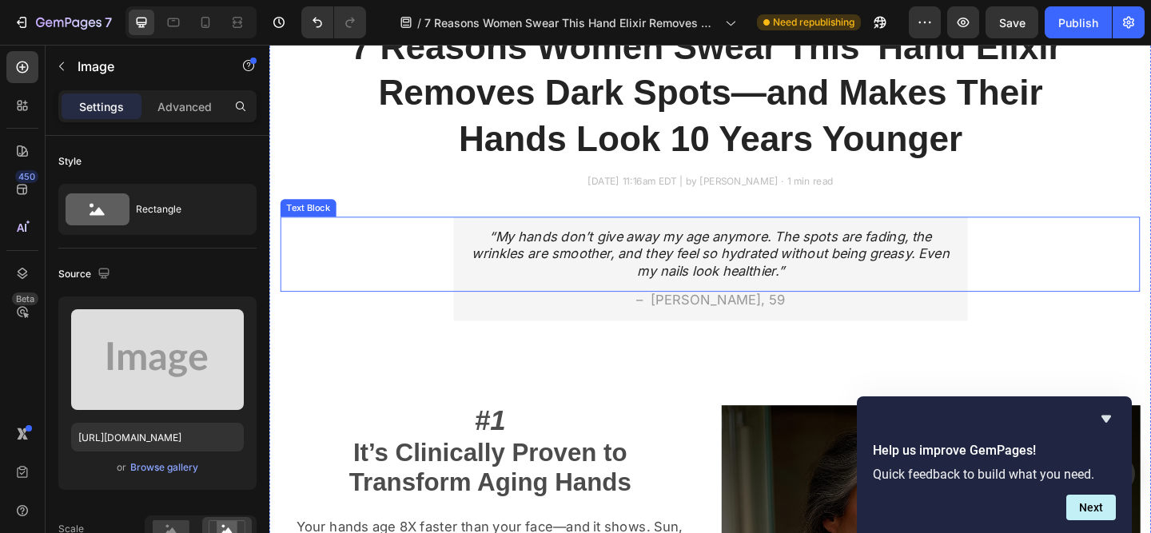
scroll to position [680, 0]
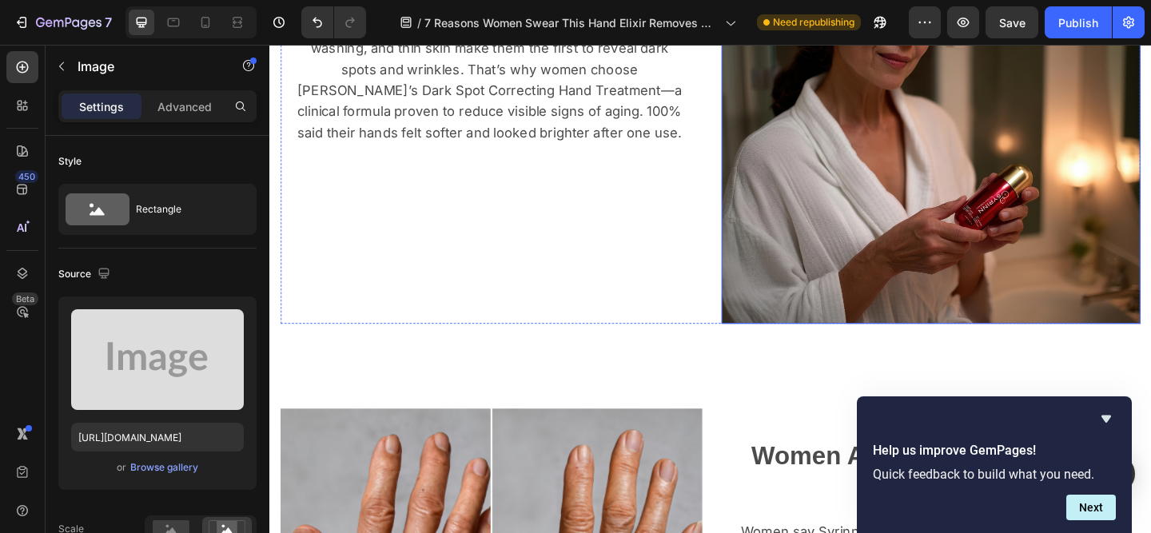
click at [920, 190] on img at bounding box center [989, 121] width 456 height 456
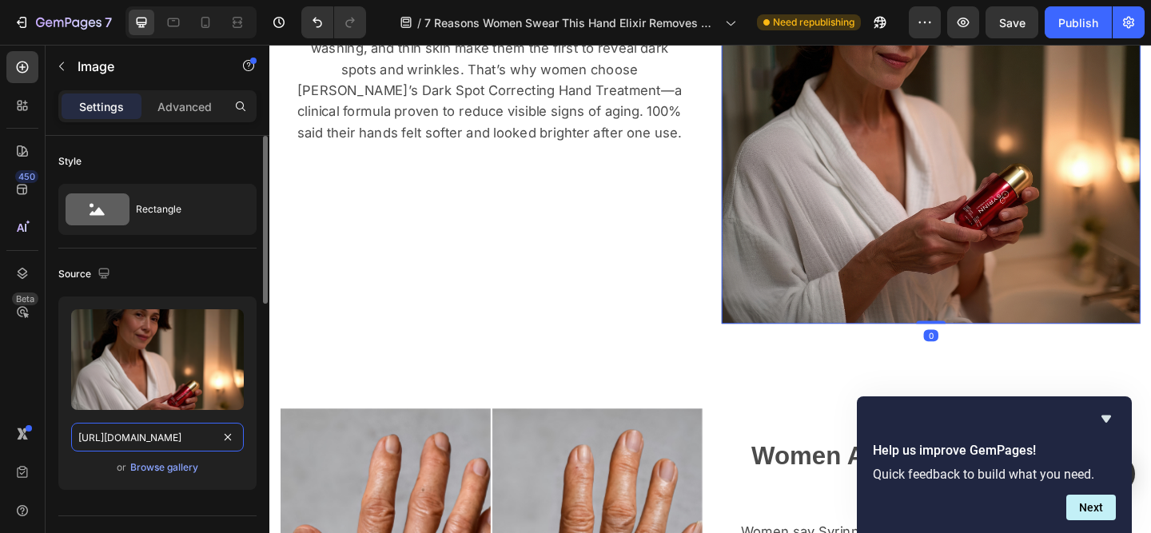
click at [168, 439] on input "[URL][DOMAIN_NAME]" at bounding box center [157, 437] width 173 height 29
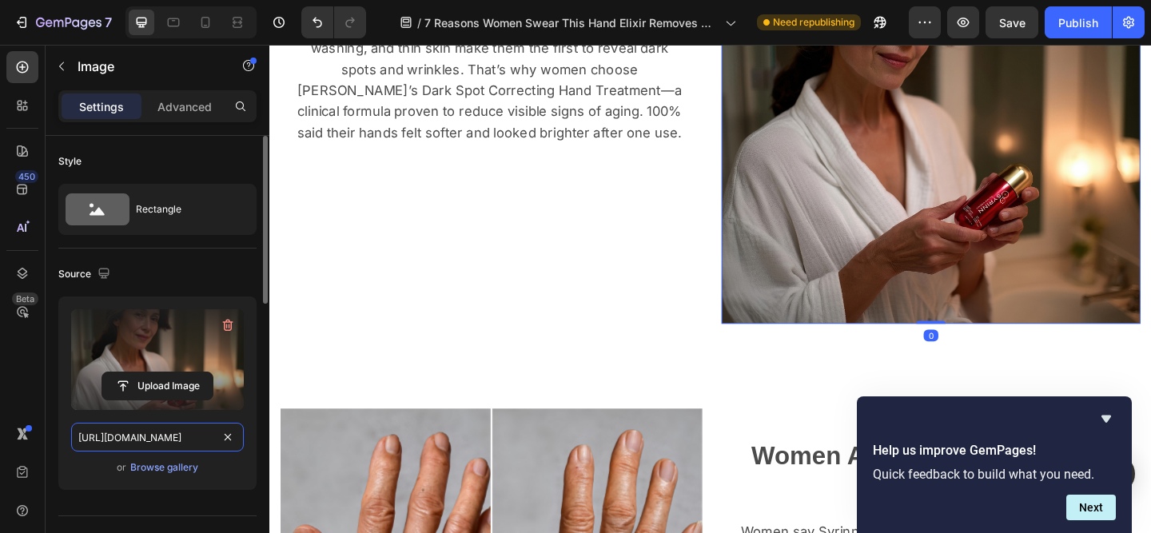
paste input "939/7954/1777/files/Syrinn_12.png?v=1758868505"
type input "[URL][DOMAIN_NAME]"
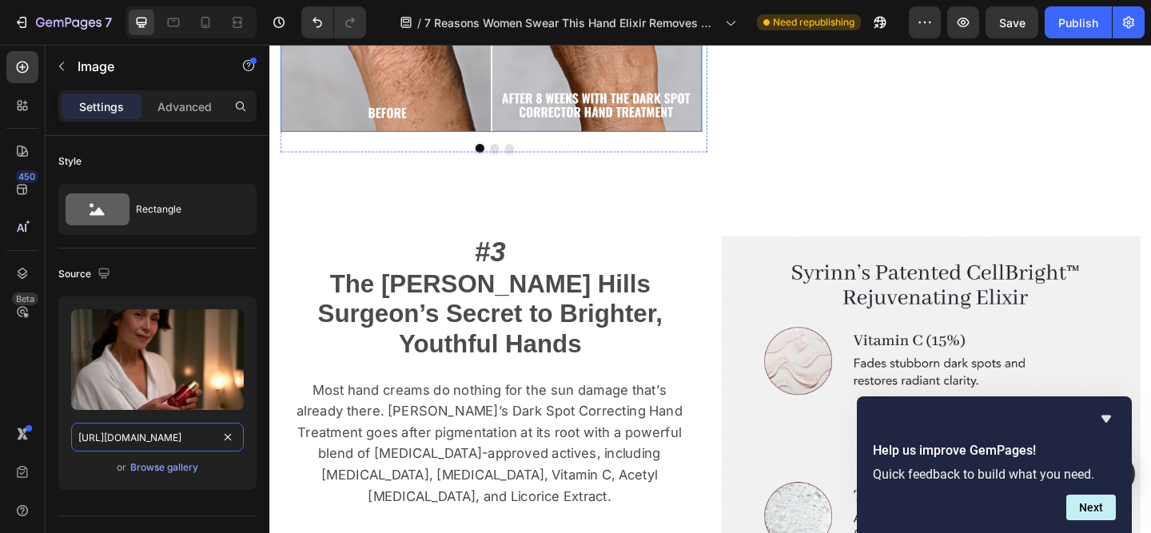
scroll to position [1559, 0]
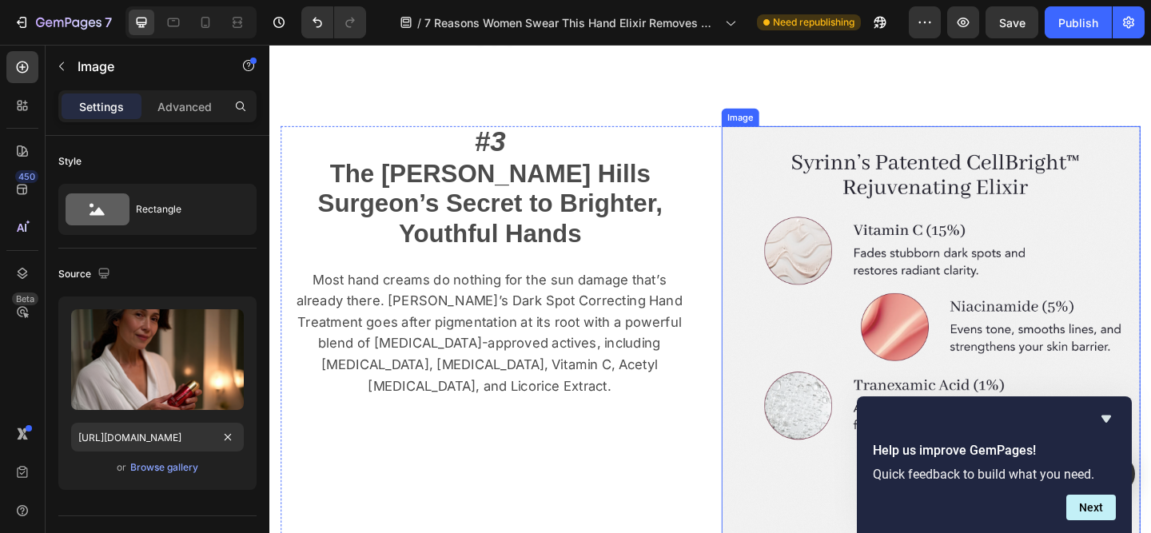
click at [888, 234] on img at bounding box center [989, 362] width 456 height 456
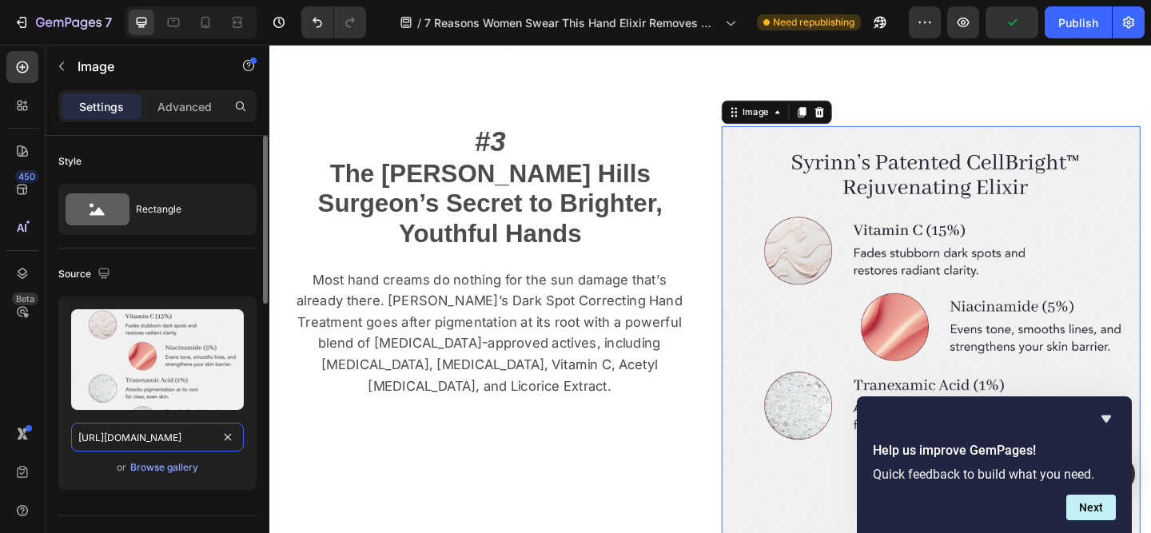
click at [163, 433] on input "[URL][DOMAIN_NAME]" at bounding box center [157, 437] width 173 height 29
paste input "939/7954/1777/files/Syrinn_Ingredients_5.png?v=[DOMAIN_NAME][URL]"
type input "[URL][DOMAIN_NAME][DOMAIN_NAME]"
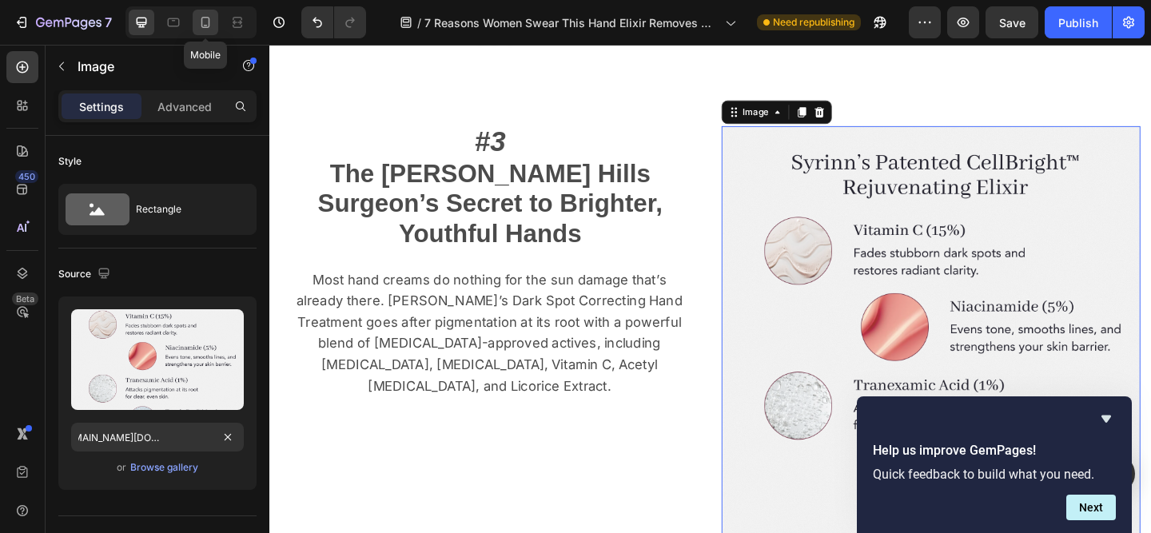
click at [212, 21] on icon at bounding box center [205, 22] width 16 height 16
type input "335"
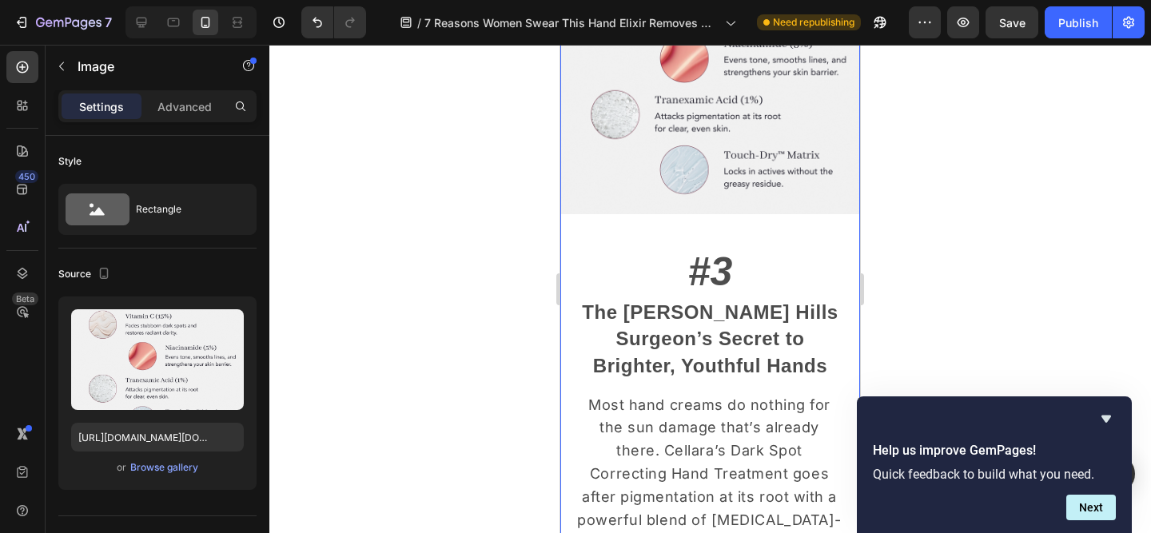
scroll to position [1812, 0]
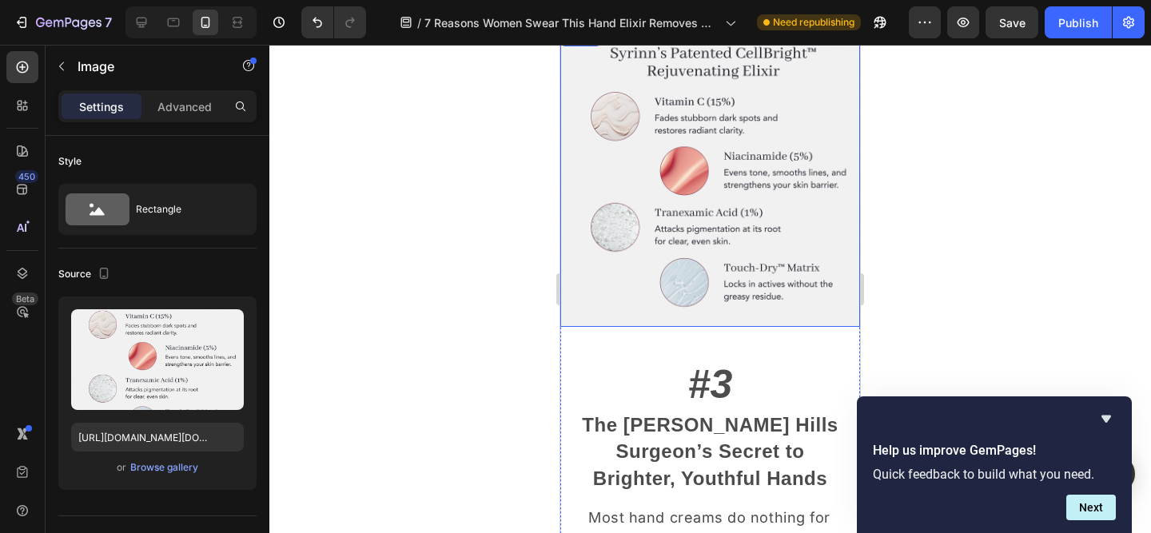
click at [730, 191] on img at bounding box center [710, 177] width 300 height 300
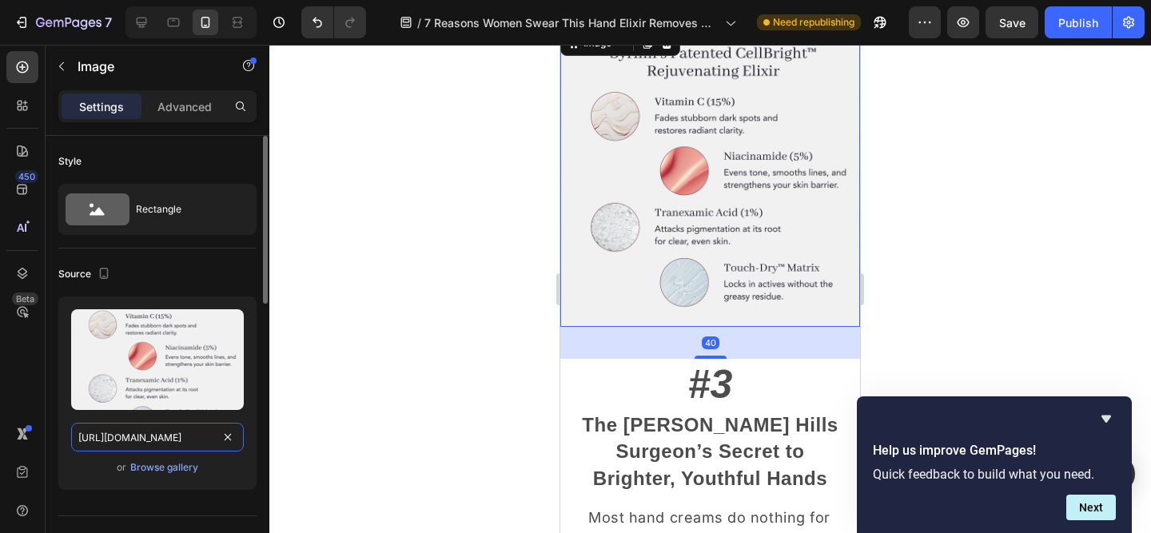
click at [170, 435] on input "[URL][DOMAIN_NAME]" at bounding box center [157, 437] width 173 height 29
paste input "939/7954/1777/files/Syrinn_Ingredients_5.png?v=1758868503"
type input "[URL][DOMAIN_NAME]"
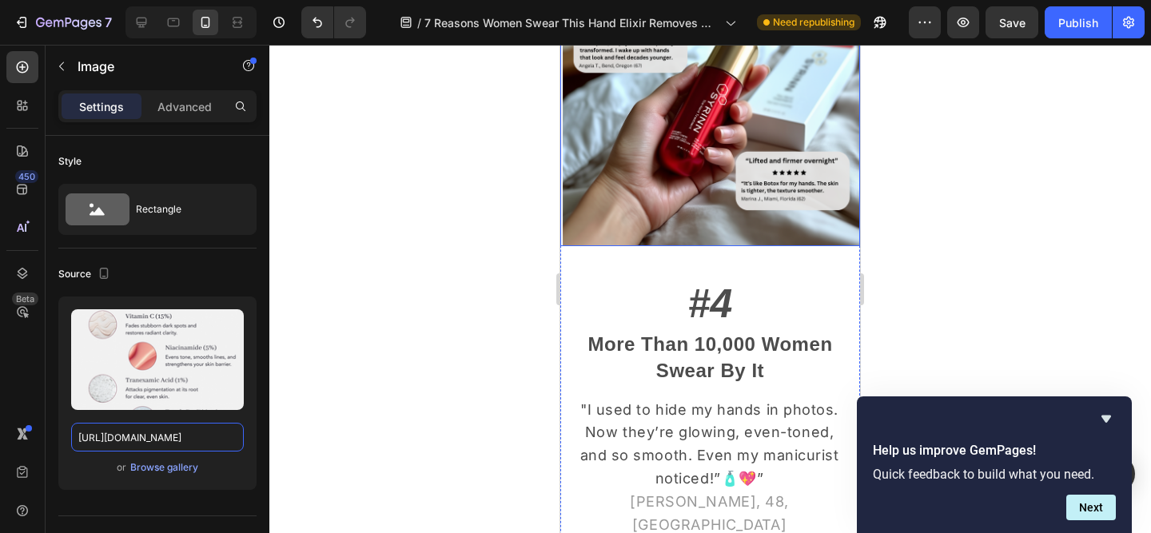
scroll to position [2568, 0]
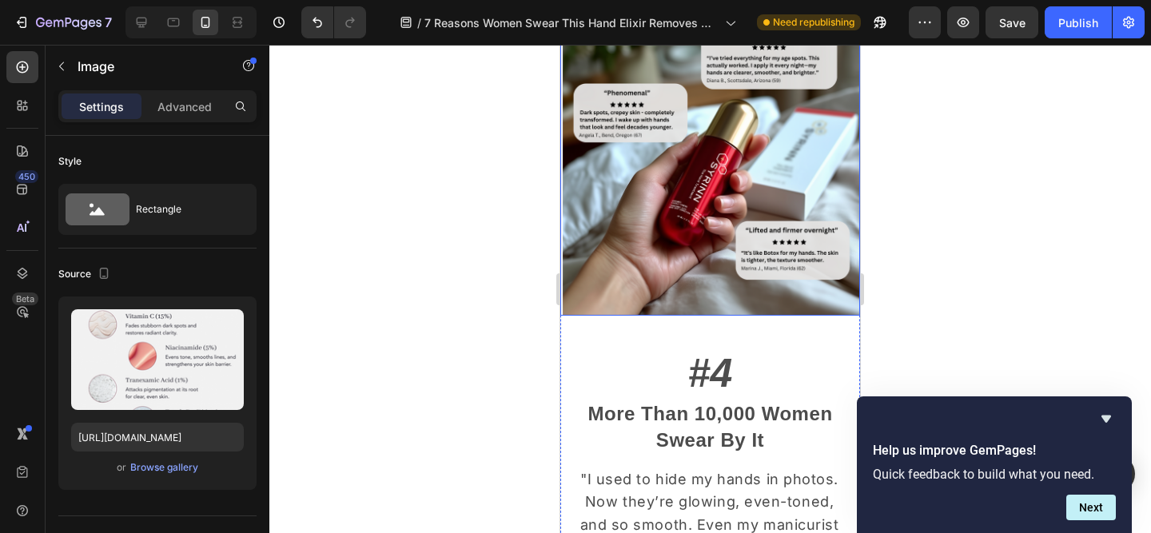
click at [732, 161] on img at bounding box center [710, 166] width 300 height 300
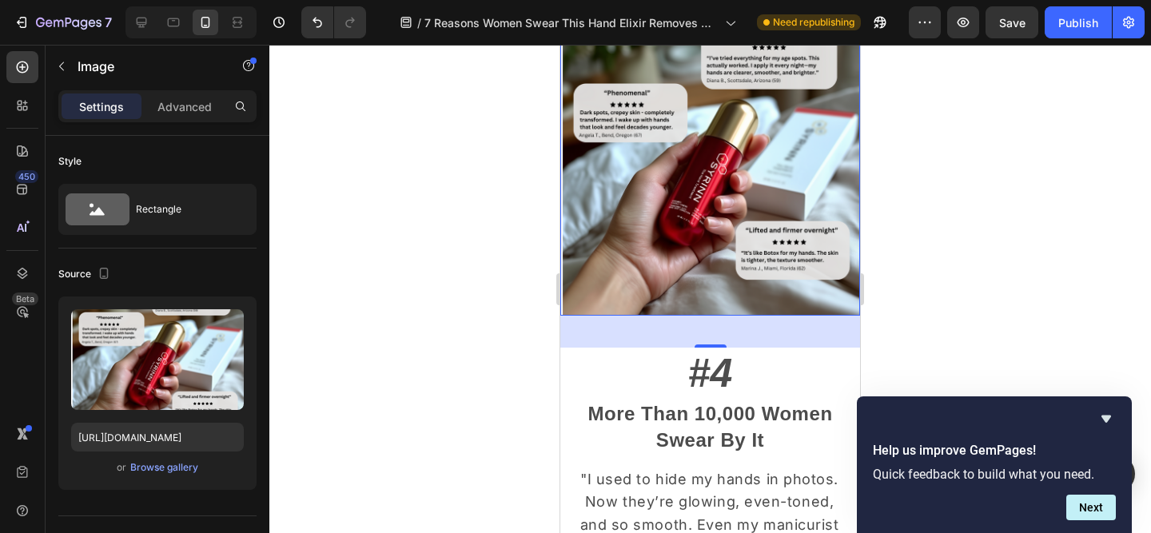
click at [698, 181] on img at bounding box center [710, 166] width 300 height 300
click at [193, 426] on input "[URL][DOMAIN_NAME]" at bounding box center [157, 437] width 173 height 29
paste input "939/7954/1777/files/Syrinn_Reviews.png?v=1758868597"
click at [144, 21] on icon at bounding box center [142, 22] width 16 height 16
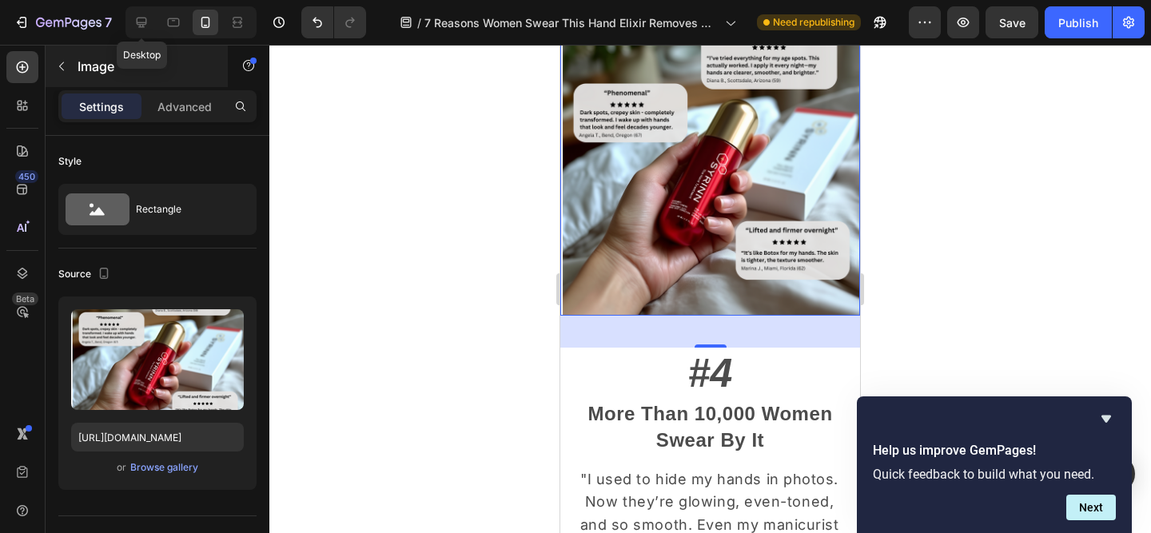
type input "[URL][DOMAIN_NAME]"
type input "483"
type input "380"
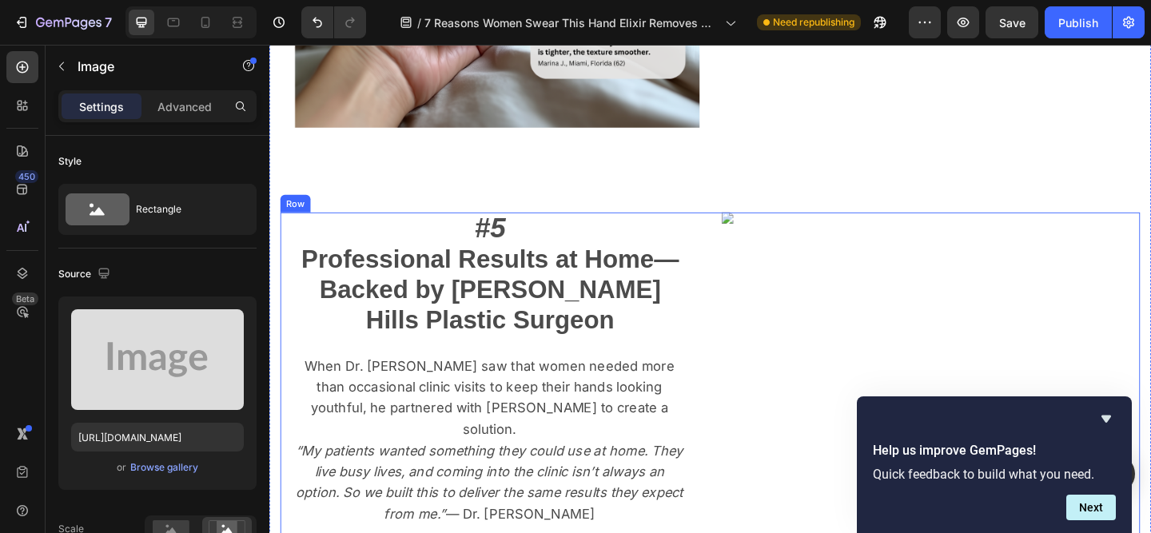
scroll to position [2326, 0]
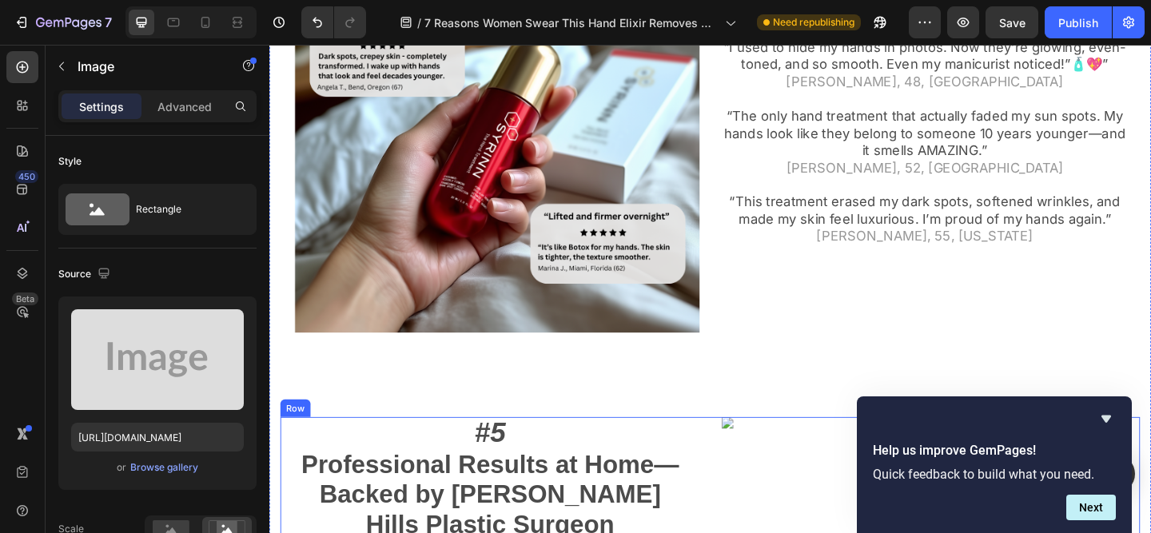
click at [548, 163] on img at bounding box center [515, 136] width 444 height 444
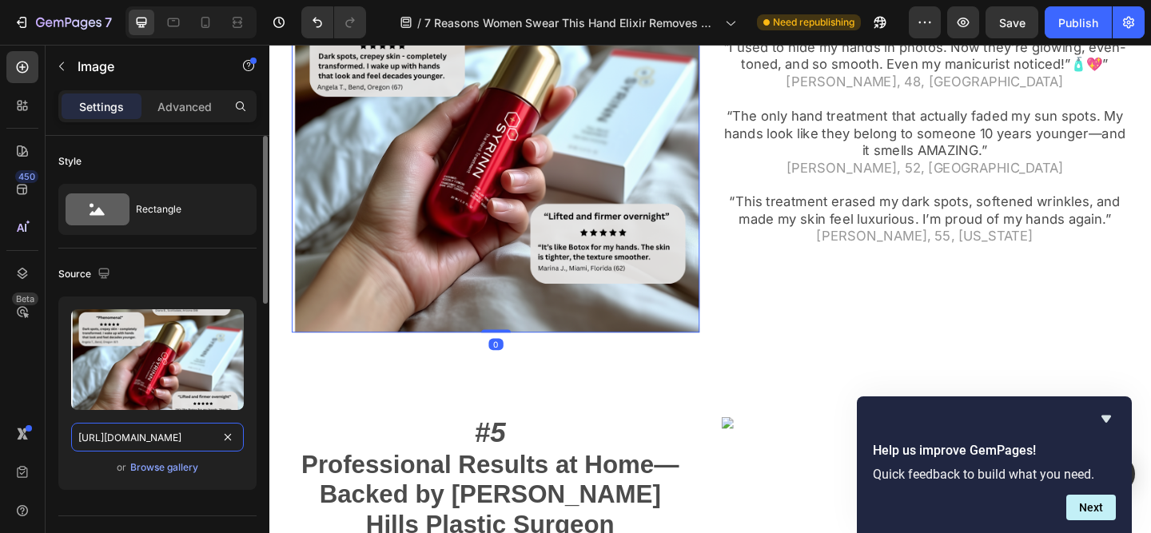
click at [183, 428] on input "[URL][DOMAIN_NAME]" at bounding box center [157, 437] width 173 height 29
paste input "939/7954/1777/files/Syrinn_Reviews.png?v=1758868597"
type input "[URL][DOMAIN_NAME]"
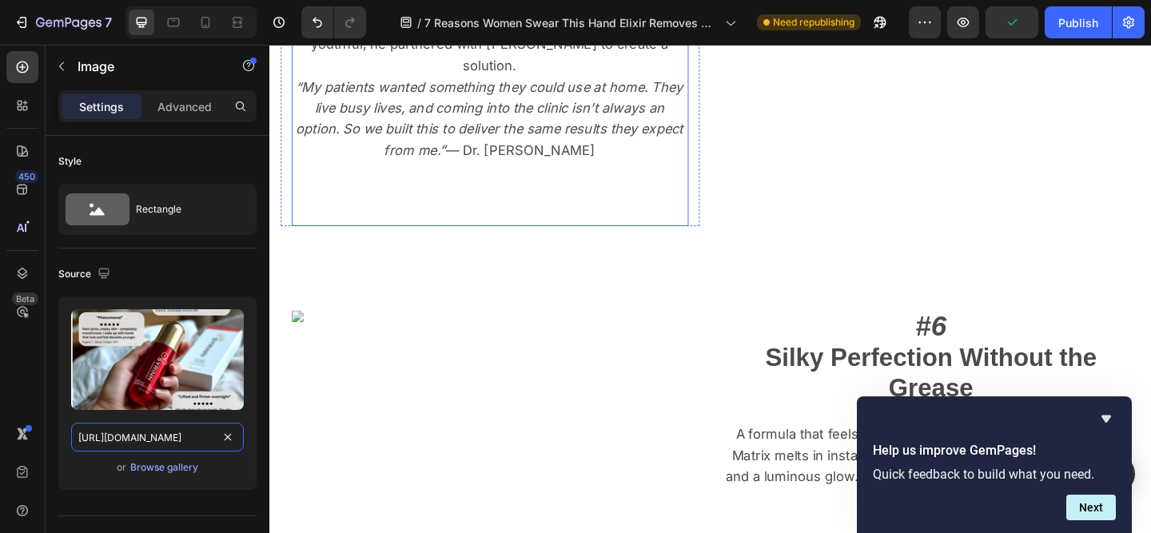
scroll to position [3234, 0]
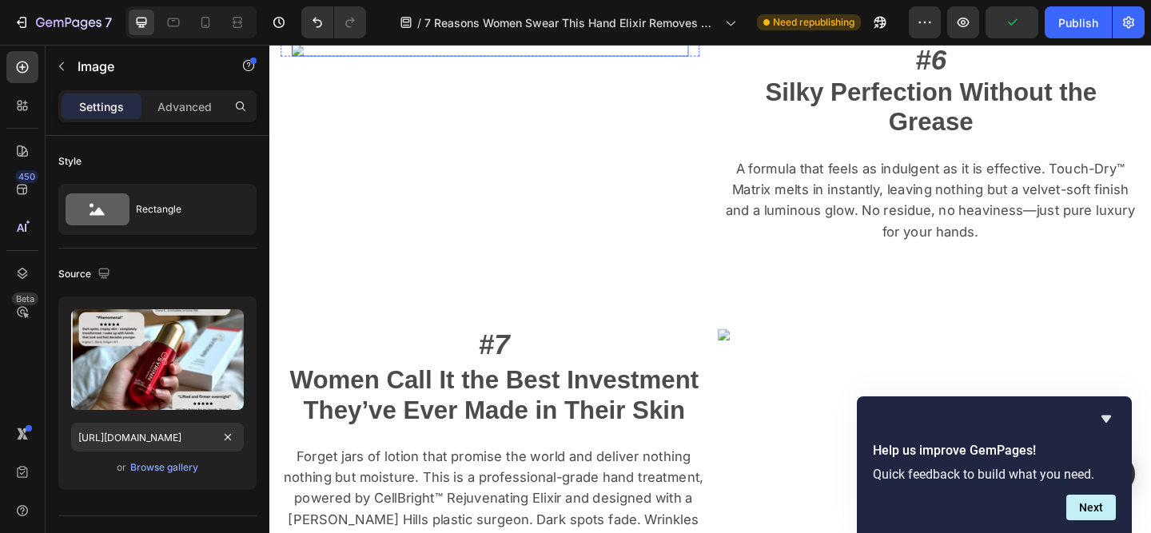
click at [525, 58] on img at bounding box center [509, 51] width 432 height 13
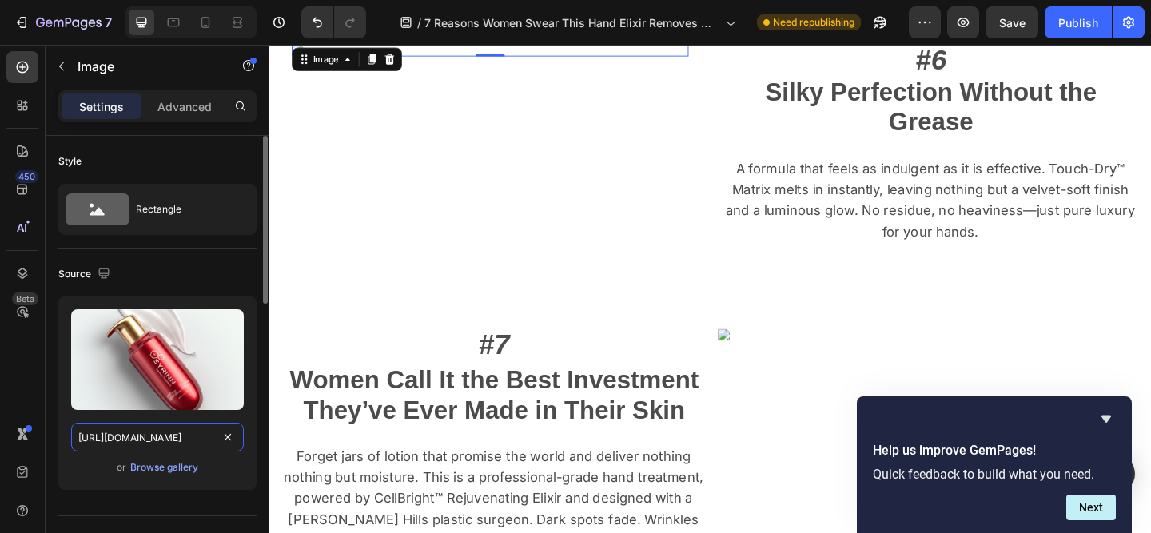
click at [182, 438] on input "[URL][DOMAIN_NAME]" at bounding box center [157, 437] width 173 height 29
paste input "939/7954/1777/files/Syrinn_2.png?v=1758868502/s/files/1/0"
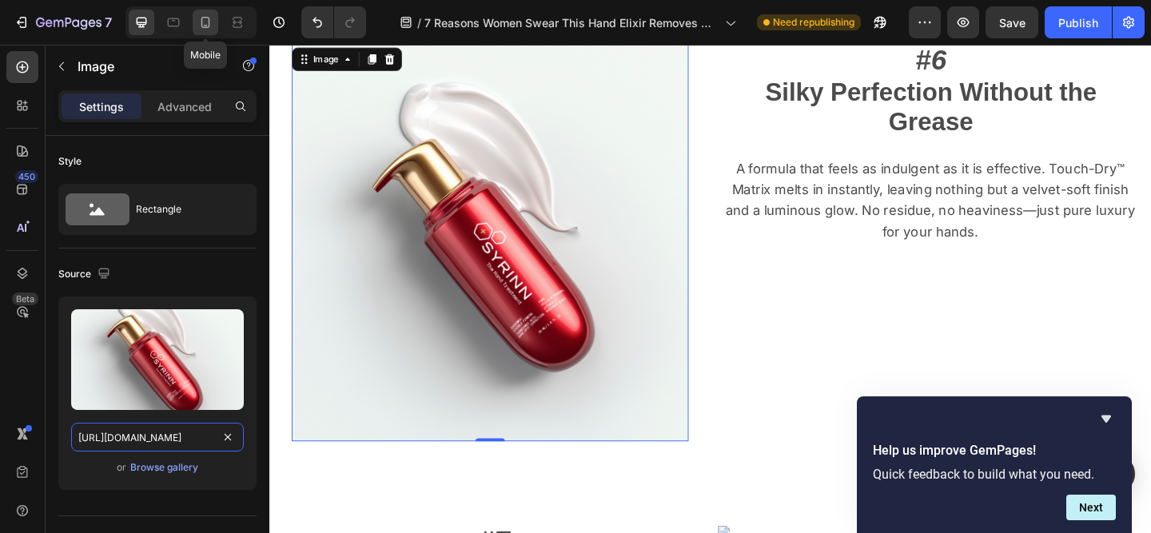
type input "[URL][DOMAIN_NAME]"
click at [207, 22] on icon at bounding box center [205, 22] width 16 height 16
type input "335"
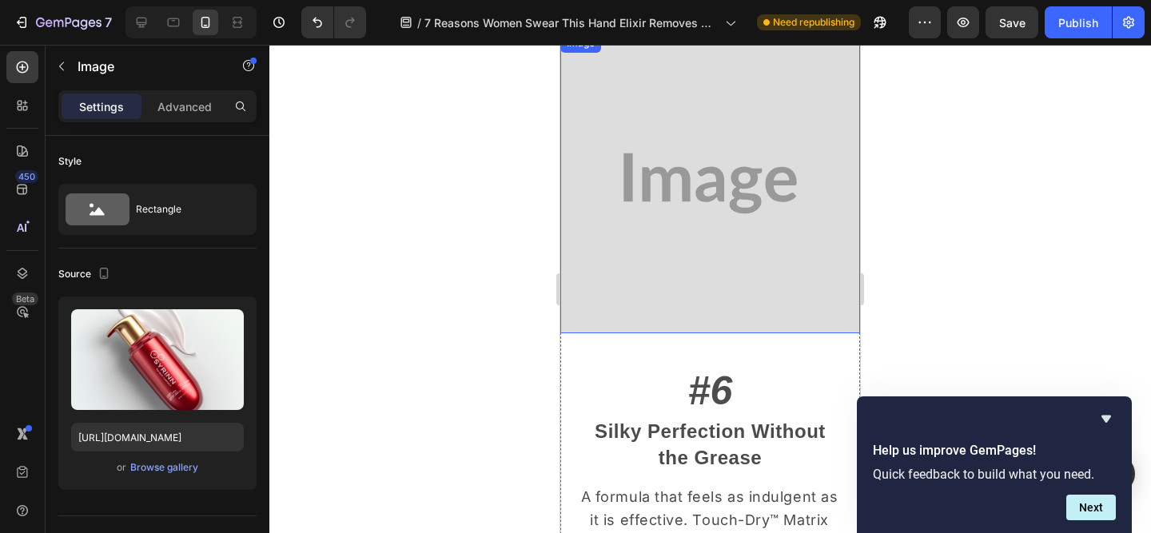
scroll to position [4250, 0]
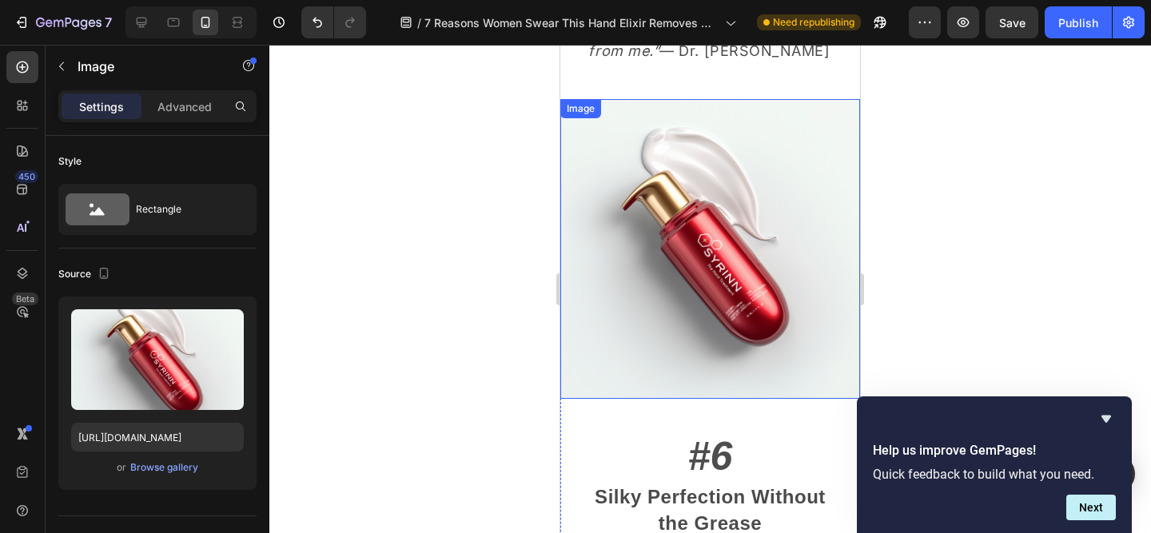
click at [740, 224] on img at bounding box center [710, 249] width 300 height 300
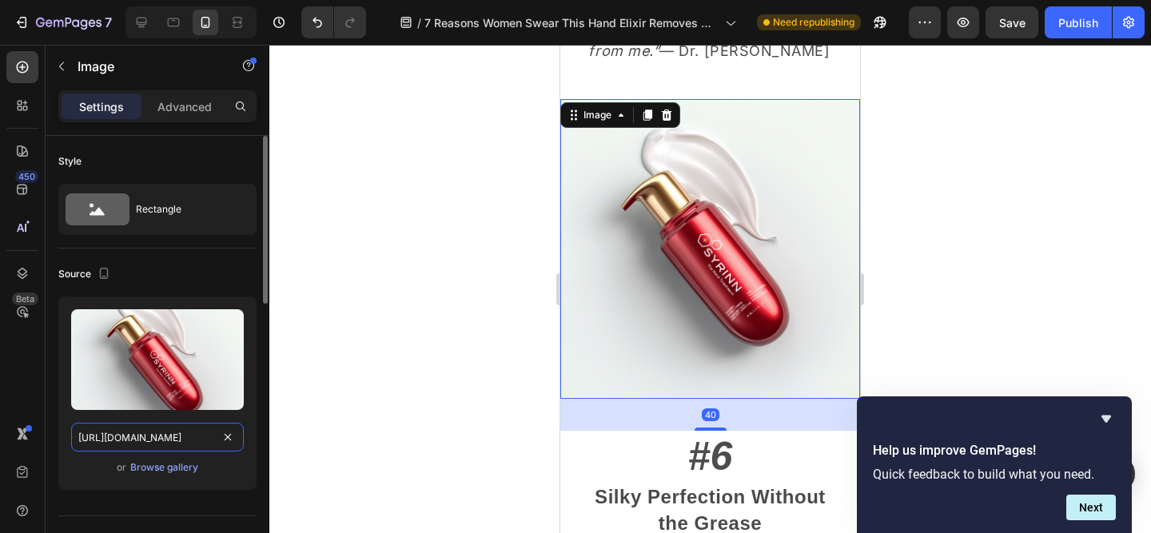
click at [166, 431] on input "[URL][DOMAIN_NAME]" at bounding box center [157, 437] width 173 height 29
paste input "[URL][DOMAIN_NAME]"
type input "[URL][DOMAIN_NAME][DOMAIN_NAME]"
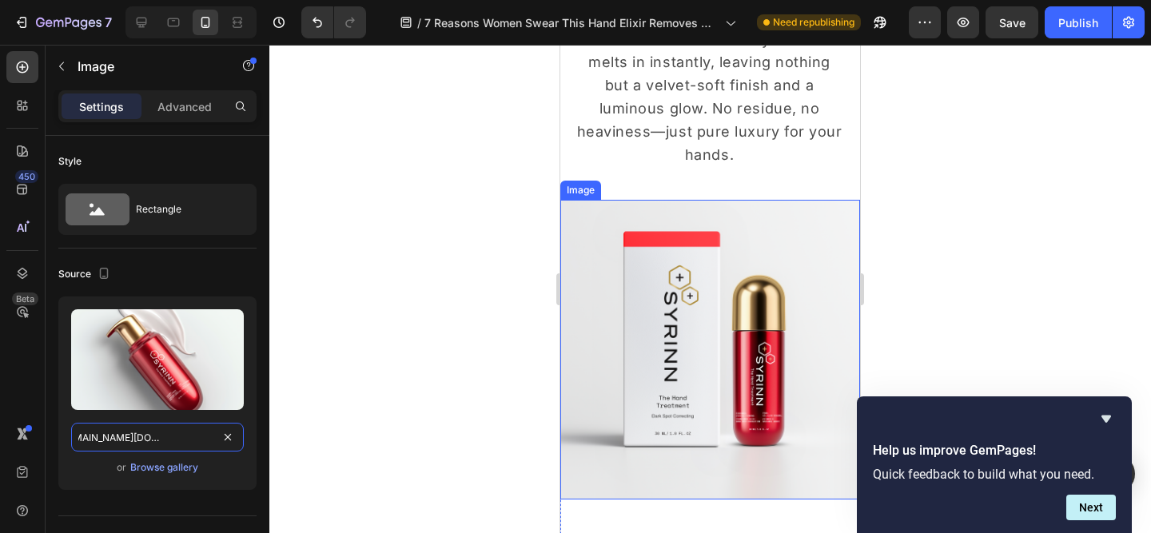
scroll to position [4836, 0]
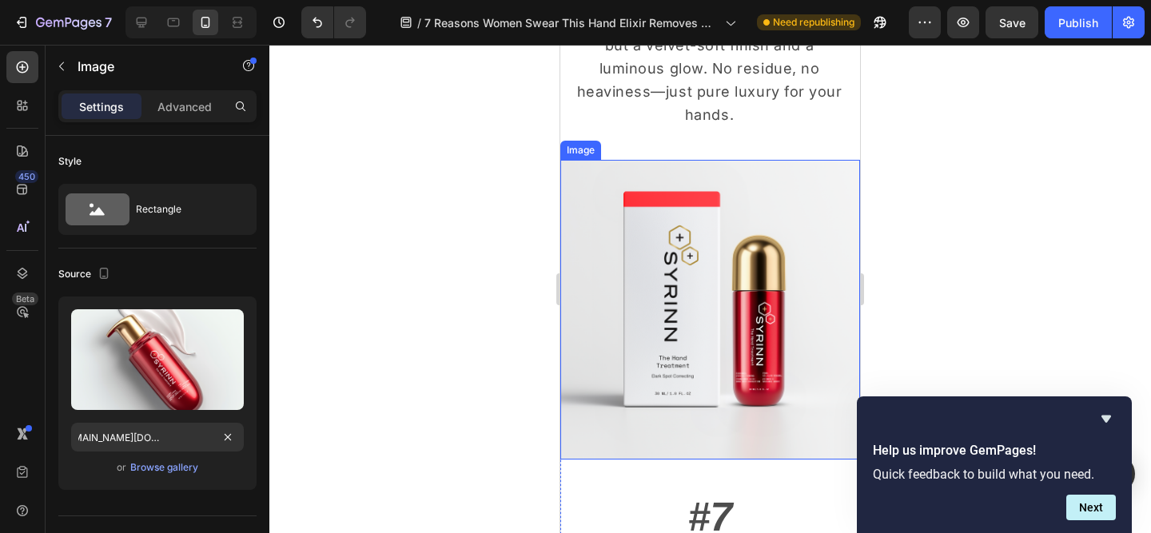
click at [761, 345] on img at bounding box center [710, 310] width 300 height 300
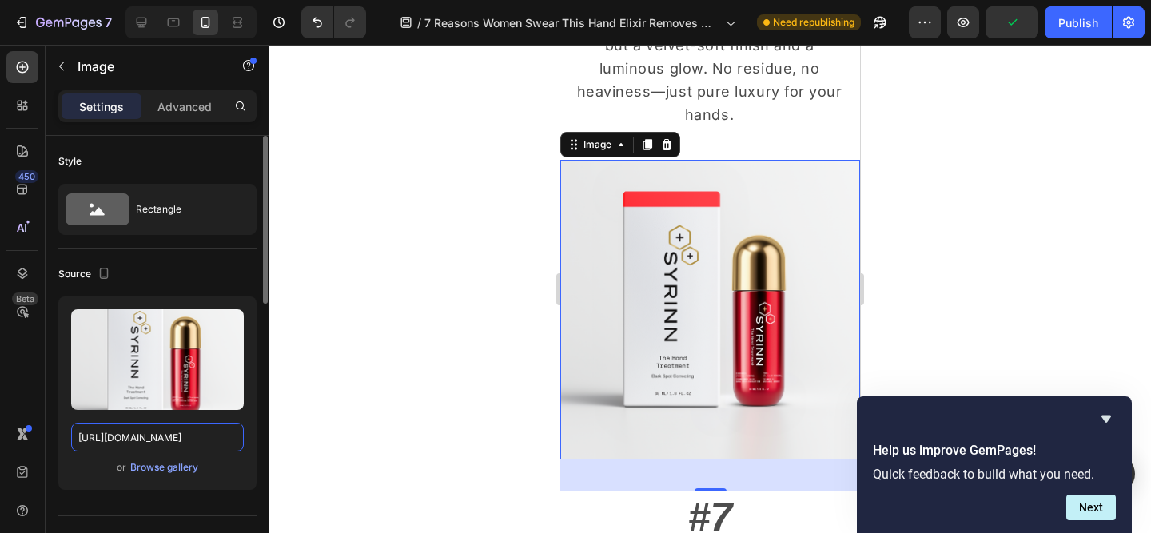
click at [155, 434] on input "[URL][DOMAIN_NAME]" at bounding box center [157, 437] width 173 height 29
paste input "939/7954/1777/files/Syrinn_1.png?v=1758868502"
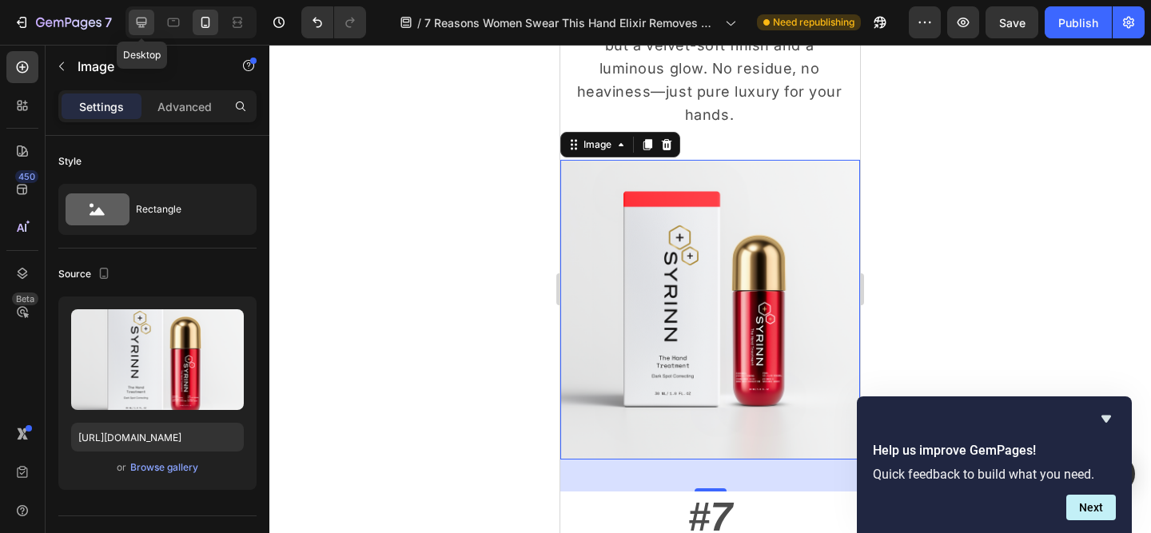
click at [134, 20] on icon at bounding box center [142, 22] width 16 height 16
type input "[URL][DOMAIN_NAME]"
type input "483"
type input "380"
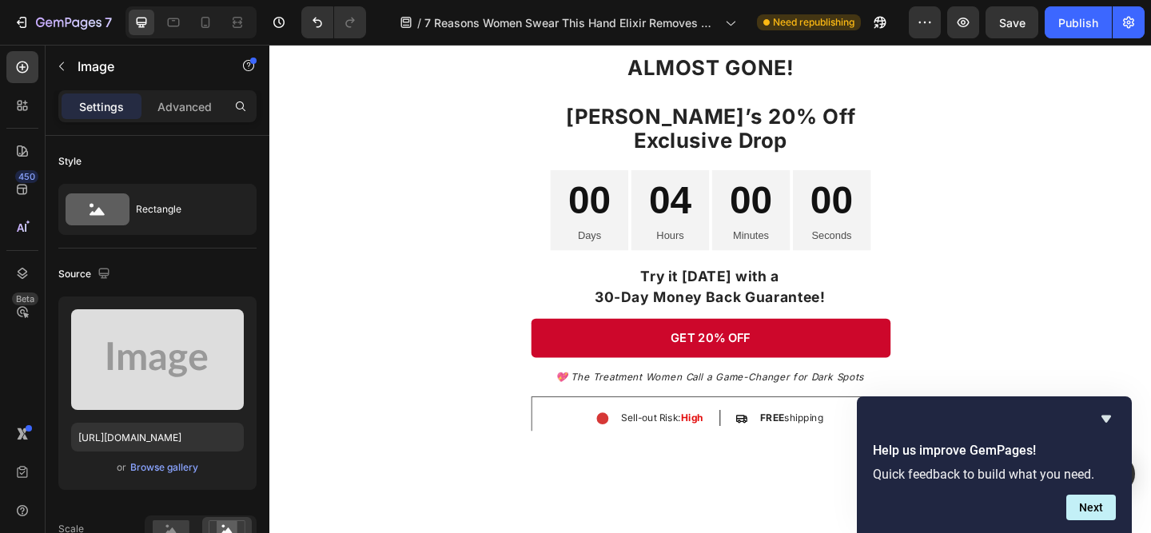
scroll to position [3677, 0]
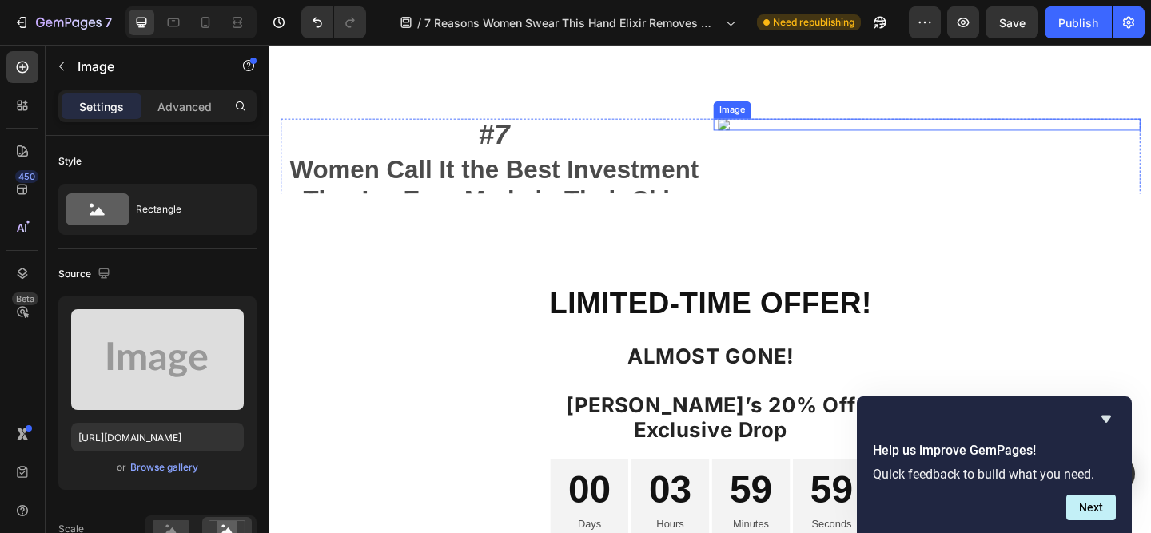
click at [1003, 138] on img at bounding box center [985, 132] width 456 height 13
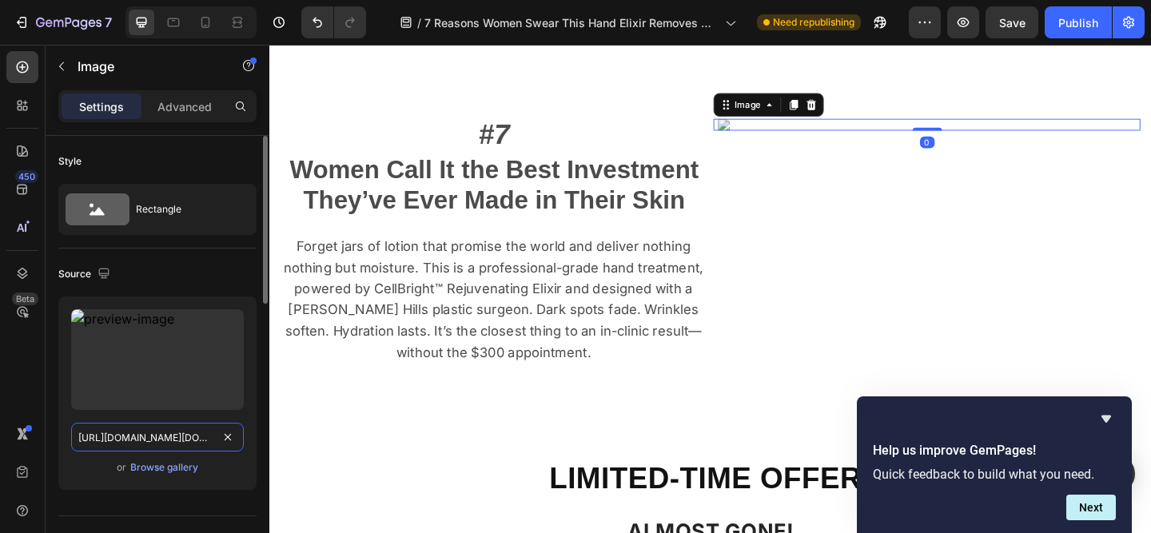
click at [182, 441] on input "[URL][DOMAIN_NAME][DOMAIN_NAME][DOMAIN_NAME]" at bounding box center [157, 437] width 173 height 29
paste input "939/7954/1777/files/Syrinn_1.png?v=1758868502"
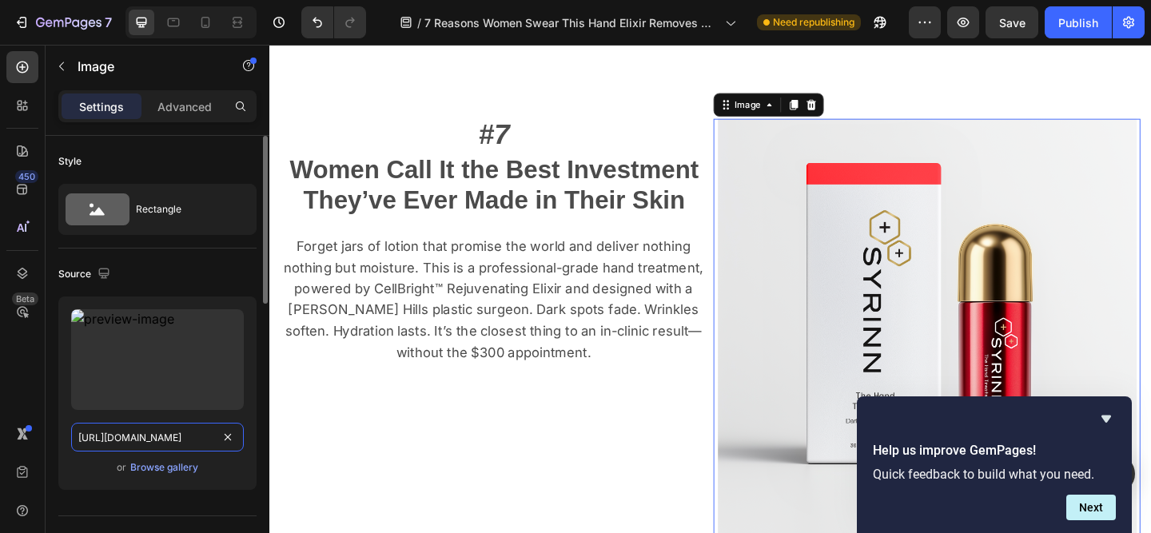
scroll to position [0, 245]
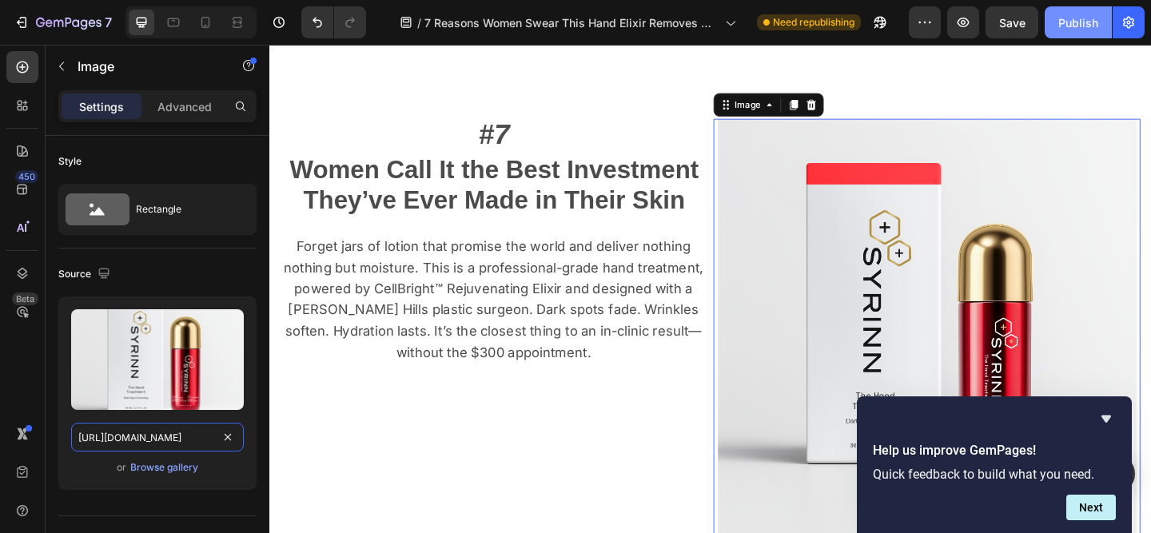
type input "[URL][DOMAIN_NAME]"
click at [1071, 26] on div "Publish" at bounding box center [1079, 22] width 40 height 17
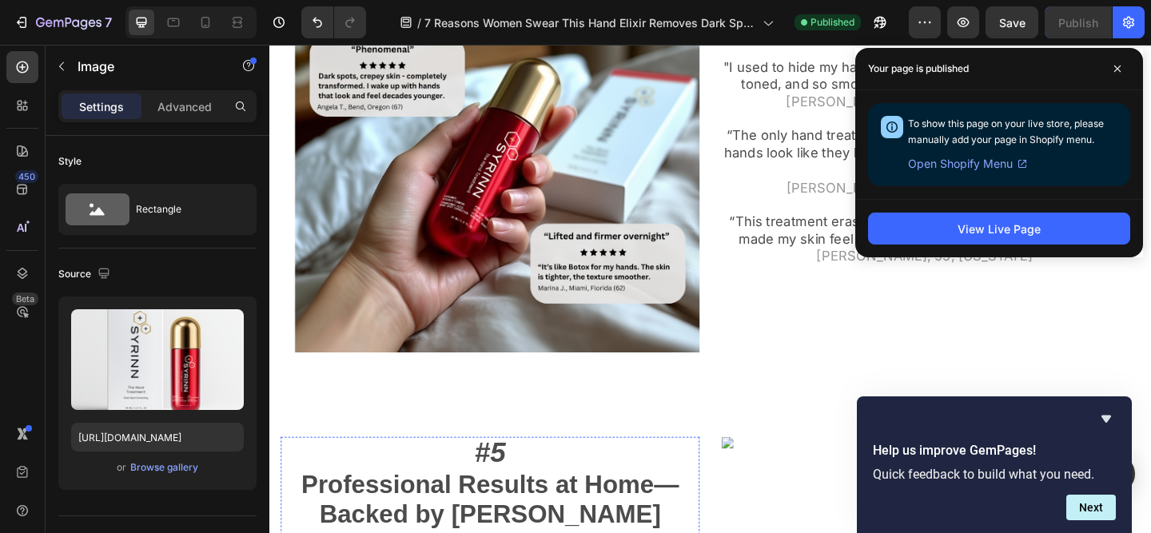
scroll to position [1950, 0]
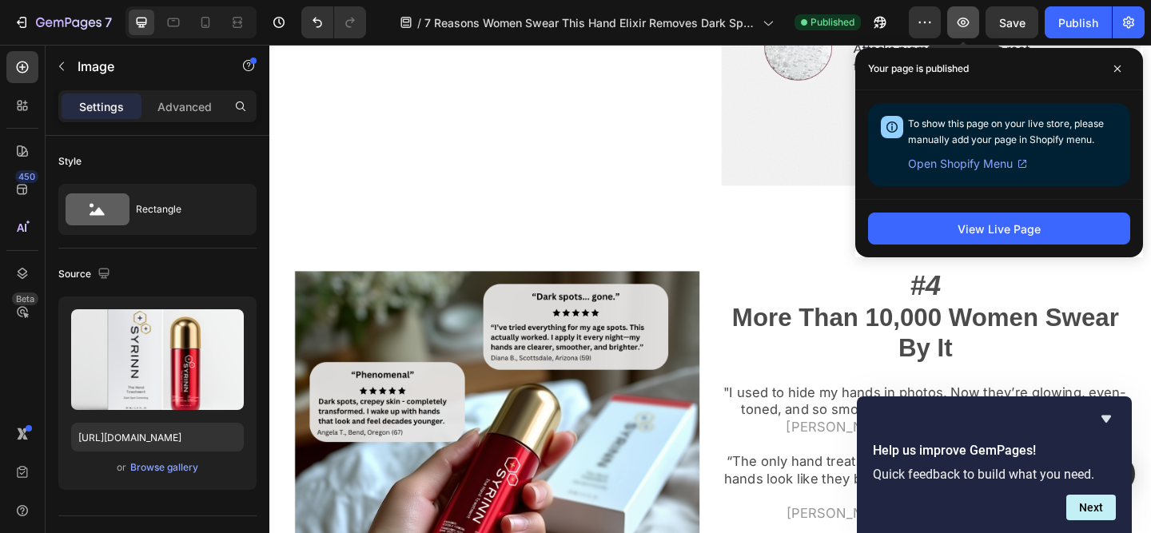
click at [967, 26] on icon "button" at bounding box center [963, 22] width 16 height 16
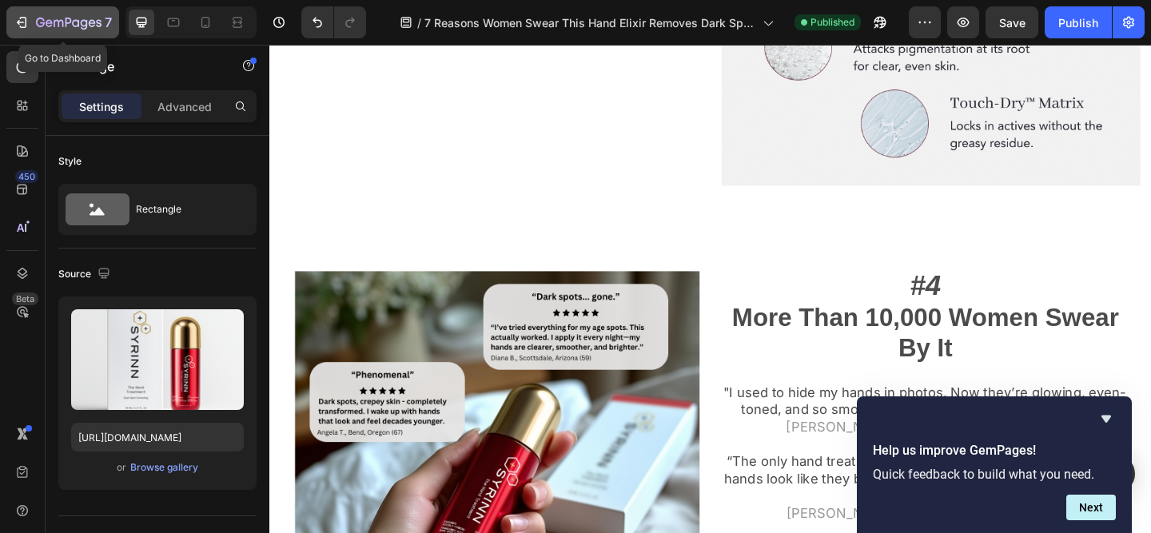
click at [66, 20] on icon "button" at bounding box center [69, 23] width 6 height 10
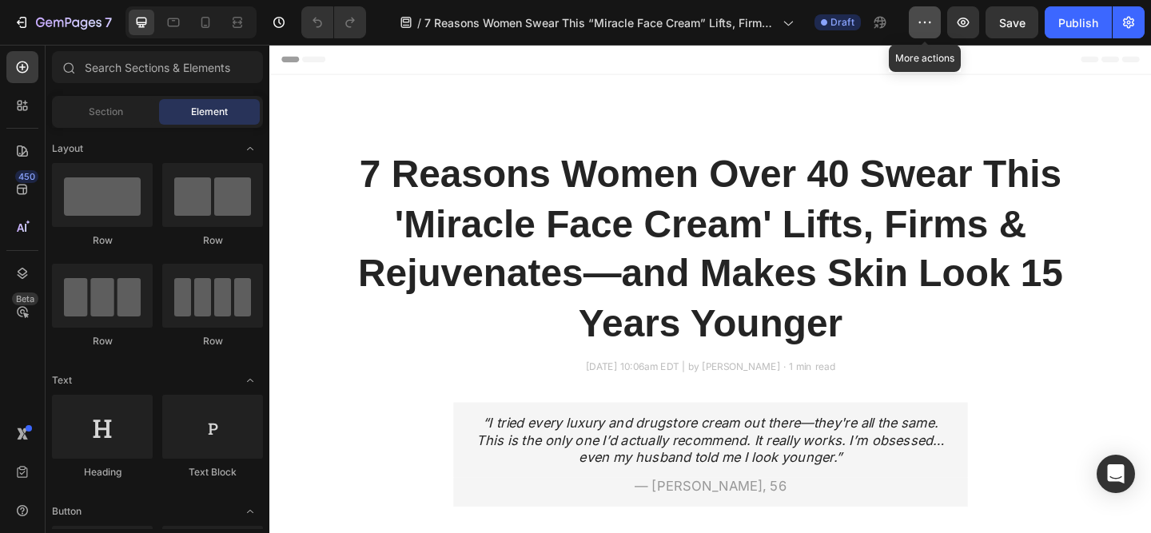
click at [915, 19] on button "button" at bounding box center [925, 22] width 32 height 32
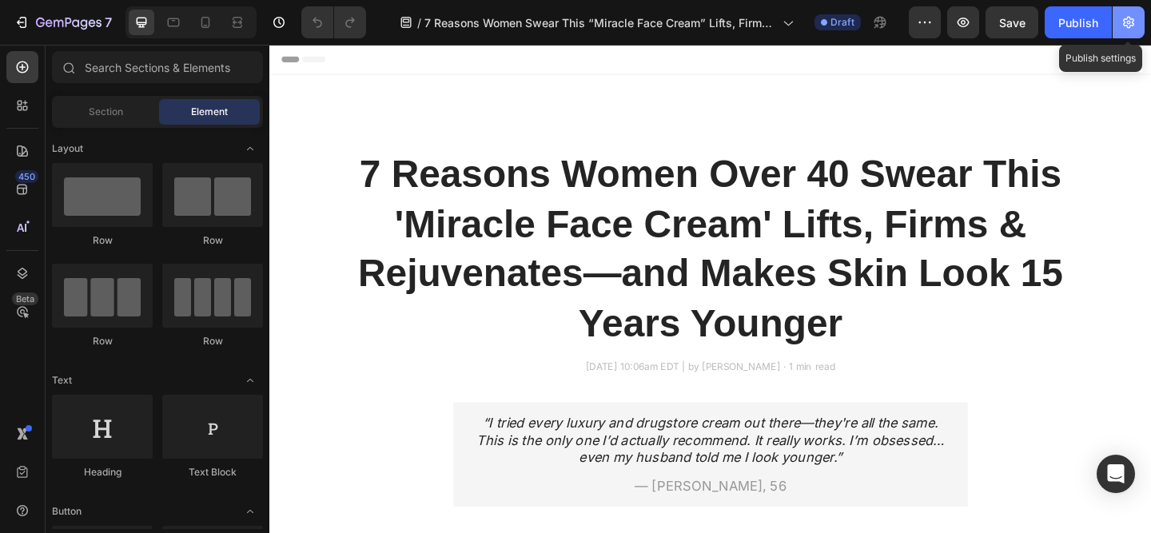
click at [1127, 21] on icon "button" at bounding box center [1129, 23] width 4 height 4
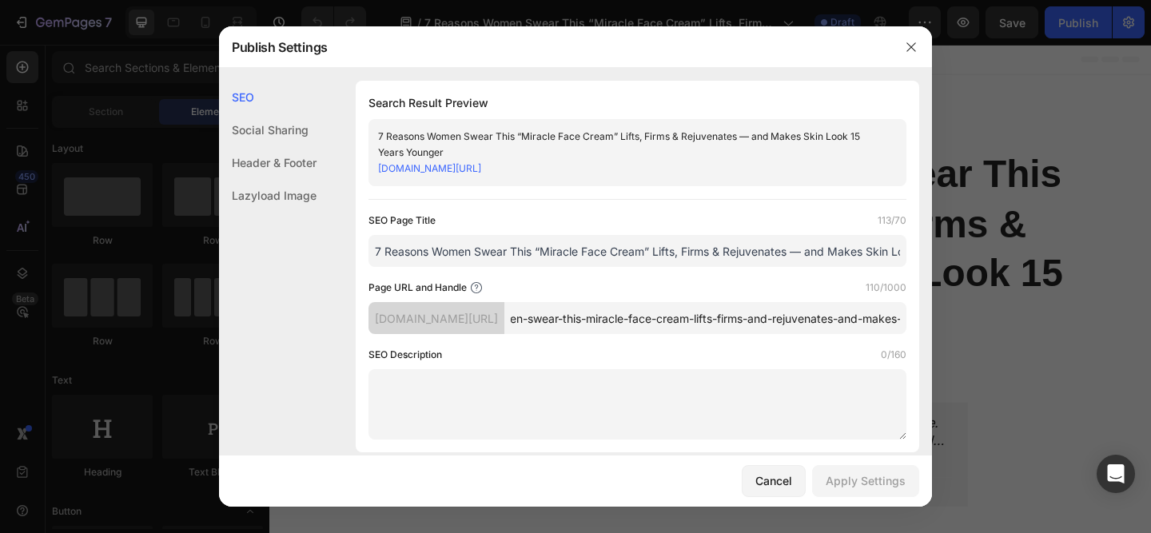
scroll to position [0, 309]
drag, startPoint x: 824, startPoint y: 328, endPoint x: 949, endPoint y: 339, distance: 125.2
click at [949, 339] on div "Publish Settings SEO Social Sharing Header & Footer Lazyload Image SEO Search R…" at bounding box center [575, 266] width 1151 height 533
click at [898, 329] on div "Search Result Preview 7 Reasons Women Swear This “Miracle Face Cream” Lifts, Fi…" at bounding box center [638, 267] width 564 height 372
drag, startPoint x: 765, startPoint y: 333, endPoint x: 925, endPoint y: 342, distance: 160.1
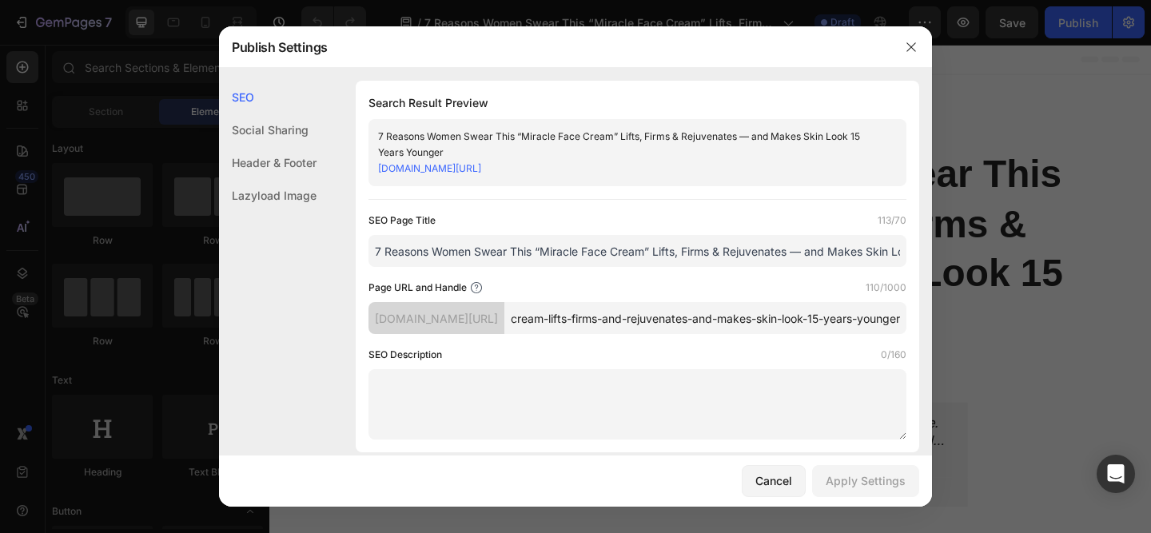
click at [925, 342] on div "SEO Social Sharing Header & Footer Lazyload Image SEO Search Result Preview 7 R…" at bounding box center [575, 261] width 713 height 387
drag, startPoint x: 854, startPoint y: 339, endPoint x: 859, endPoint y: 384, distance: 45.0
click at [854, 334] on input "7-reasons-women-swear-this-miracle-face-cream-lifts-firms-and-rejuvenates-and-m…" at bounding box center [705, 318] width 402 height 32
click at [798, 429] on textarea at bounding box center [638, 404] width 538 height 70
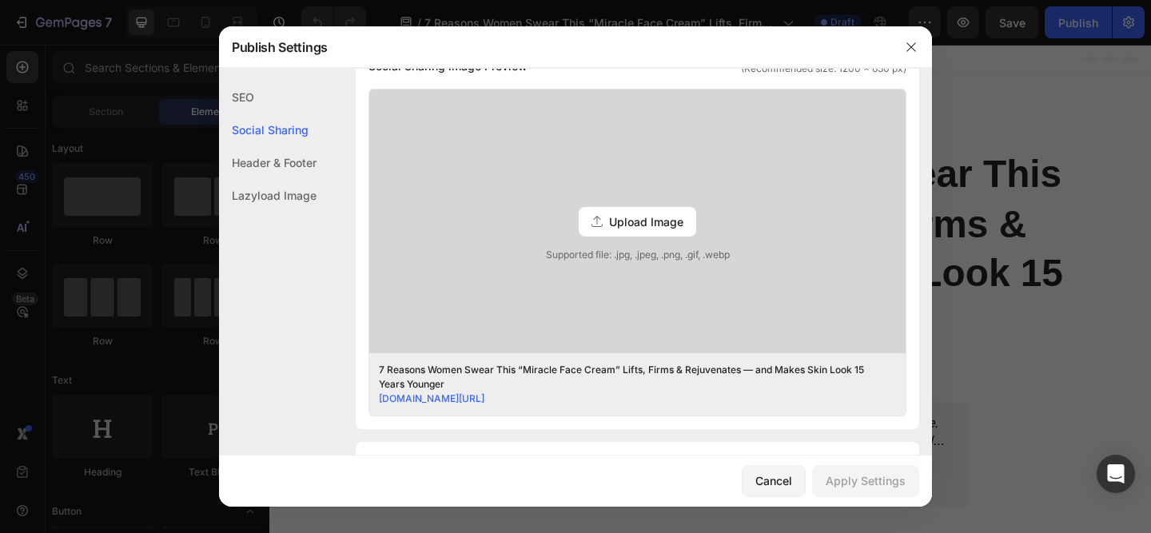
scroll to position [529, 0]
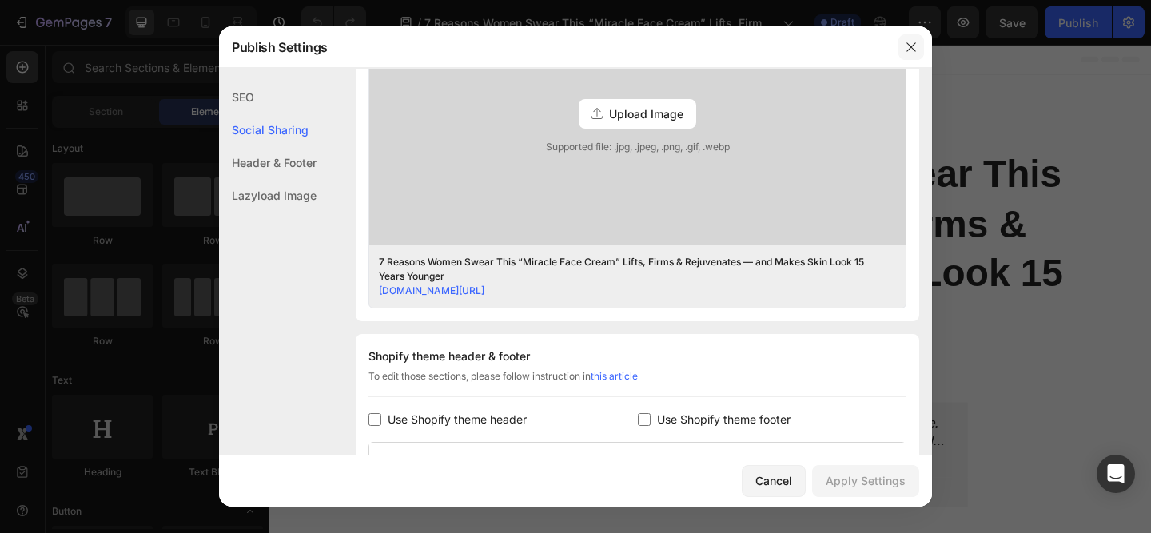
click at [909, 49] on icon "button" at bounding box center [911, 46] width 9 height 9
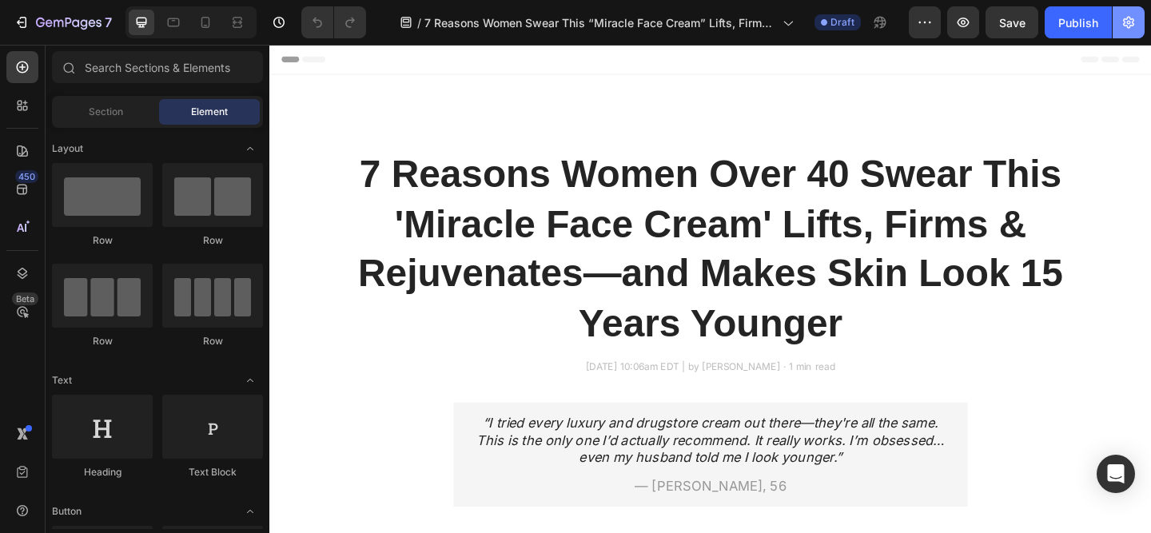
click at [1121, 26] on icon "button" at bounding box center [1129, 22] width 16 height 16
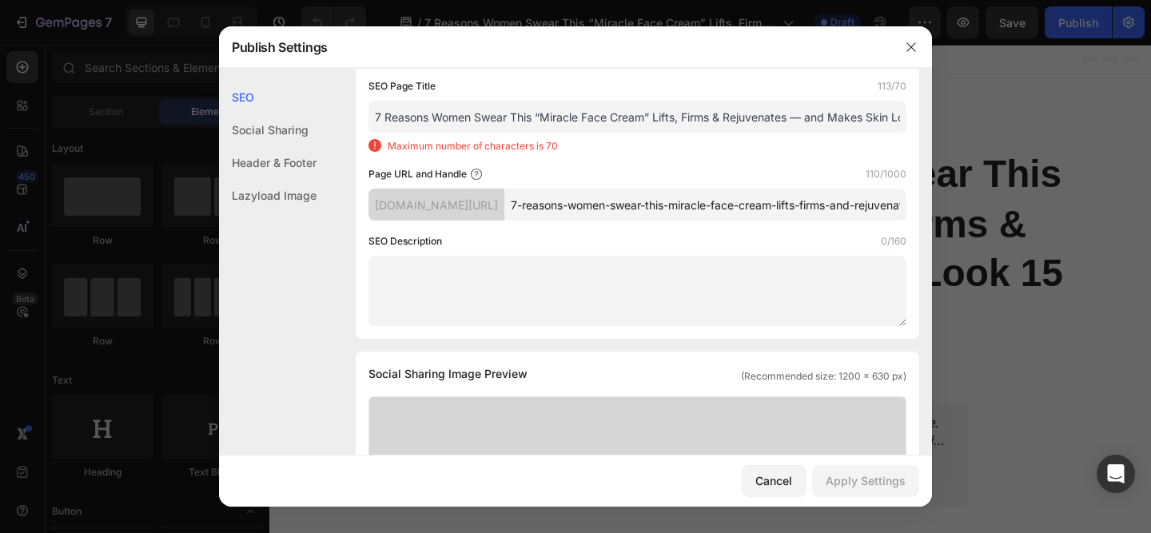
scroll to position [0, 309]
drag, startPoint x: 828, startPoint y: 225, endPoint x: 987, endPoint y: 225, distance: 158.3
click at [987, 225] on div "Publish Settings SEO Social Sharing Header & Footer Lazyload Image SEO Search R…" at bounding box center [575, 266] width 1151 height 533
click at [891, 221] on input "7-reasons-women-swear-this-miracle-face-cream-lifts-firms-and-rejuvenates-and-m…" at bounding box center [705, 205] width 402 height 32
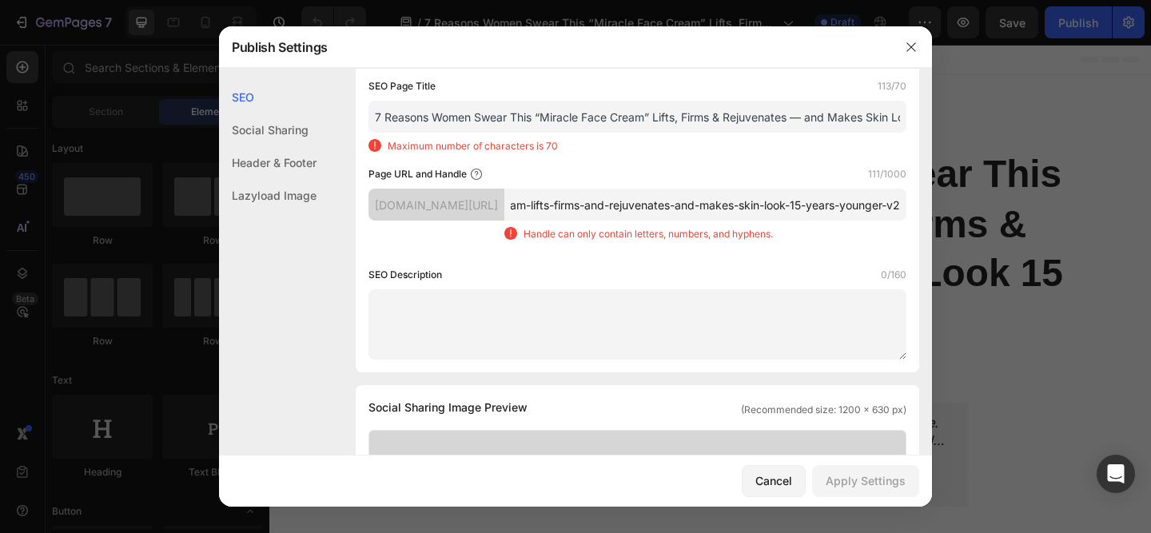
scroll to position [0, 326]
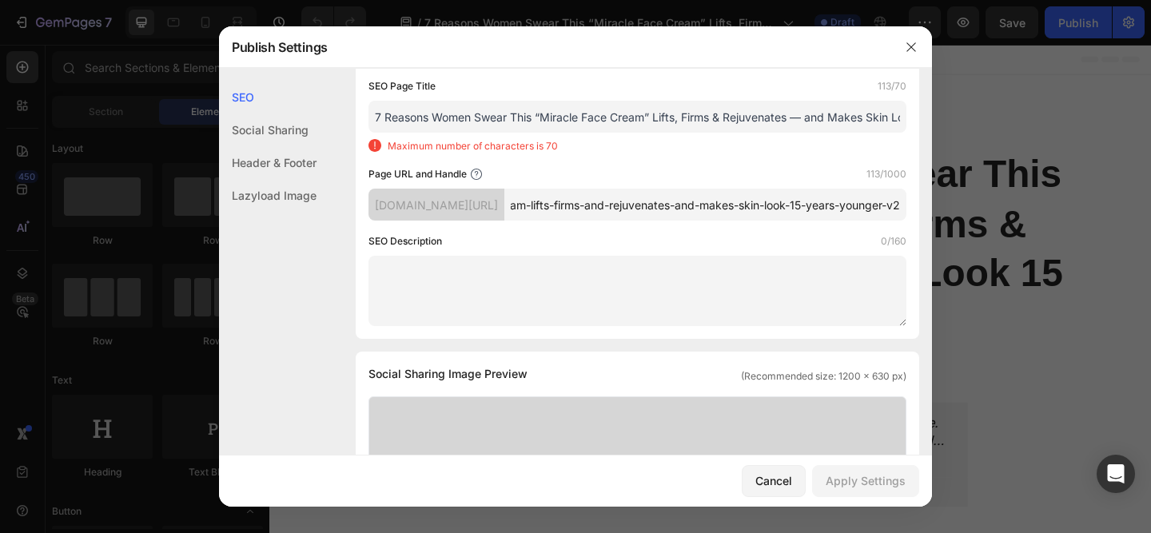
drag, startPoint x: 867, startPoint y: 221, endPoint x: 891, endPoint y: 221, distance: 24.0
click at [891, 221] on input "7-reasons-women-swear-this-miracle-face-cream-lifts-firms-and-rejuvenates-and-m…" at bounding box center [705, 205] width 402 height 32
click at [888, 221] on input "7-reasons-women-swear-this-miracle-face-cream-lifts-firms-and-rejuvenates-and-m…" at bounding box center [705, 205] width 402 height 32
drag, startPoint x: 888, startPoint y: 221, endPoint x: 871, endPoint y: 221, distance: 17.6
click at [871, 221] on input "7-reasons-women-swear-this-miracle-face-cream-lifts-firms-and-rejuvenates-and-m…" at bounding box center [705, 205] width 402 height 32
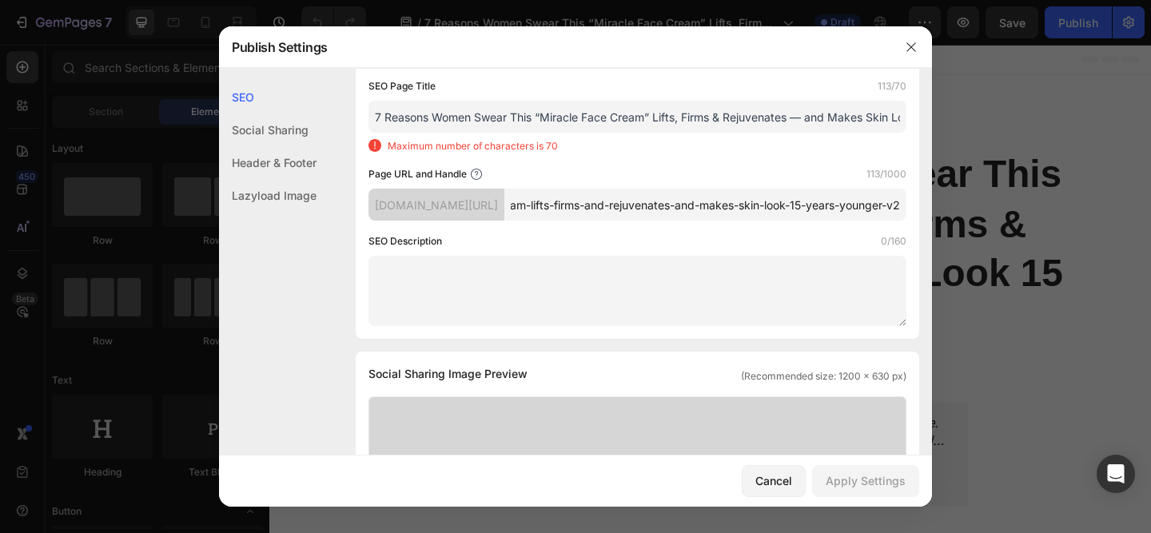
type input "7-reasons-women-swear-this-miracle-face-cream-lifts-firms-and-rejuvenates-and-m…"
click at [899, 248] on div "Search Result Preview 7 Reasons Women Swear This “Miracle Face Cream” Lifts, Fi…" at bounding box center [638, 142] width 564 height 393
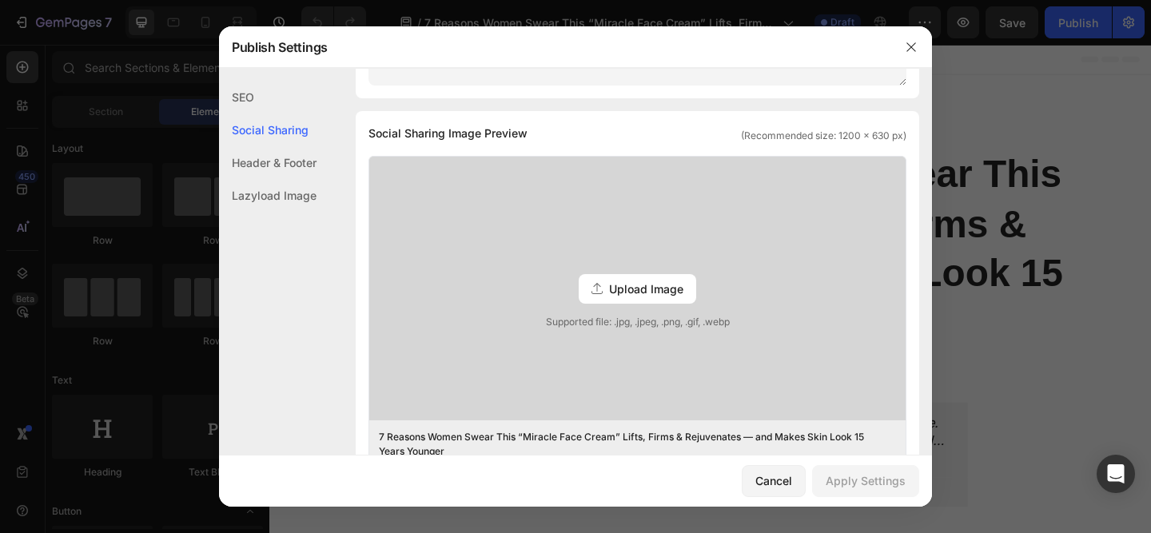
scroll to position [78, 0]
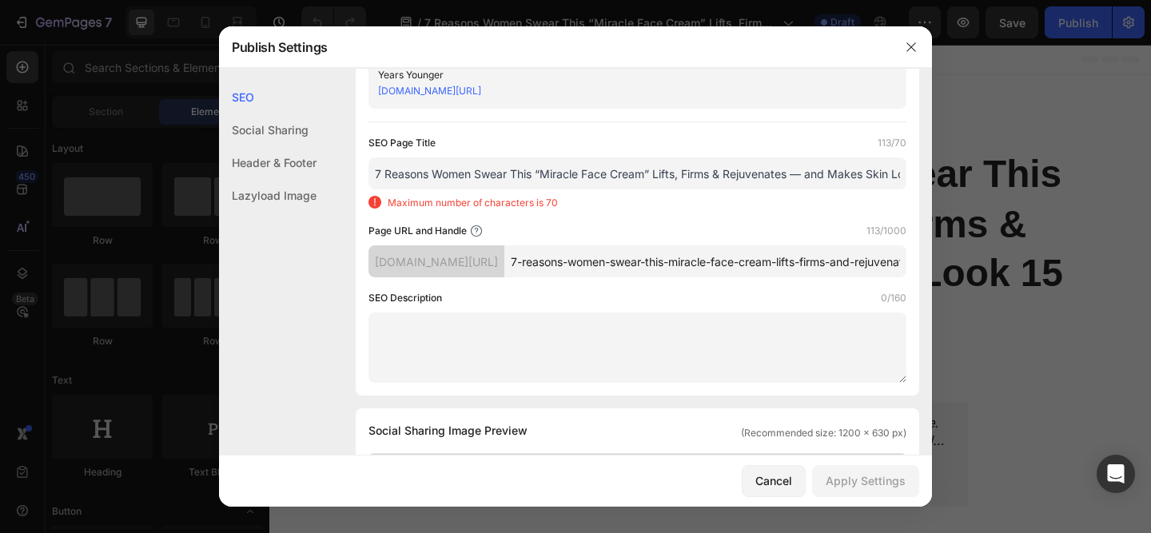
click at [866, 277] on input "7-reasons-women-swear-this-miracle-face-cream-lifts-firms-and-rejuvenates-and-m…" at bounding box center [705, 261] width 402 height 32
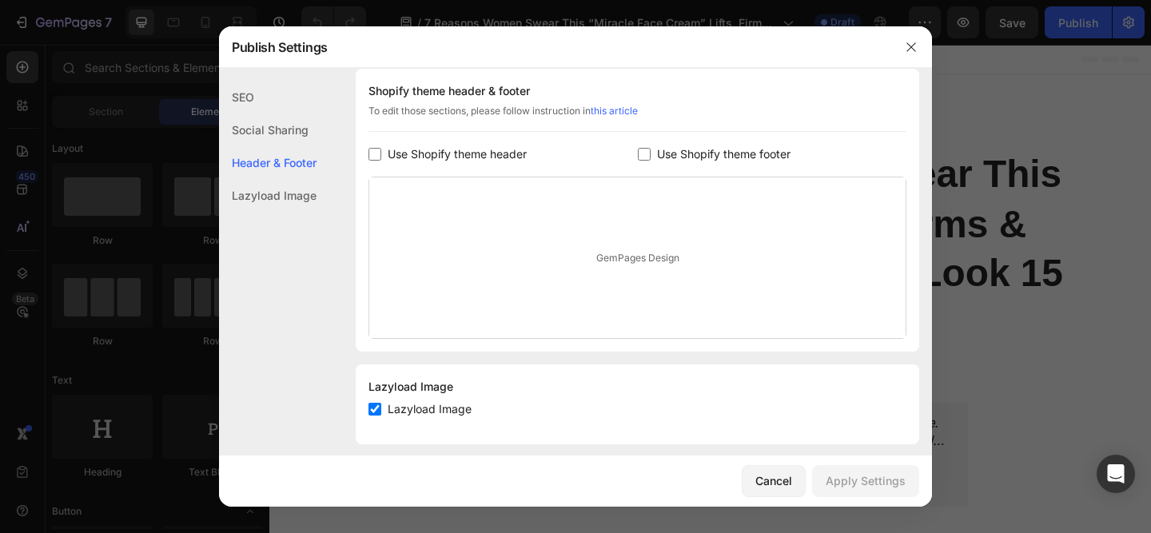
scroll to position [860, 0]
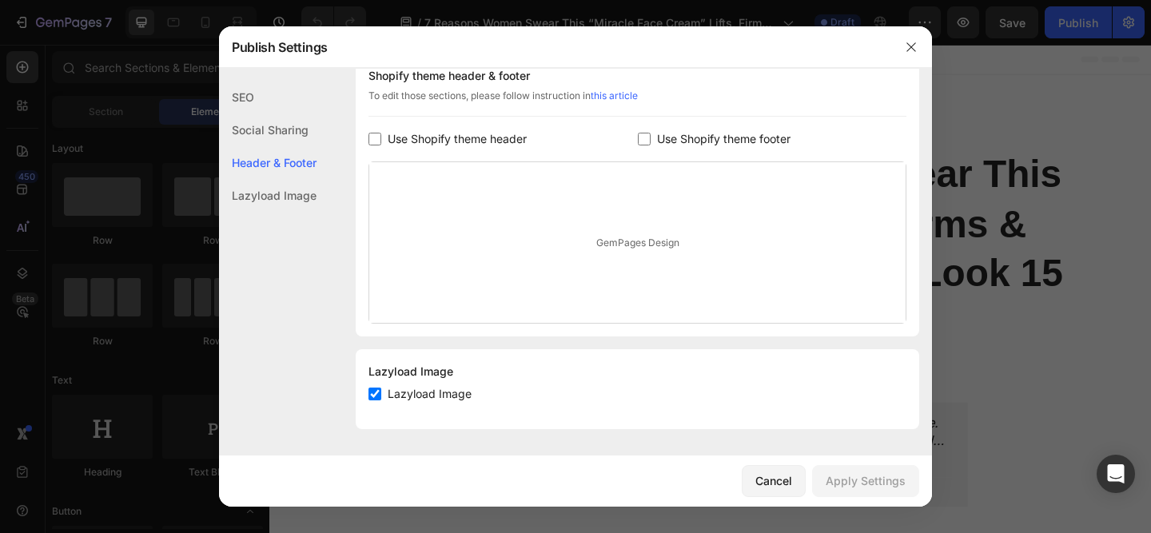
click at [664, 289] on div "GemPages Design" at bounding box center [637, 242] width 536 height 161
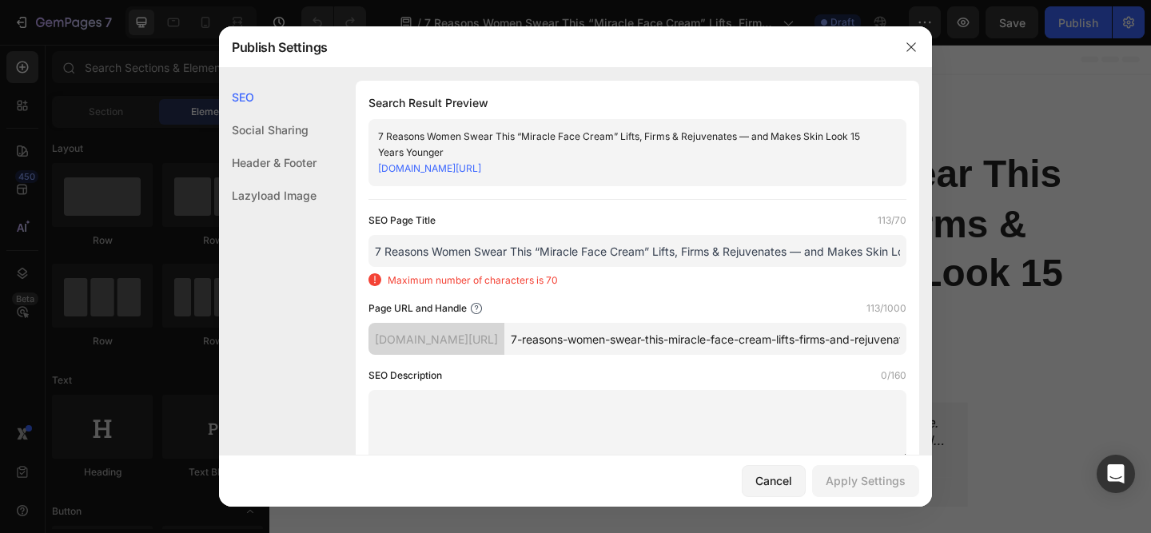
scroll to position [0, 129]
drag, startPoint x: 805, startPoint y: 268, endPoint x: 951, endPoint y: 269, distance: 146.3
click at [951, 269] on div "Publish Settings SEO Social Sharing Header & Footer Lazyload Image SEO Search R…" at bounding box center [575, 266] width 1151 height 533
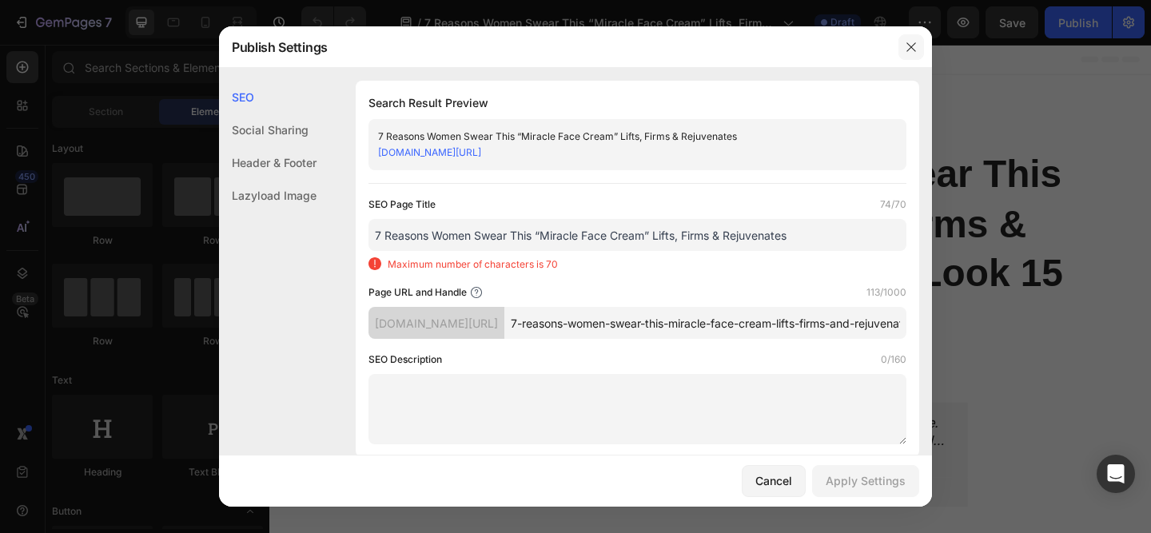
type input "7 Reasons Women Swear This “Miracle Face Cream” Lifts, Firms & Rejuvenates"
click at [908, 44] on icon "button" at bounding box center [911, 46] width 9 height 9
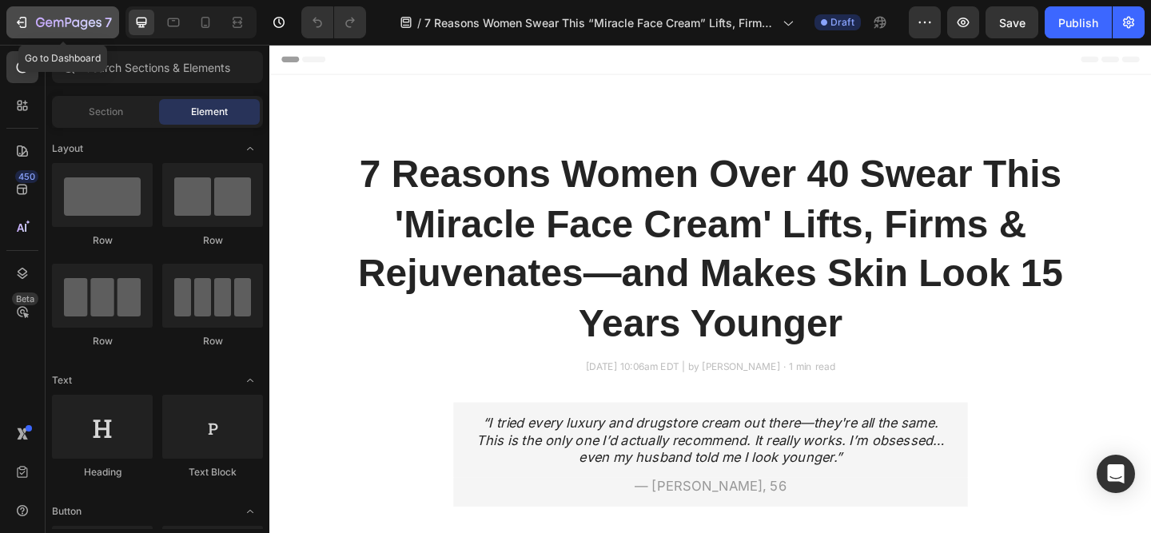
click at [26, 17] on icon "button" at bounding box center [23, 22] width 7 height 11
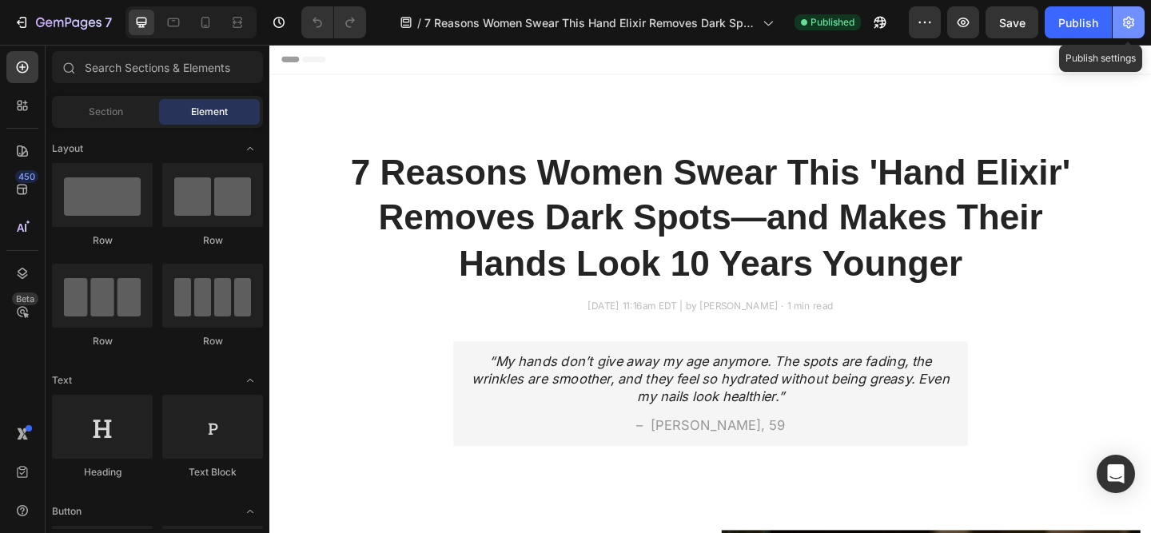
click at [1131, 27] on icon "button" at bounding box center [1129, 22] width 16 height 16
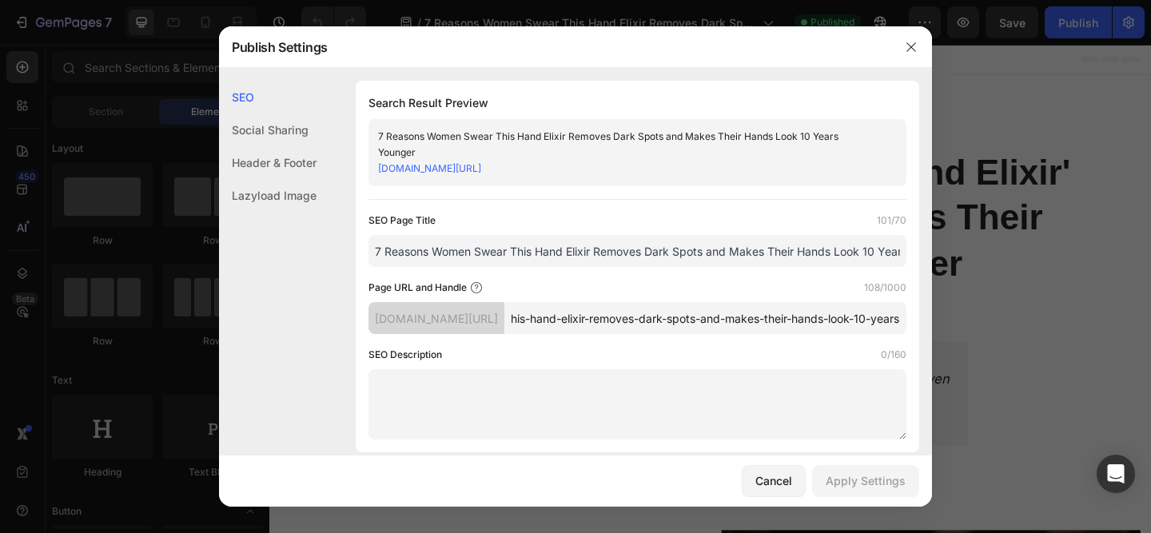
scroll to position [0, 304]
drag, startPoint x: 799, startPoint y: 337, endPoint x: 919, endPoint y: 339, distance: 119.1
click at [859, 334] on input "7-reasons-women-swear-this-hand-elixir-removes-dark-spots-and-makes-their-hands…" at bounding box center [705, 318] width 402 height 32
drag, startPoint x: 856, startPoint y: 335, endPoint x: 916, endPoint y: 340, distance: 60.2
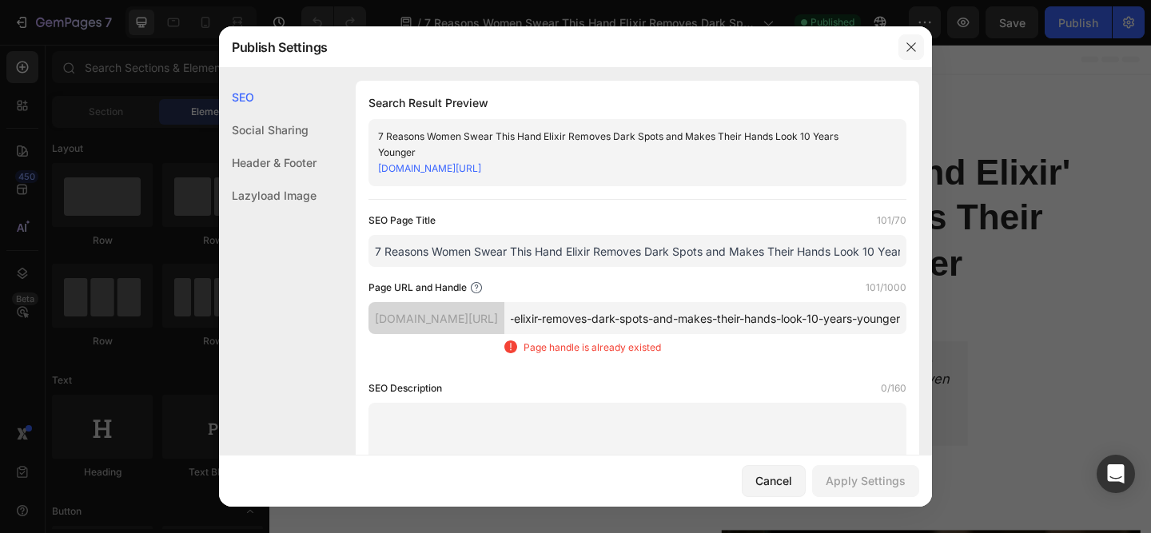
type input "7-reasons-women-swear-this-hand-elixir-removes-dark-spots-and-makes-their-hands…"
click at [915, 41] on icon "button" at bounding box center [911, 47] width 13 height 13
